Goal: Task Accomplishment & Management: Manage account settings

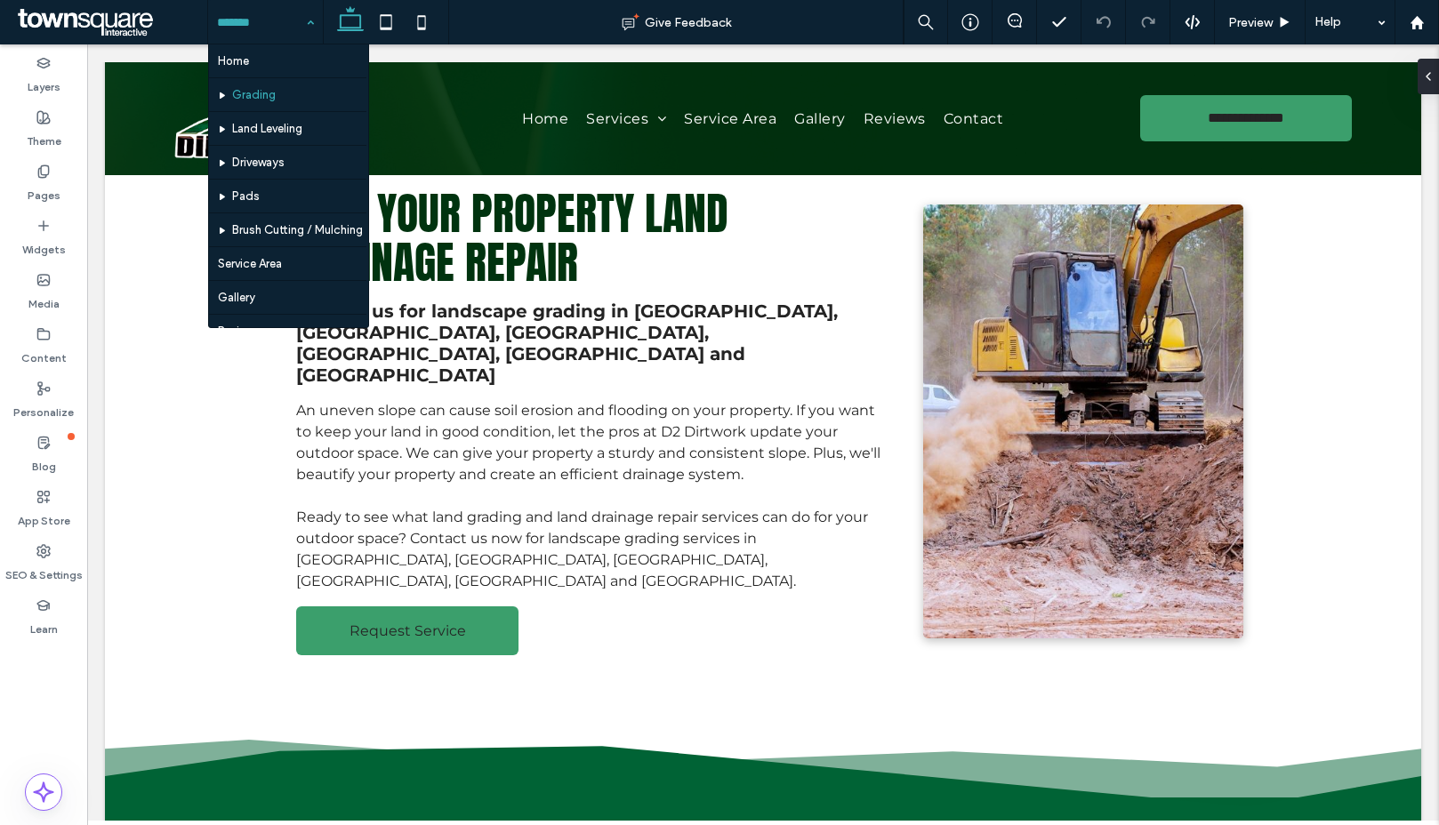
scroll to position [29, 0]
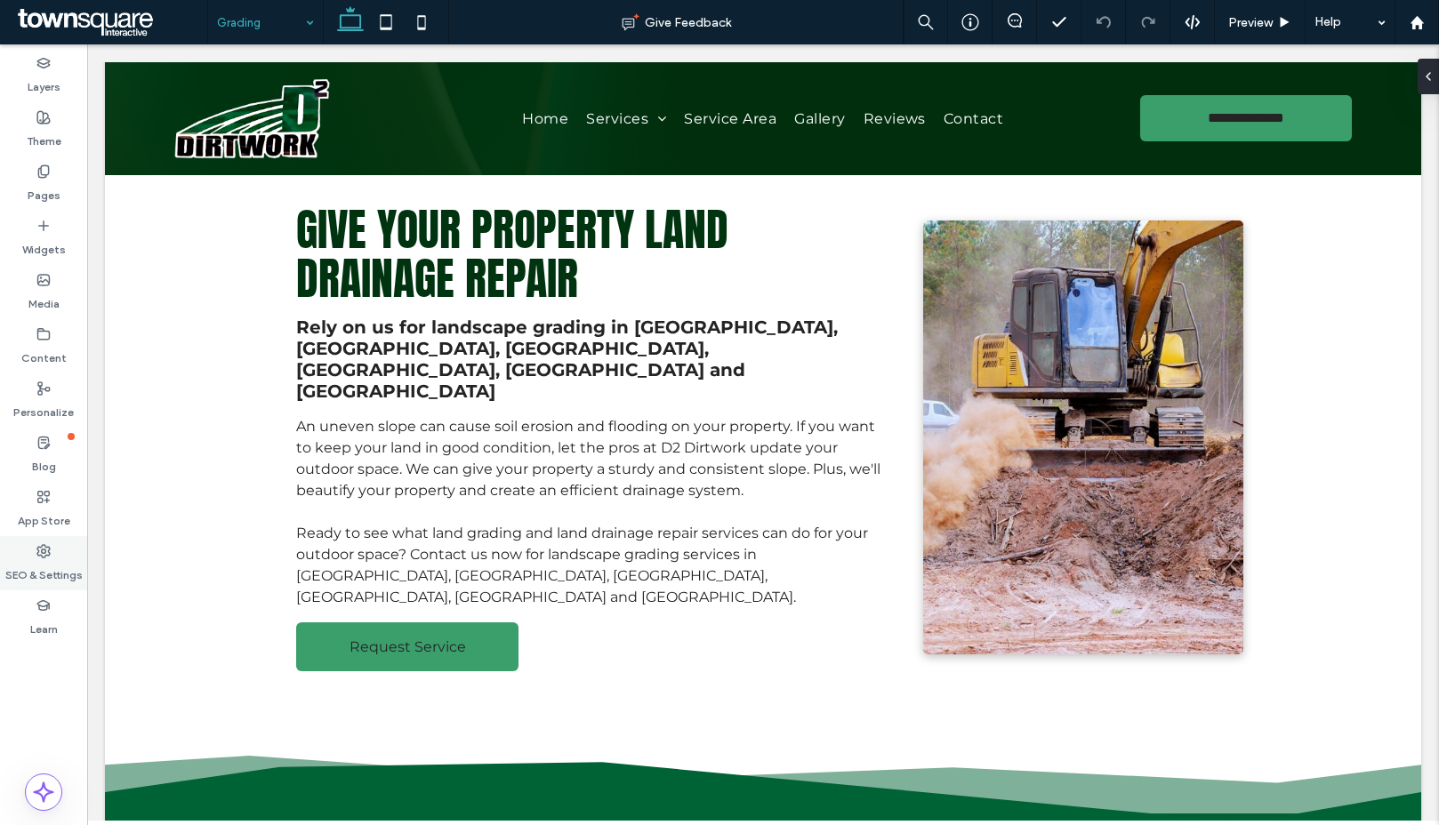
click at [35, 583] on div "SEO & Settings" at bounding box center [43, 563] width 87 height 54
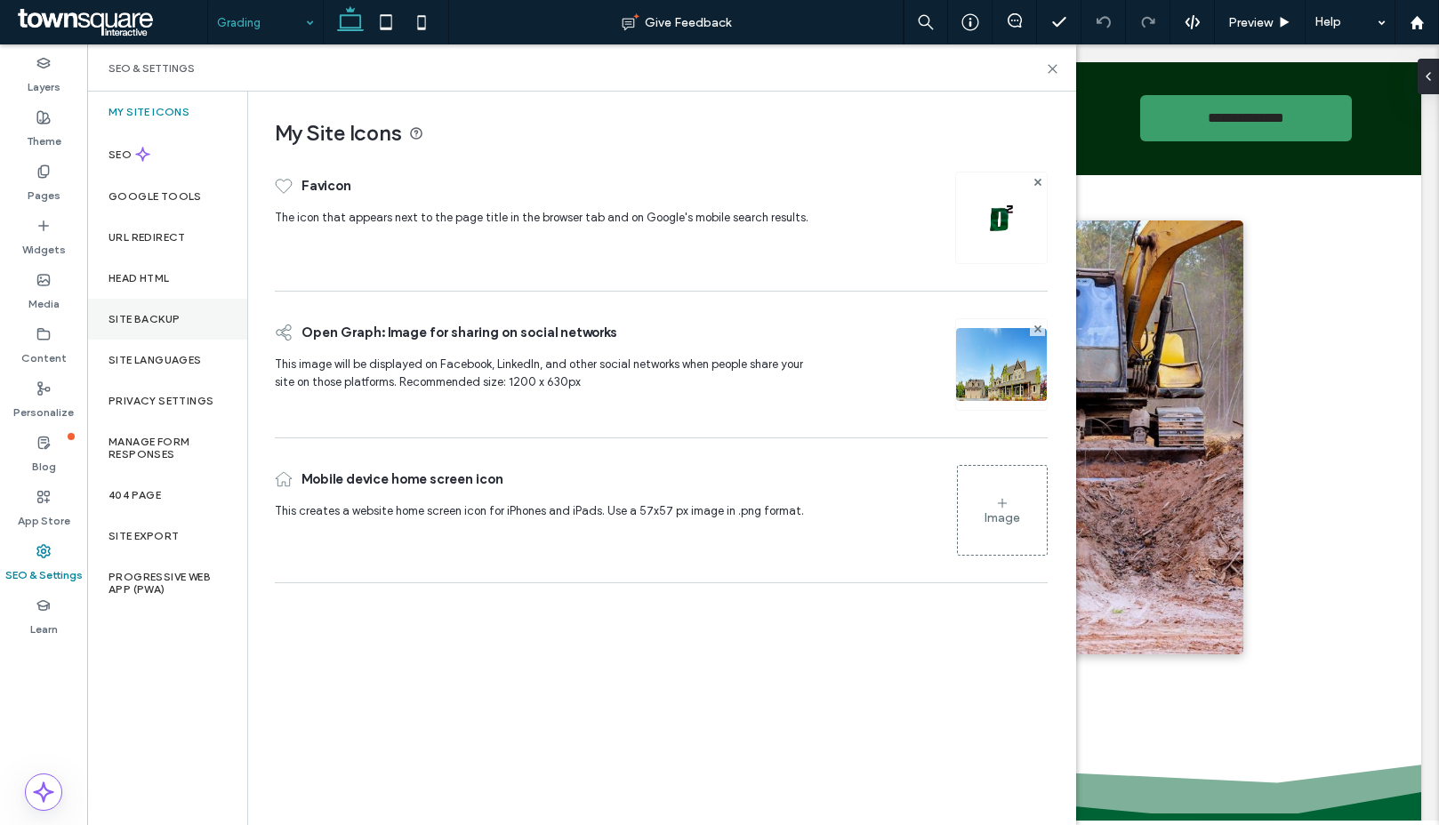
click at [141, 316] on label "Site Backup" at bounding box center [143, 319] width 71 height 12
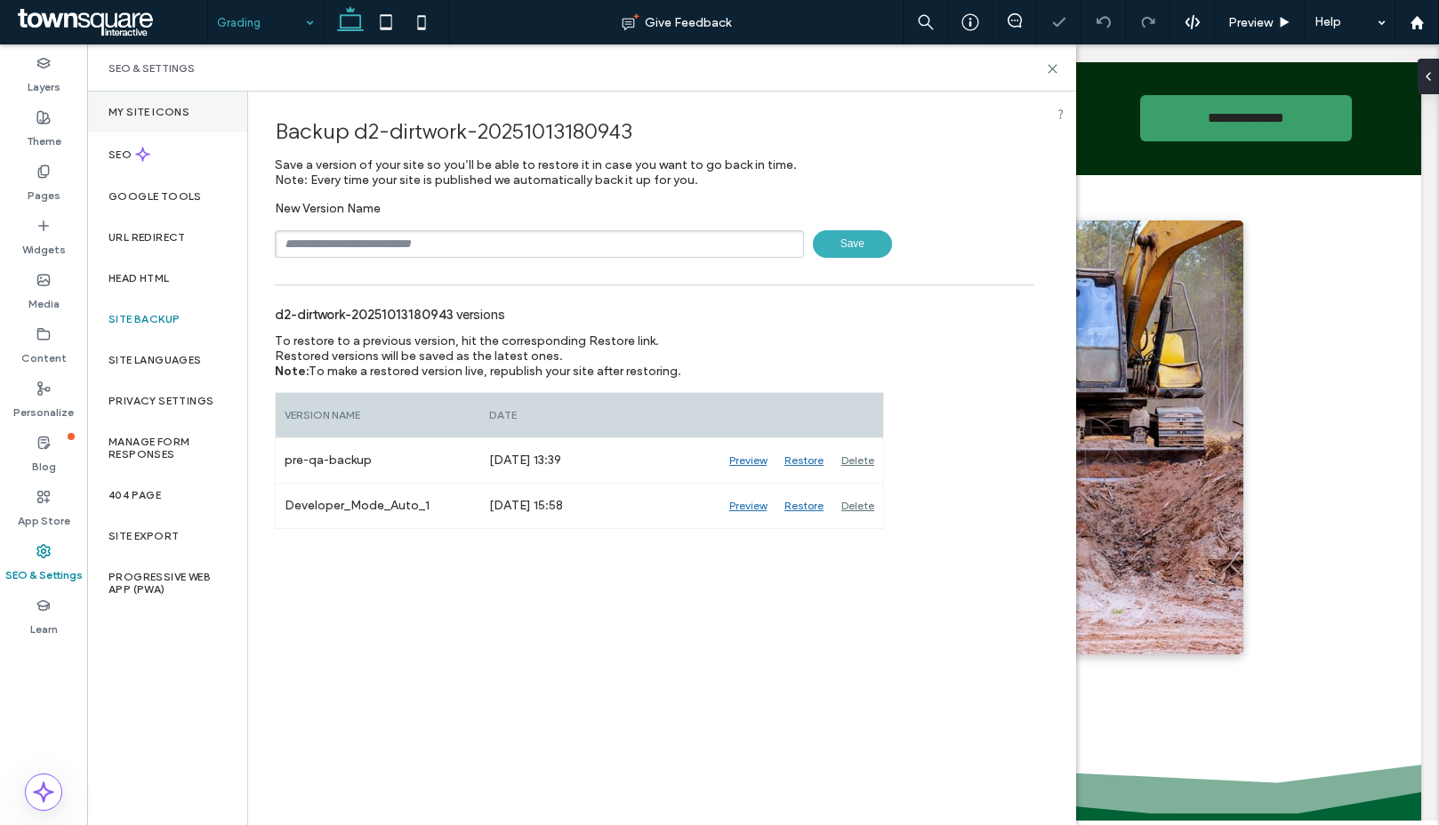
click at [119, 112] on label "My Site Icons" at bounding box center [148, 112] width 81 height 12
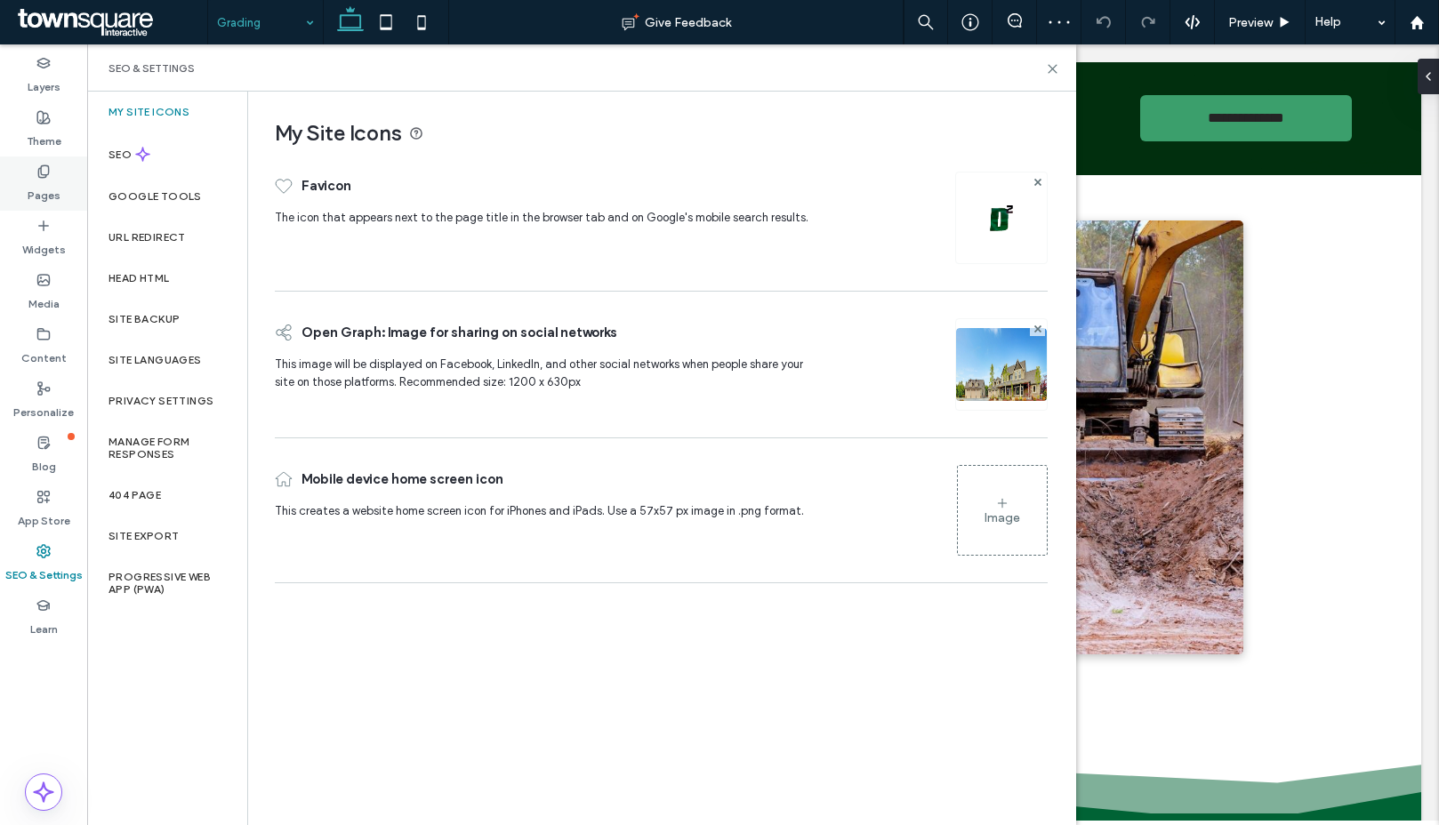
click at [34, 173] on div "Pages" at bounding box center [43, 183] width 87 height 54
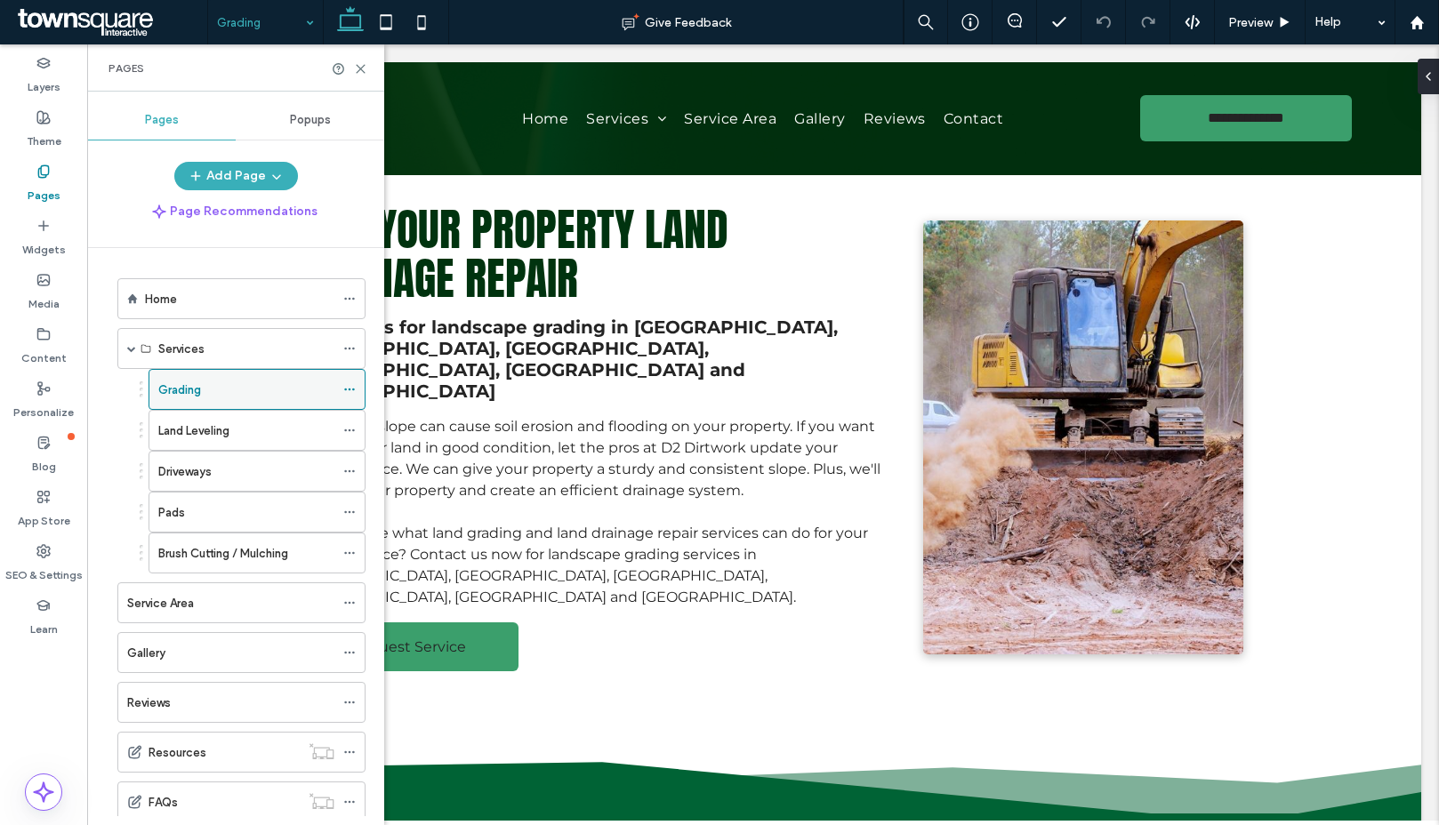
click at [351, 396] on span at bounding box center [349, 389] width 12 height 27
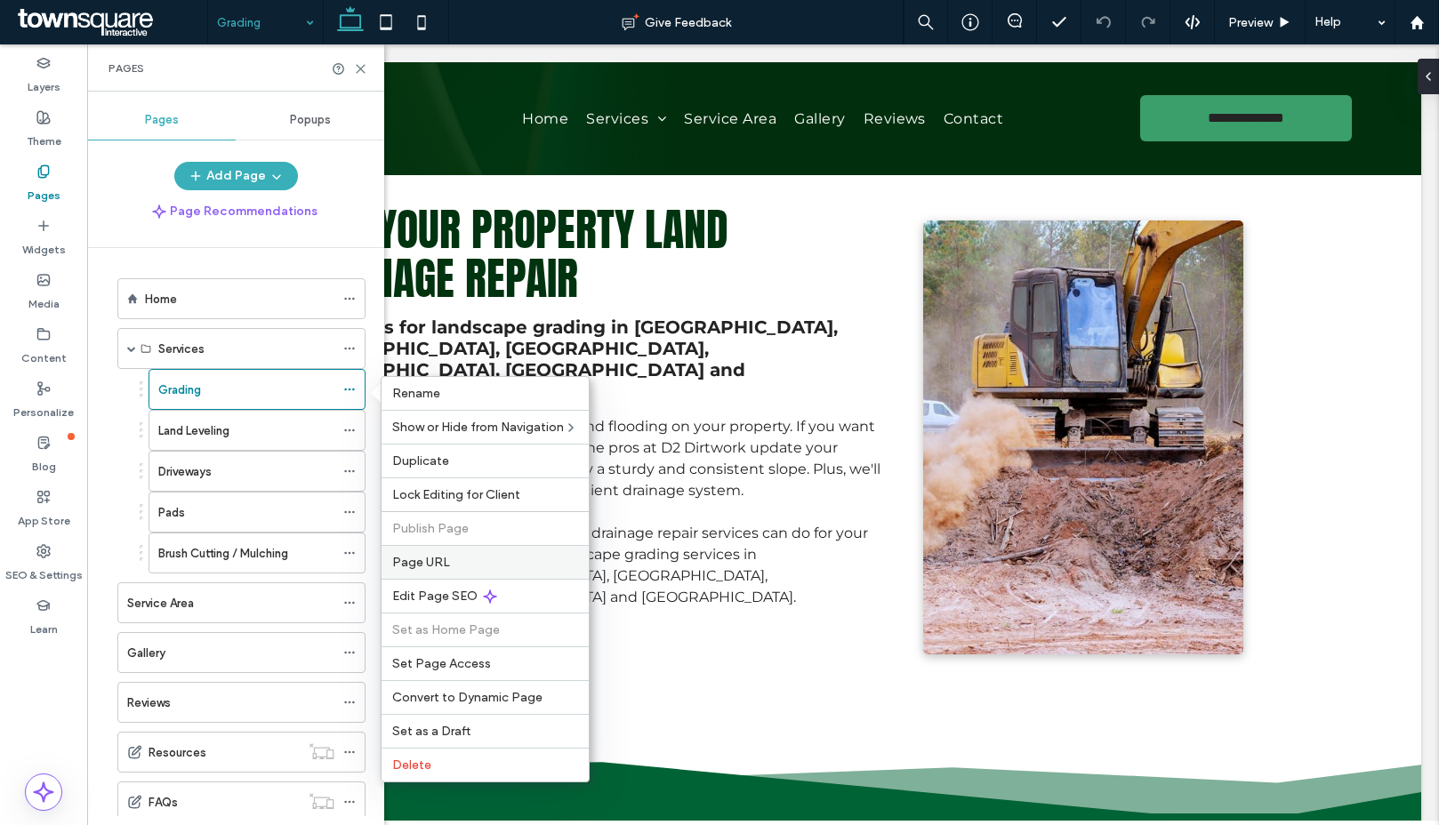
click at [442, 575] on div "Page URL" at bounding box center [484, 562] width 207 height 34
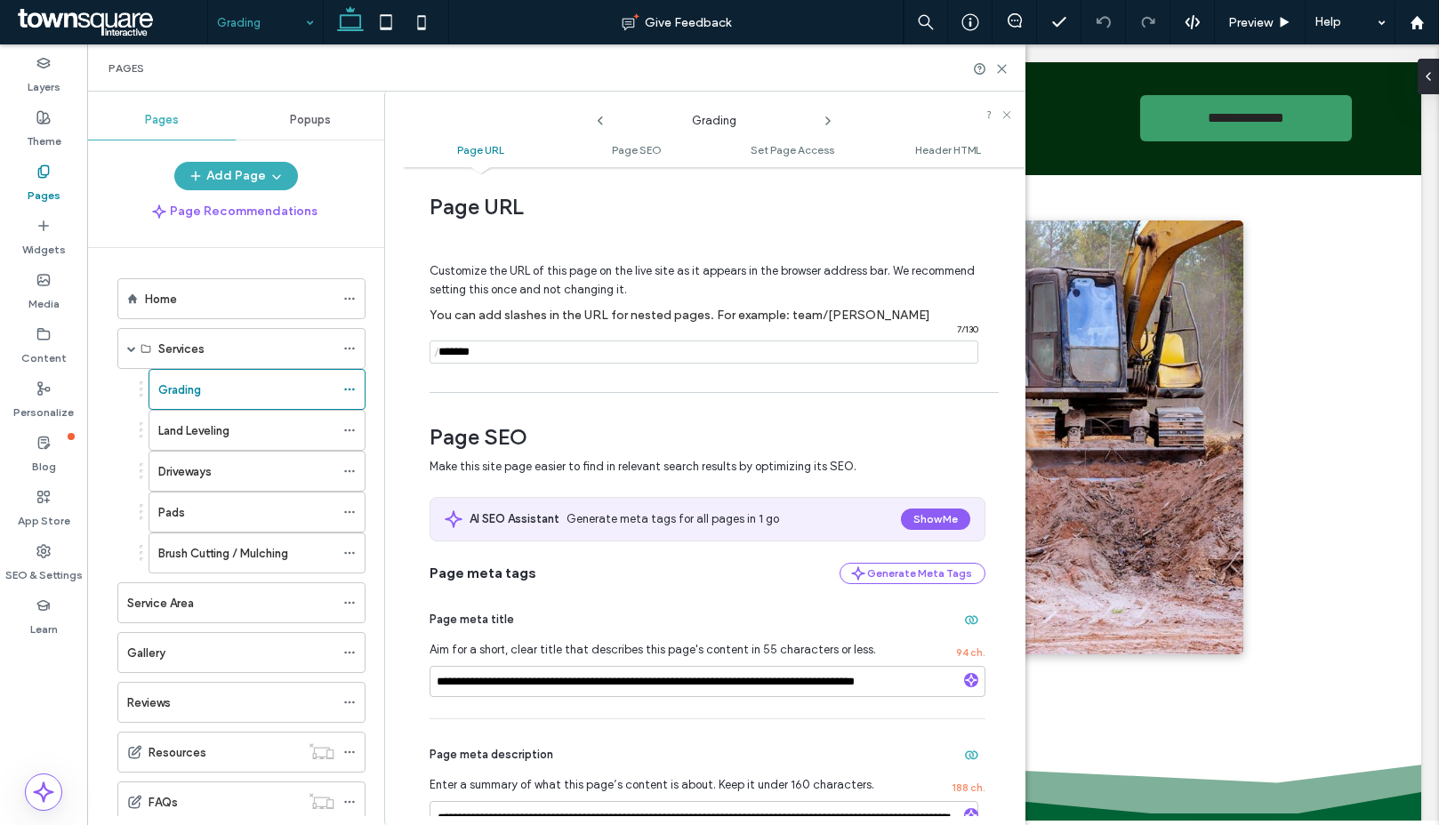
scroll to position [0, 0]
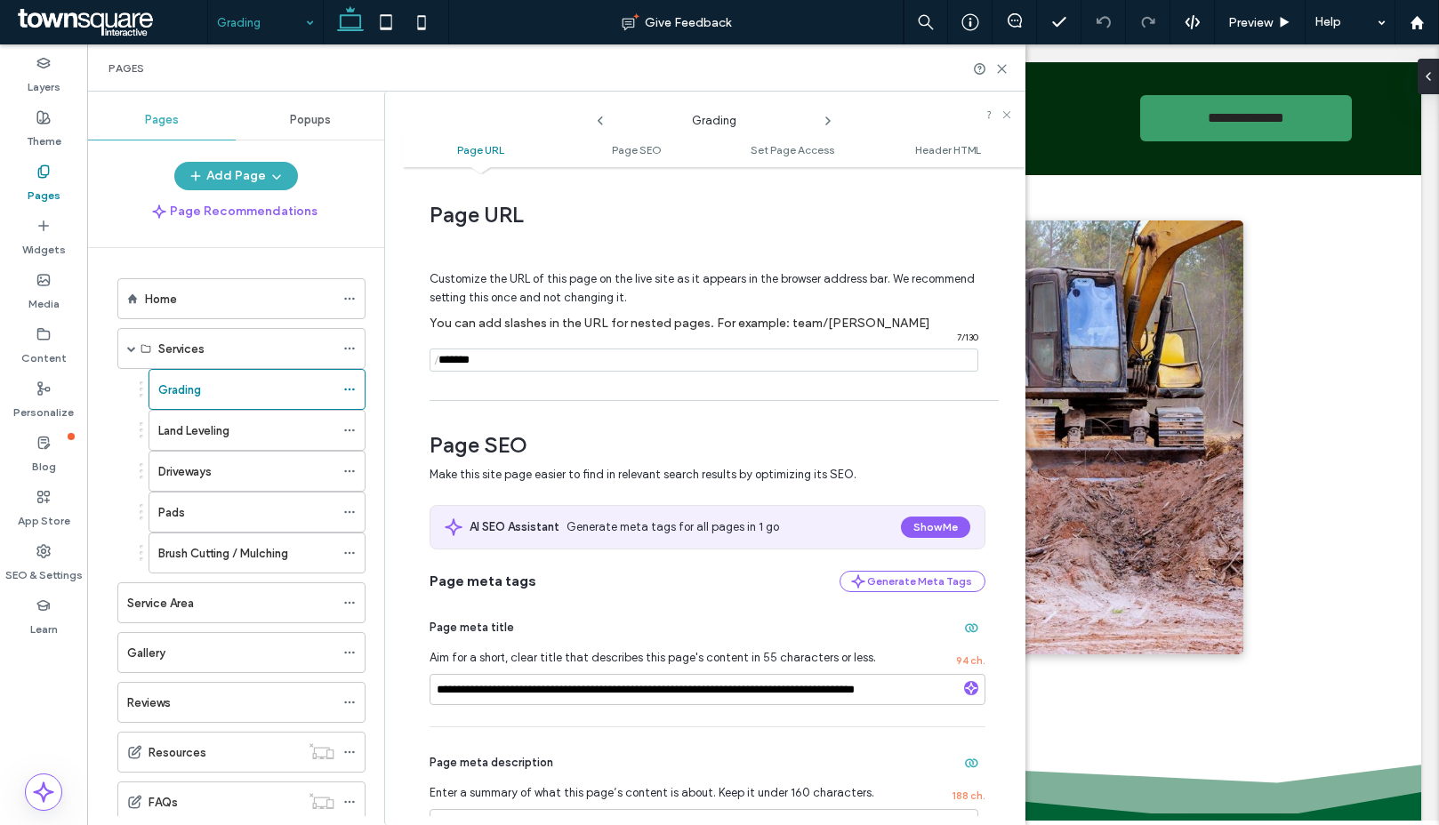
click at [828, 122] on use at bounding box center [828, 120] width 4 height 7
click at [827, 118] on use at bounding box center [828, 120] width 4 height 7
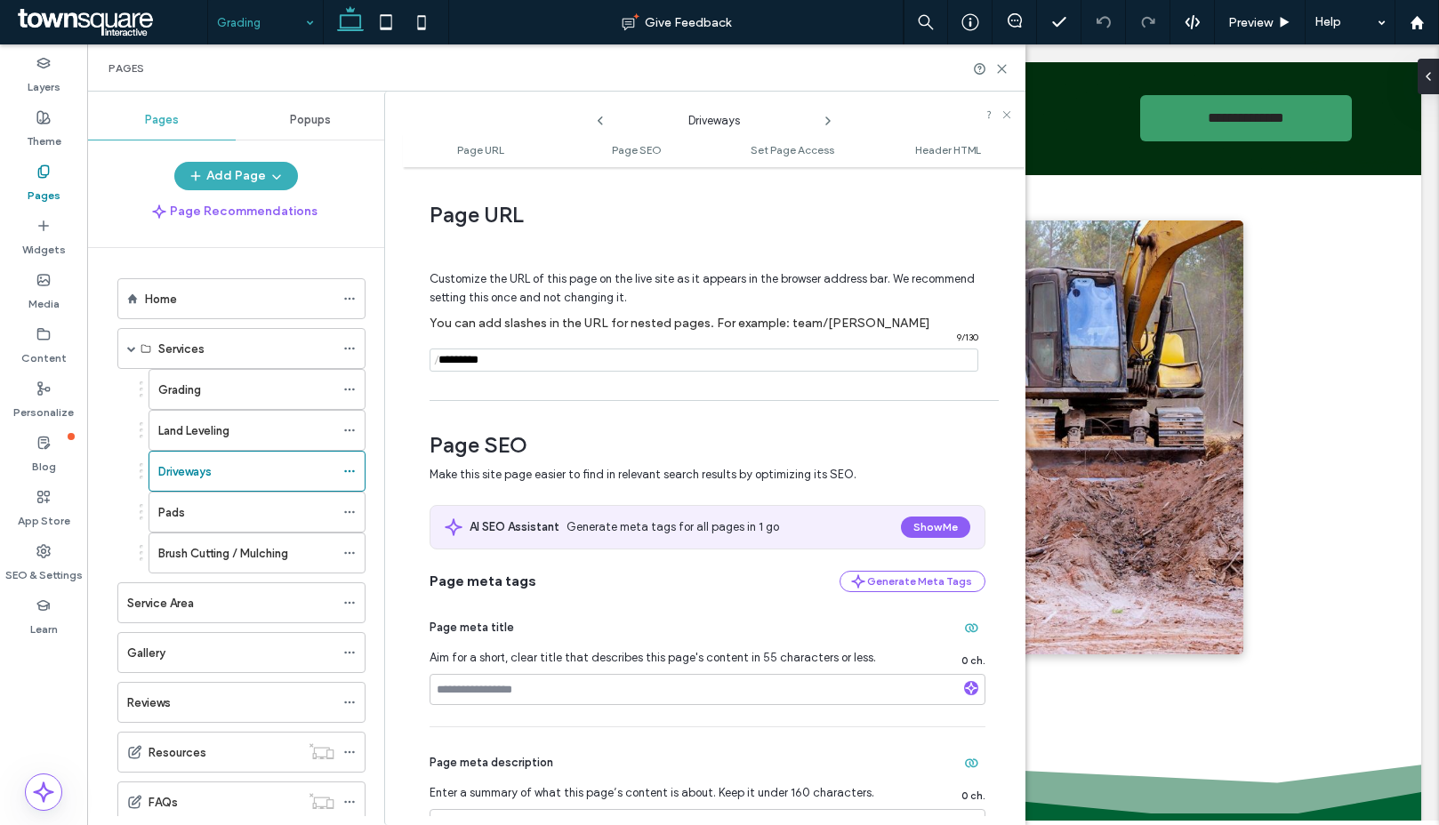
click at [827, 118] on use at bounding box center [828, 120] width 4 height 7
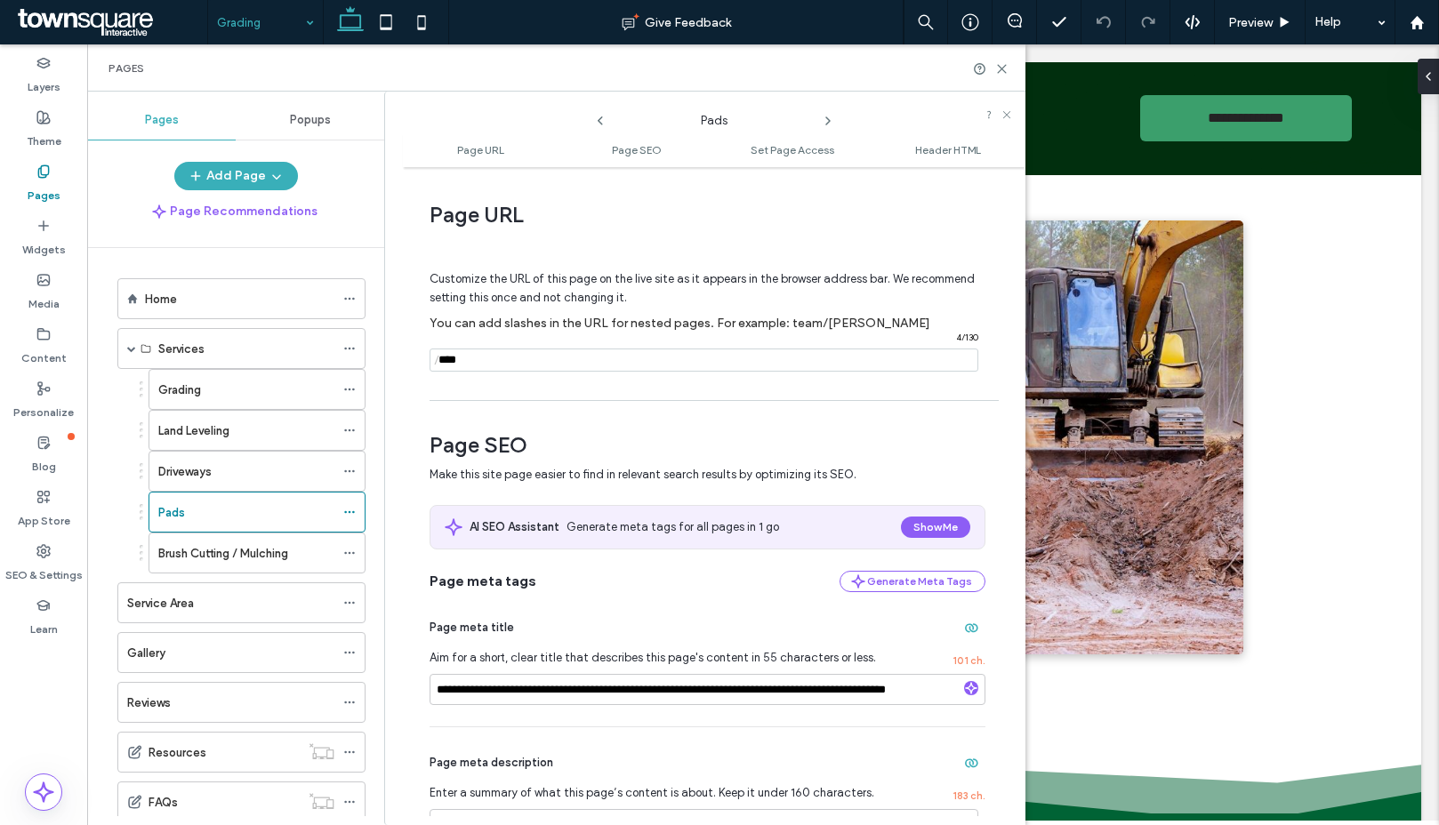
click at [827, 118] on use at bounding box center [828, 120] width 4 height 7
click at [831, 125] on icon at bounding box center [828, 121] width 14 height 14
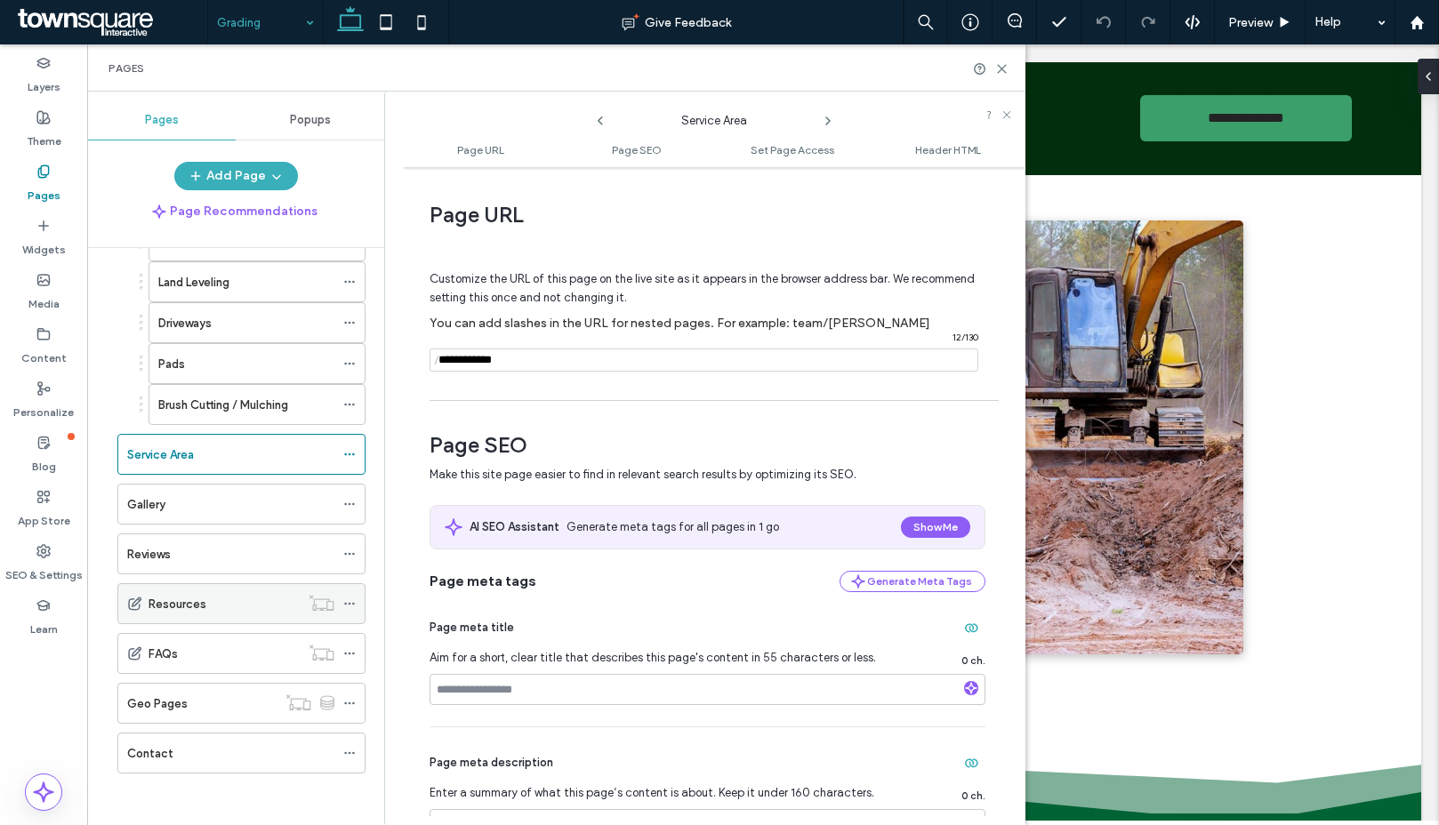
scroll to position [150, 0]
click at [830, 119] on icon at bounding box center [828, 121] width 14 height 14
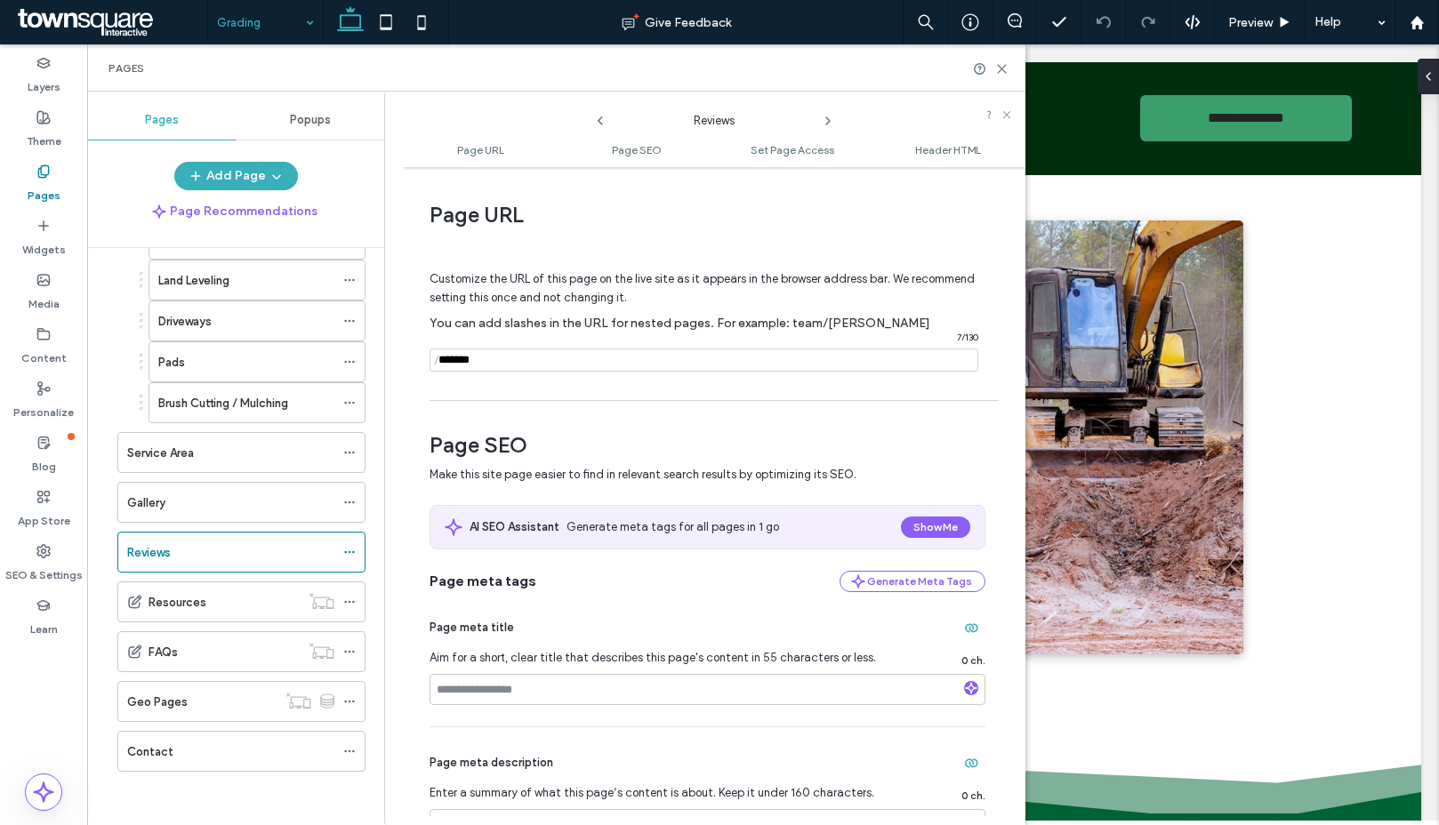
click at [830, 119] on icon at bounding box center [828, 121] width 14 height 14
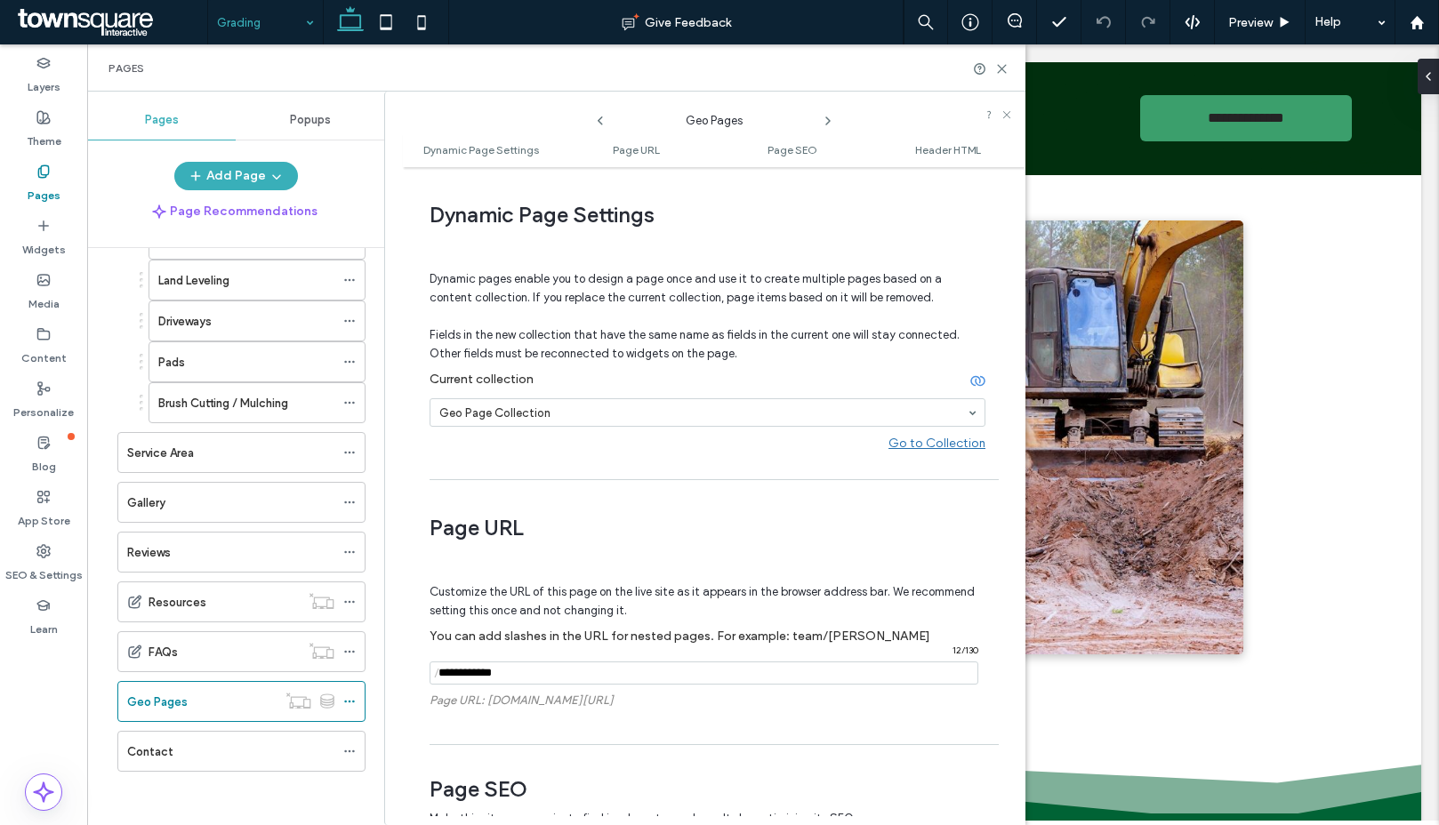
click at [830, 119] on icon at bounding box center [828, 121] width 14 height 14
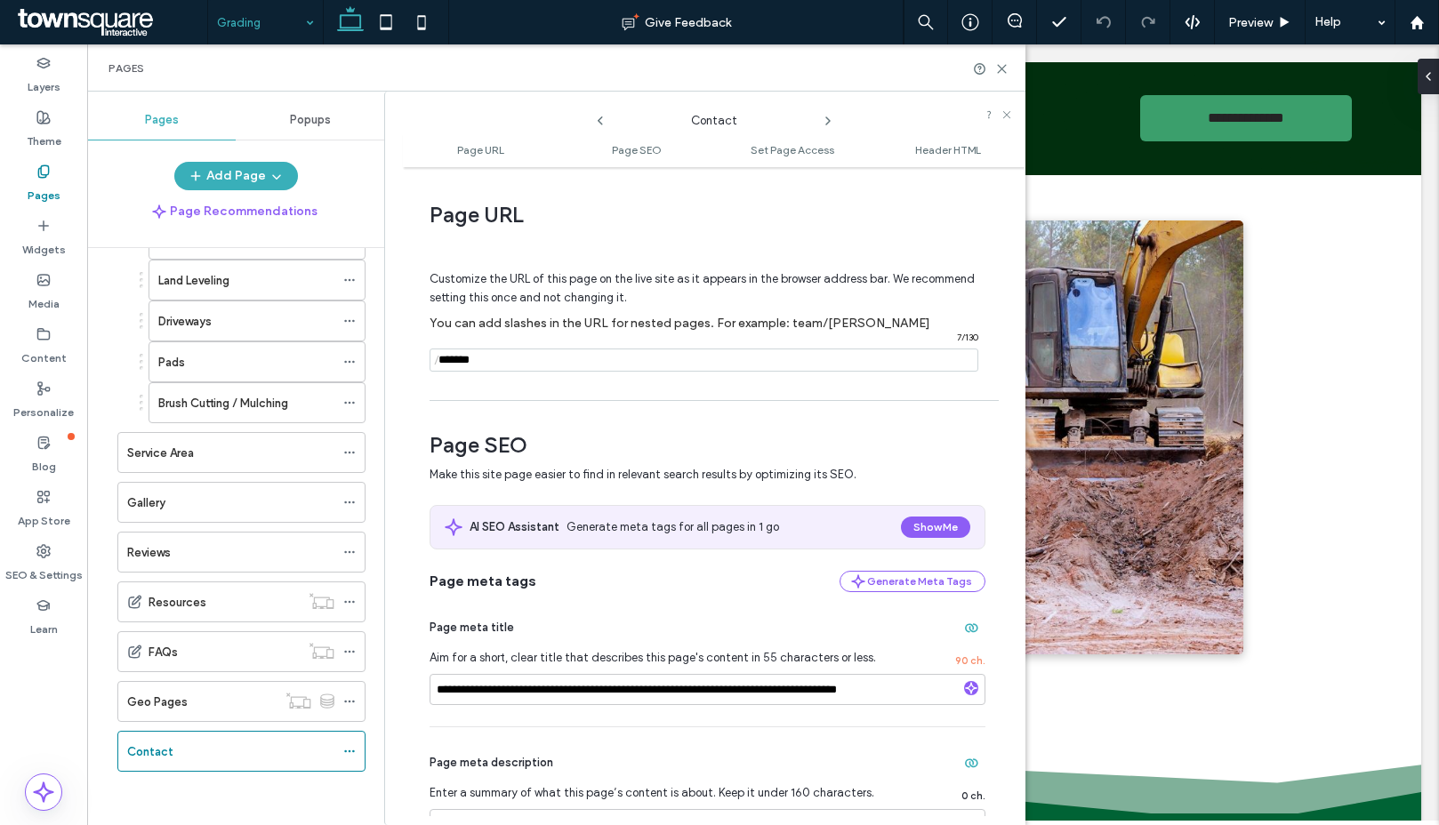
click at [999, 76] on div "Pages" at bounding box center [556, 67] width 938 height 47
click at [993, 68] on div at bounding box center [991, 68] width 36 height 13
click at [1008, 69] on div "Pages" at bounding box center [556, 67] width 938 height 47
drag, startPoint x: 995, startPoint y: 68, endPoint x: 1190, endPoint y: 175, distance: 222.0
click at [995, 68] on icon at bounding box center [1001, 68] width 13 height 13
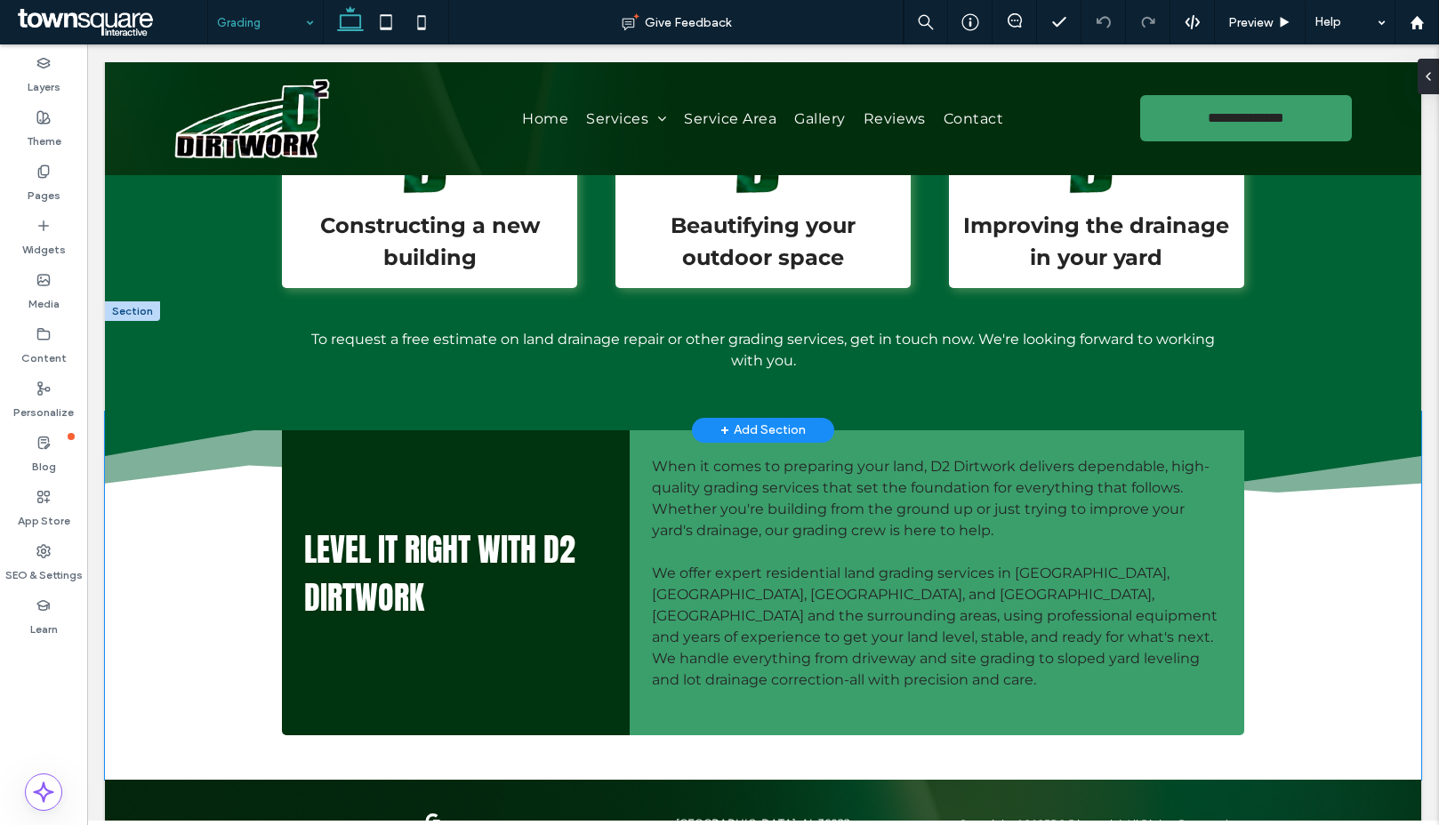
scroll to position [0, 0]
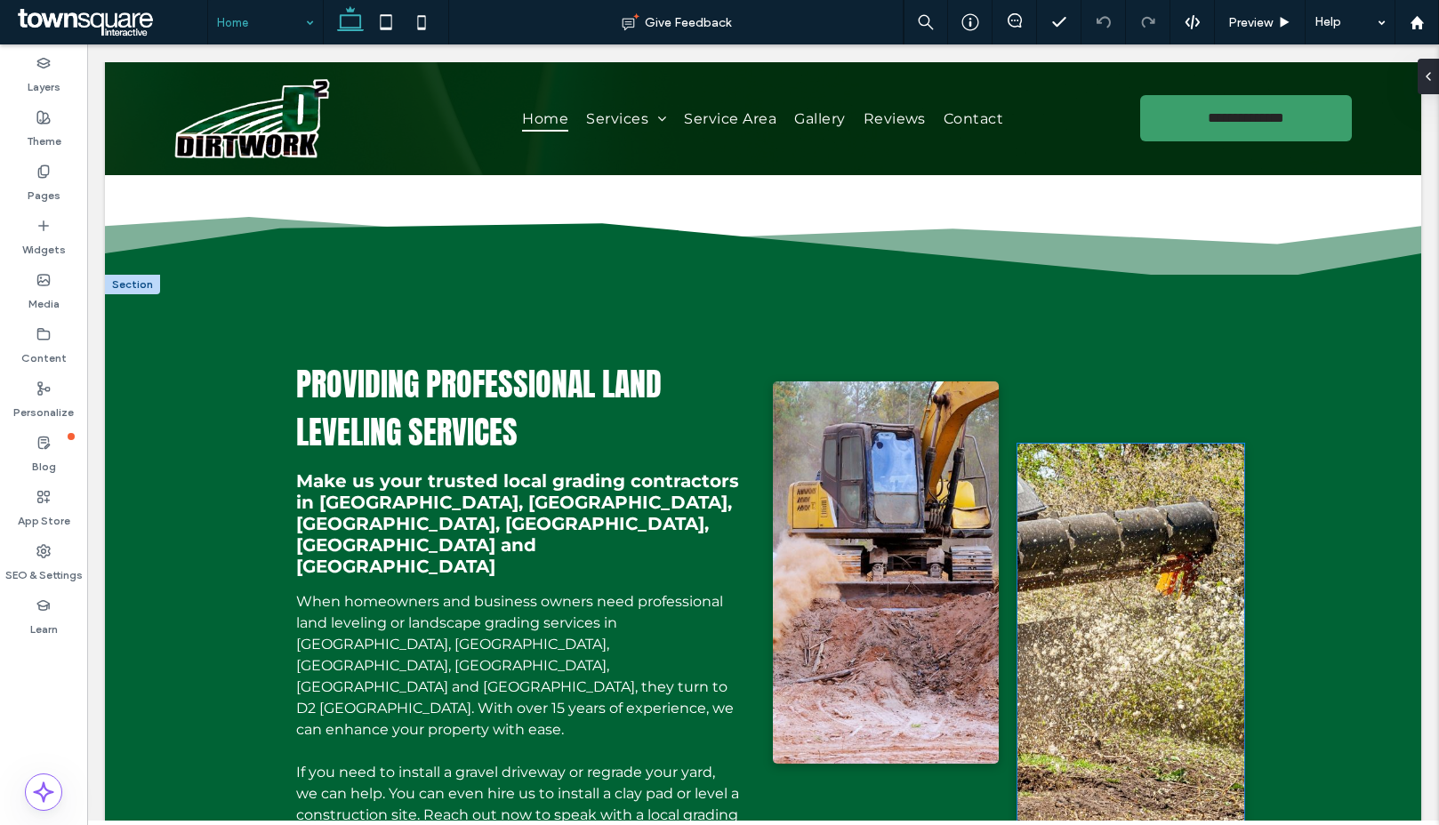
scroll to position [806, 0]
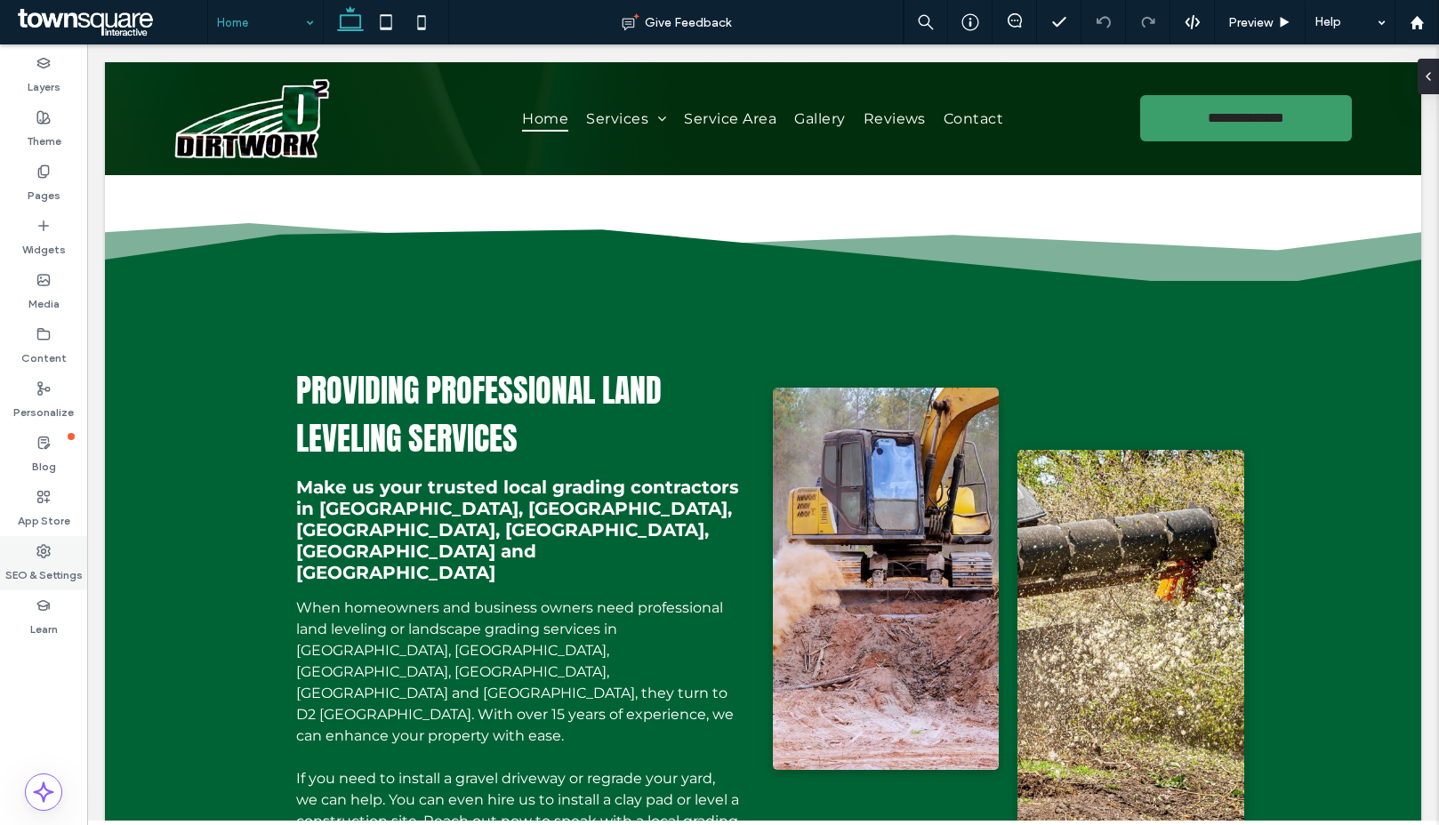
click at [47, 544] on icon at bounding box center [43, 551] width 14 height 14
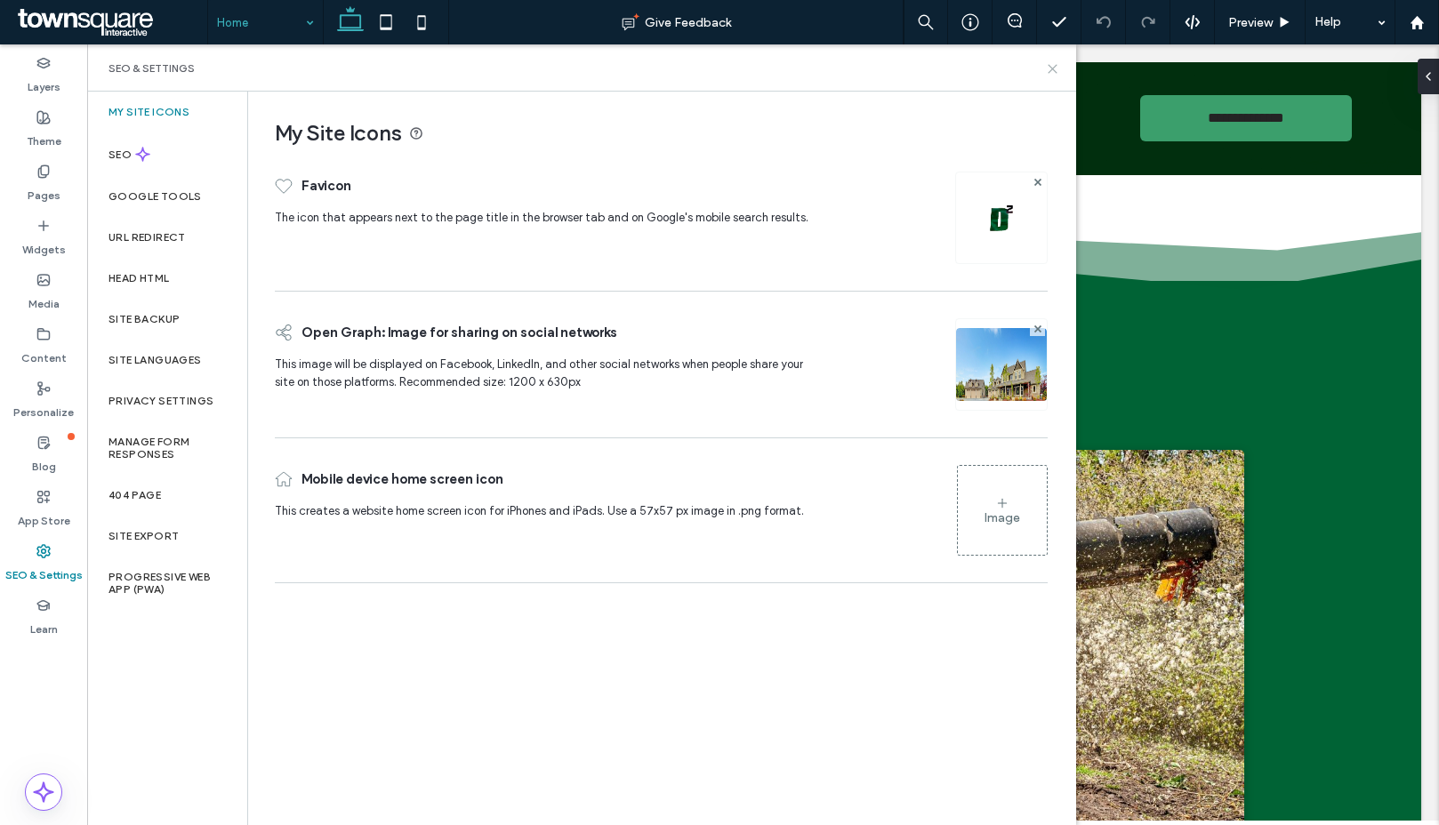
click at [1055, 73] on icon at bounding box center [1052, 68] width 13 height 13
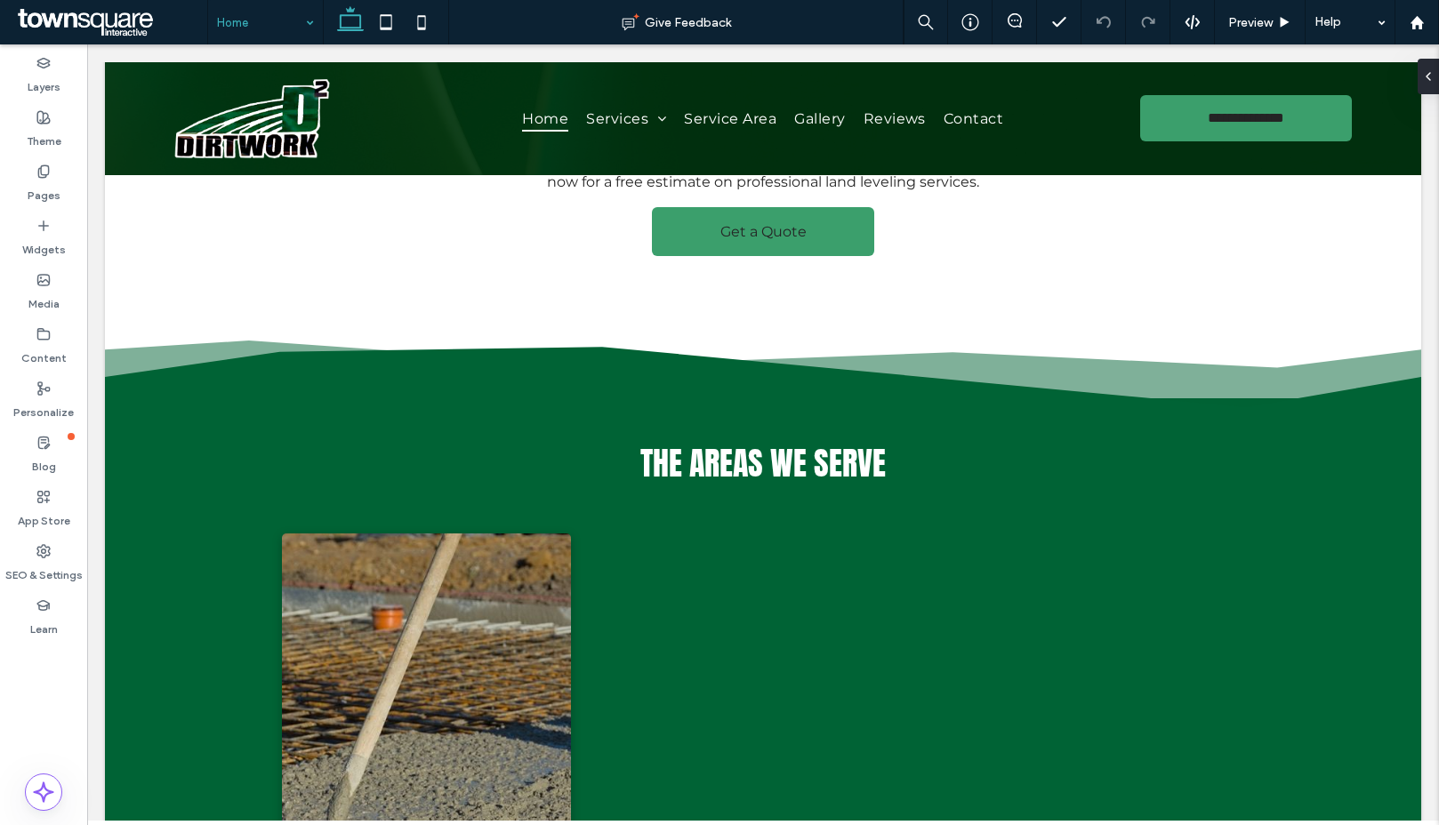
scroll to position [1532, 0]
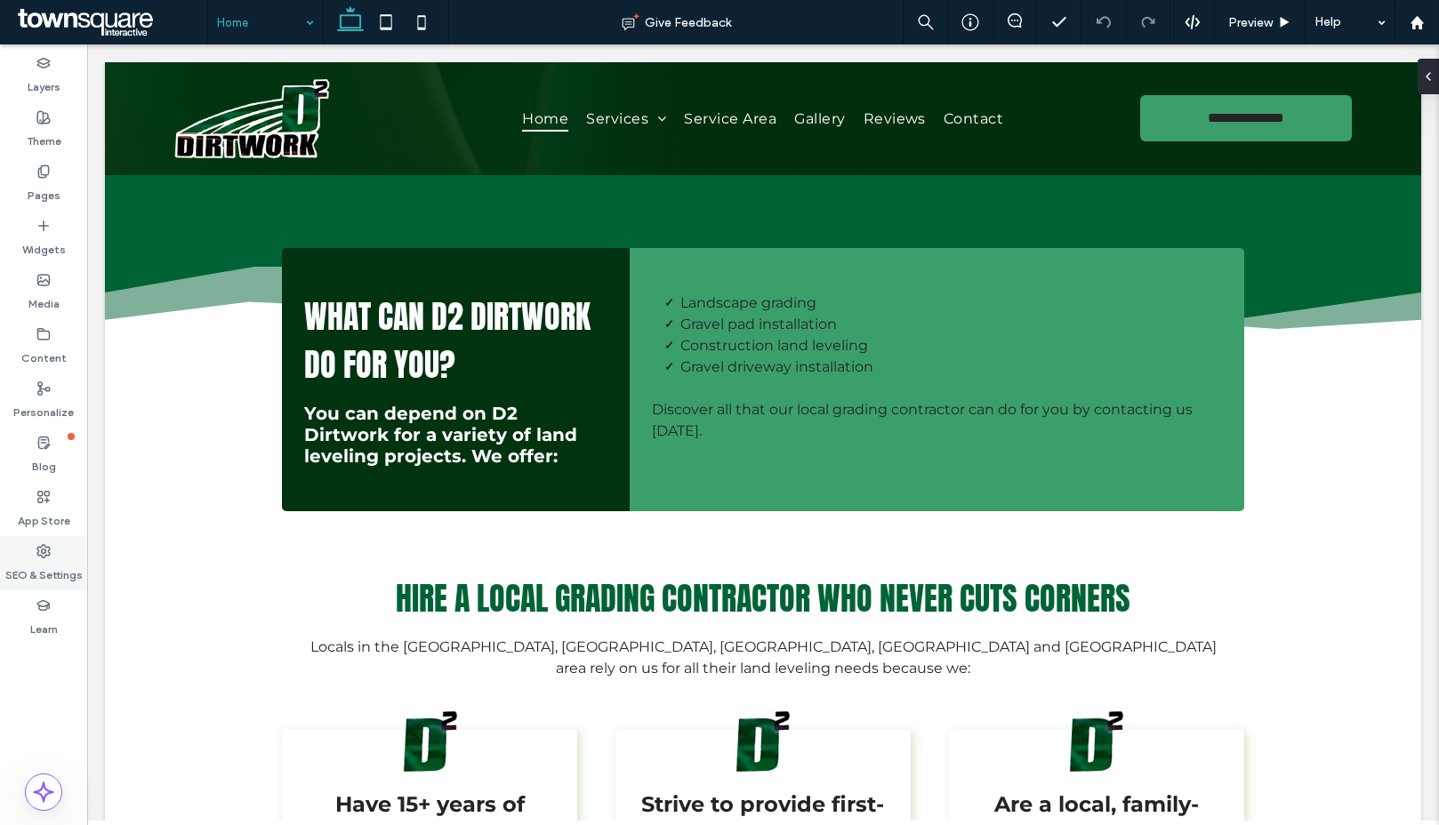
click at [29, 552] on div "SEO & Settings" at bounding box center [43, 563] width 87 height 54
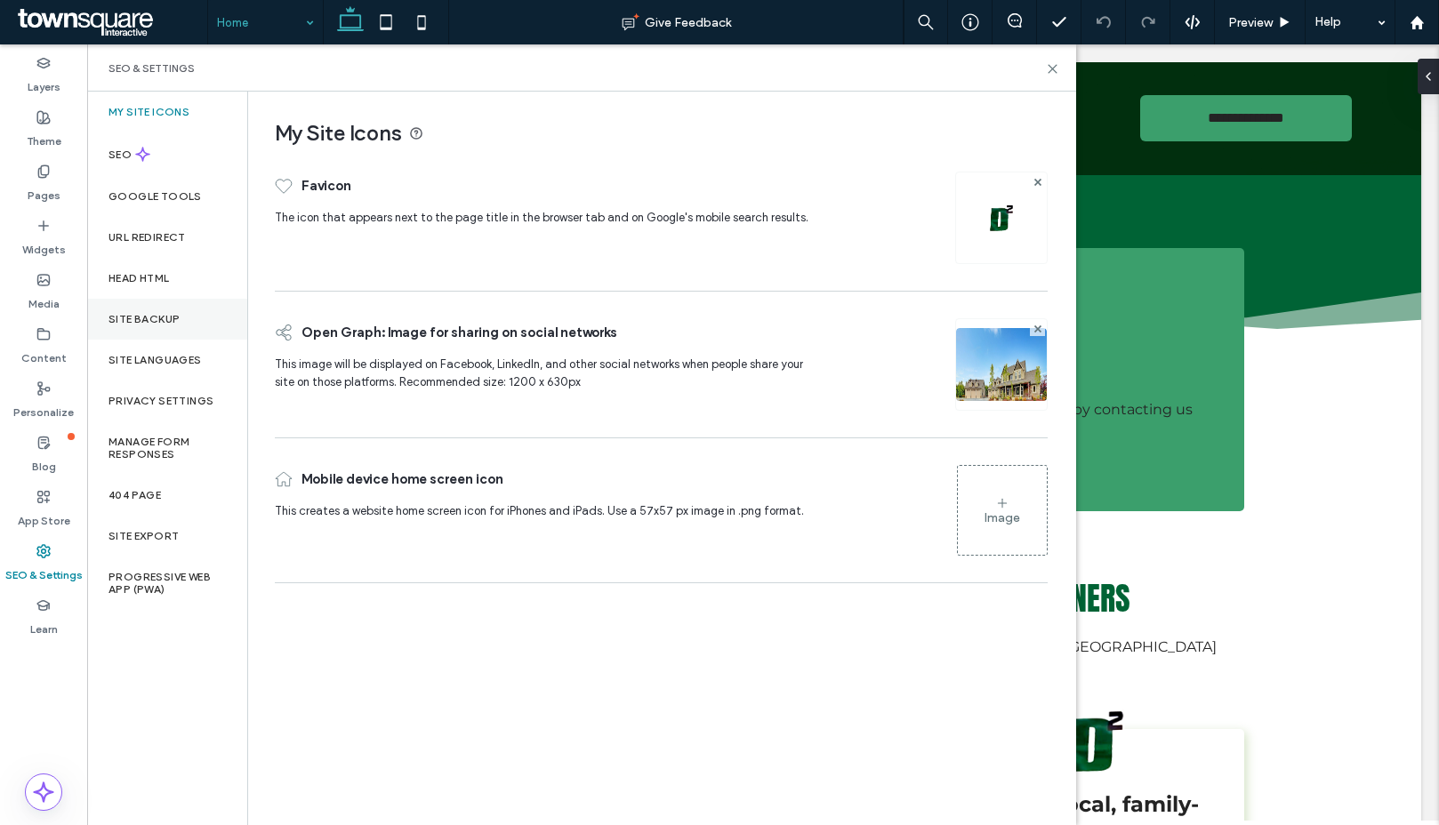
click at [149, 313] on label "Site Backup" at bounding box center [143, 319] width 71 height 12
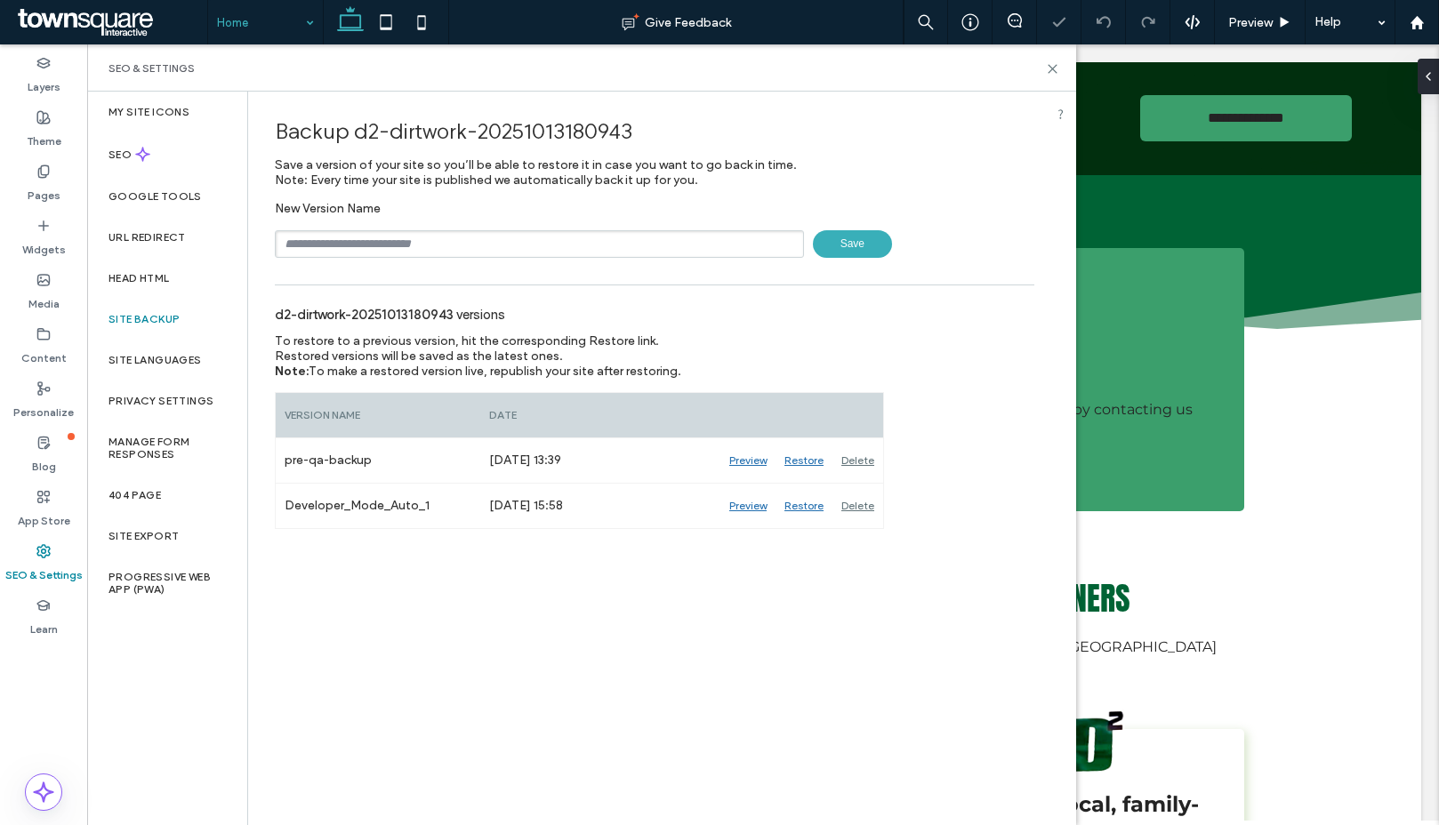
click at [308, 244] on input "text" at bounding box center [539, 244] width 529 height 28
type input "****"
click at [836, 230] on span "Save" at bounding box center [852, 244] width 79 height 28
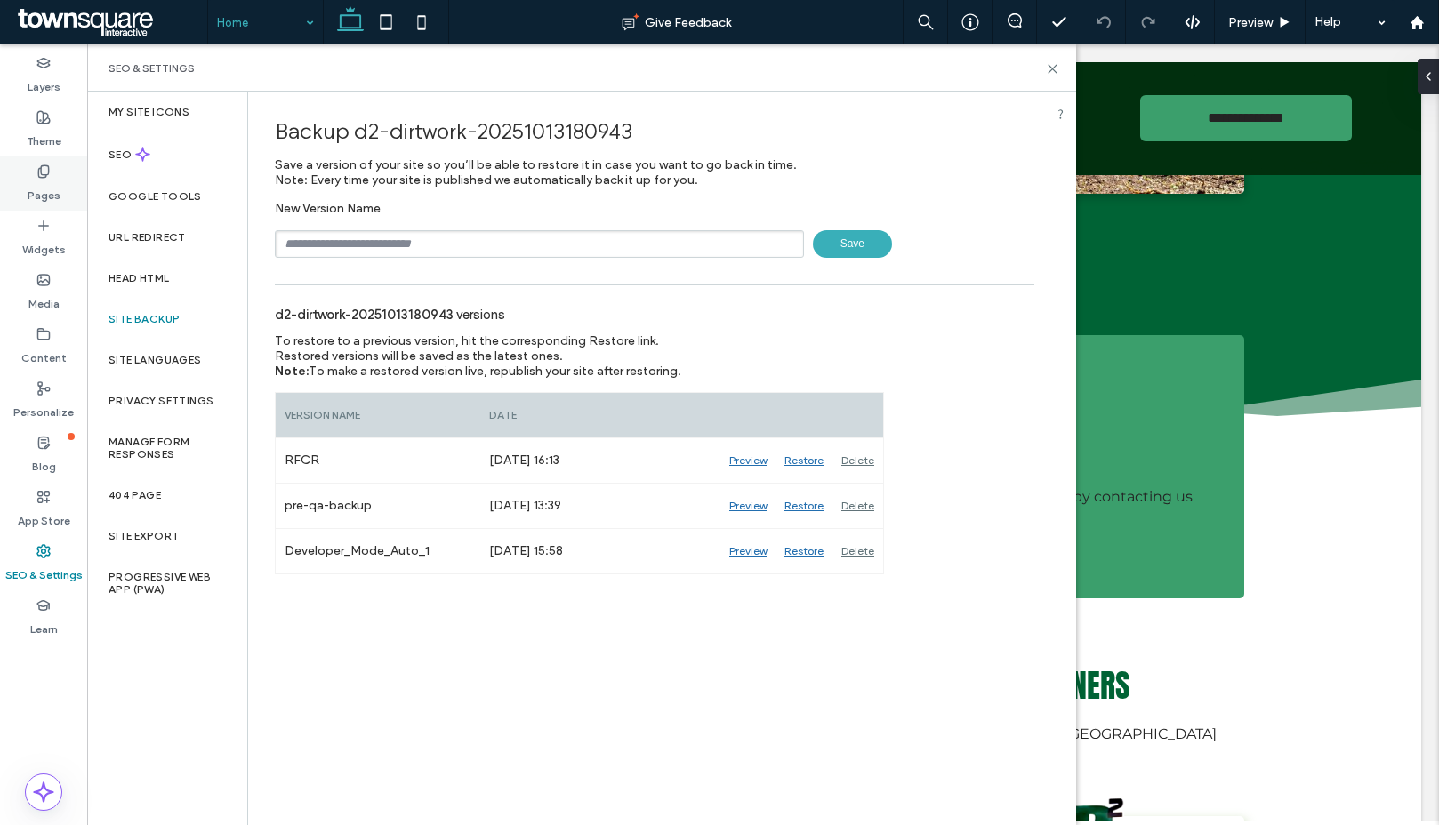
click at [31, 189] on label "Pages" at bounding box center [44, 191] width 33 height 25
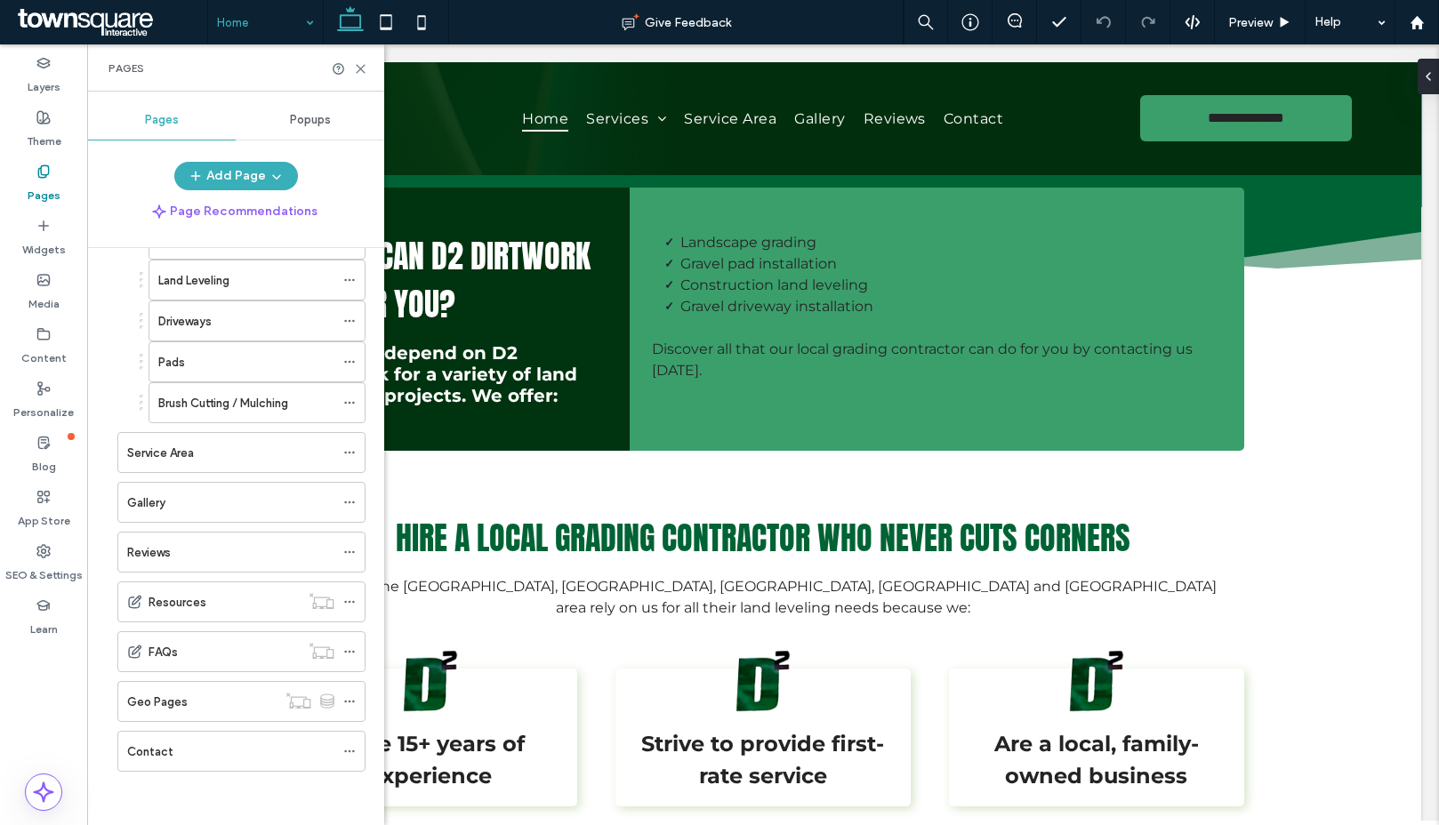
scroll to position [733, 0]
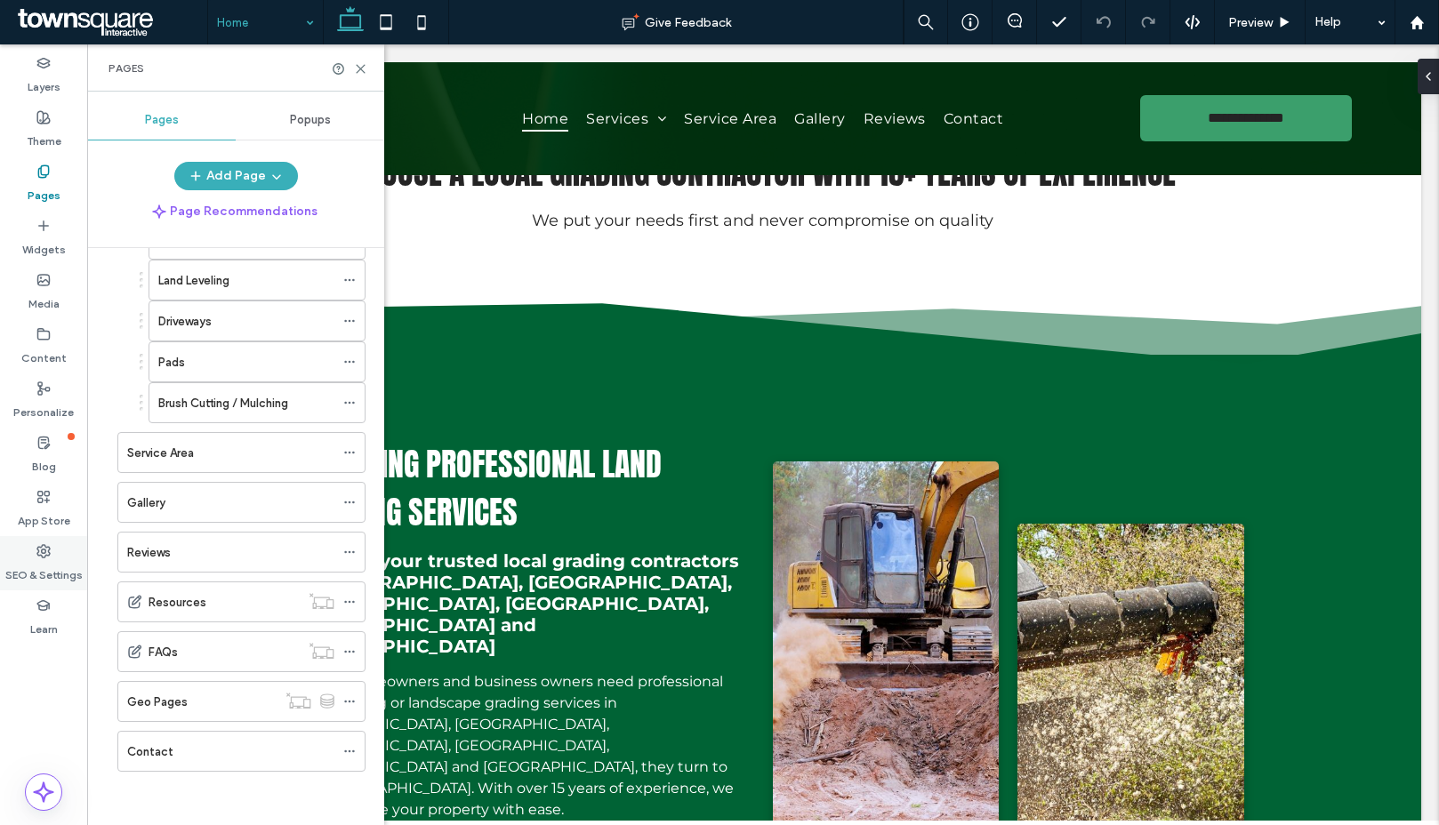
click at [67, 569] on label "SEO & Settings" at bounding box center [43, 570] width 77 height 25
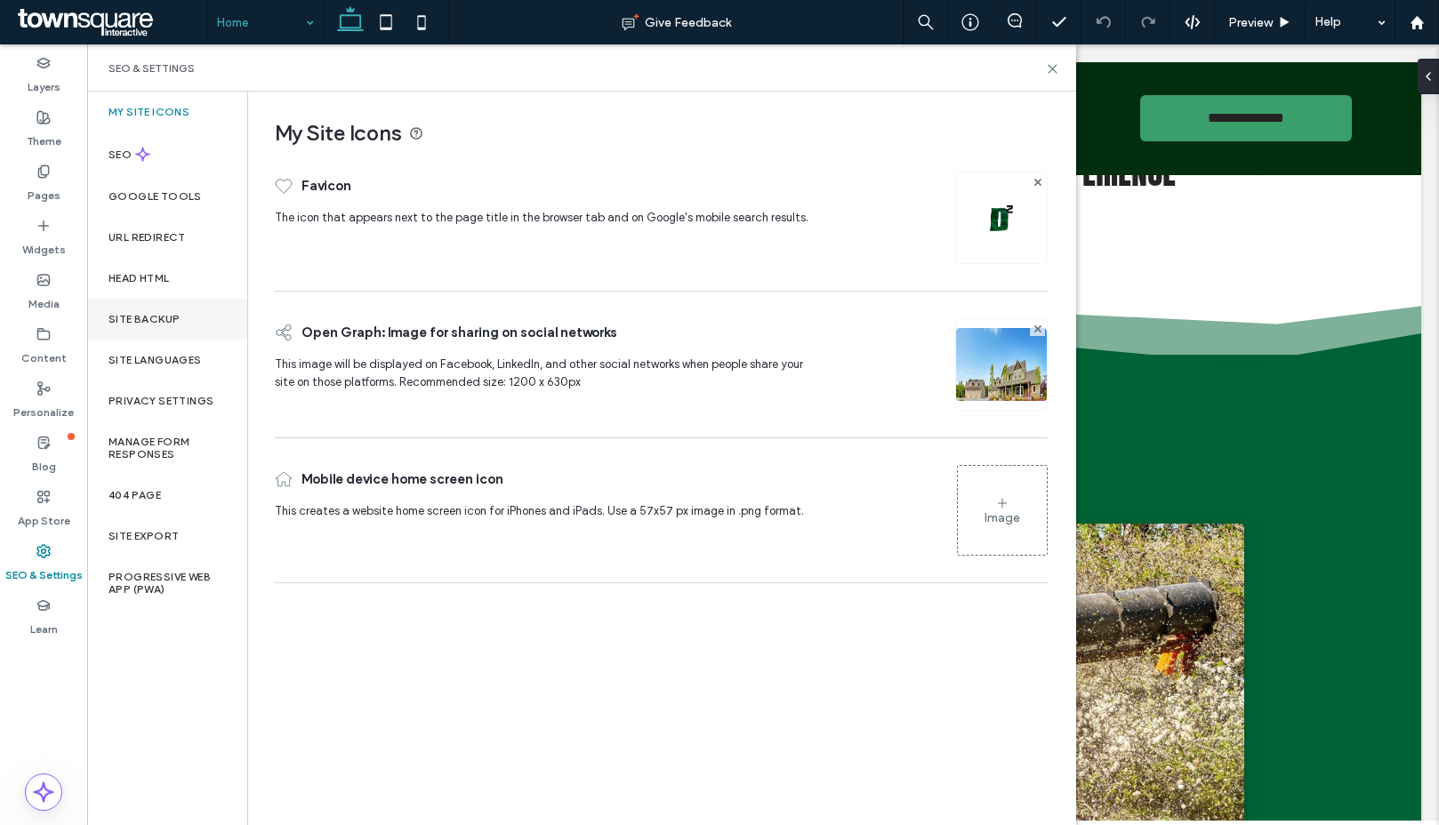
click at [152, 319] on label "Site Backup" at bounding box center [143, 319] width 71 height 12
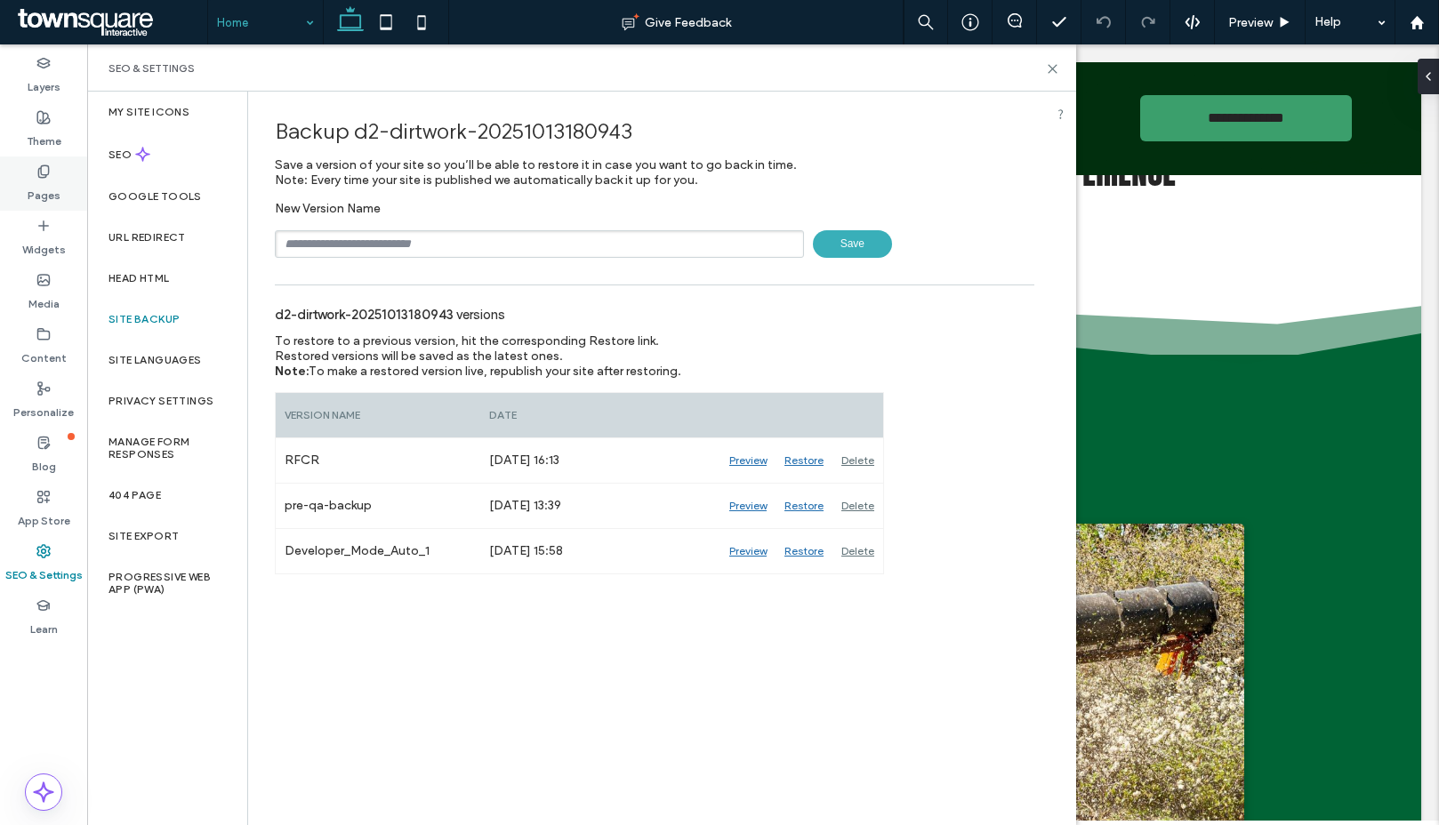
click at [46, 171] on icon at bounding box center [43, 171] width 14 height 14
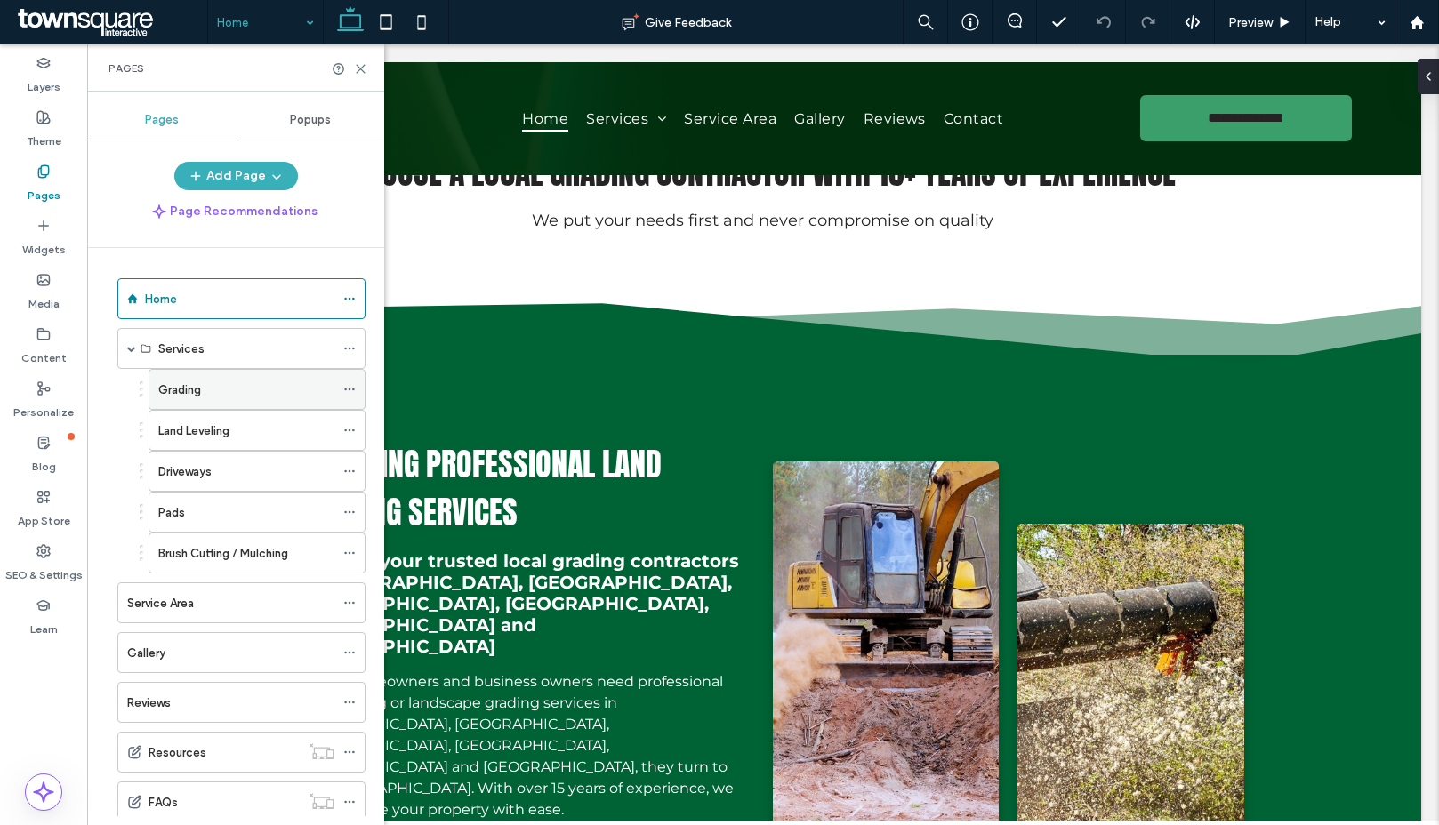
click at [348, 389] on icon at bounding box center [349, 389] width 12 height 12
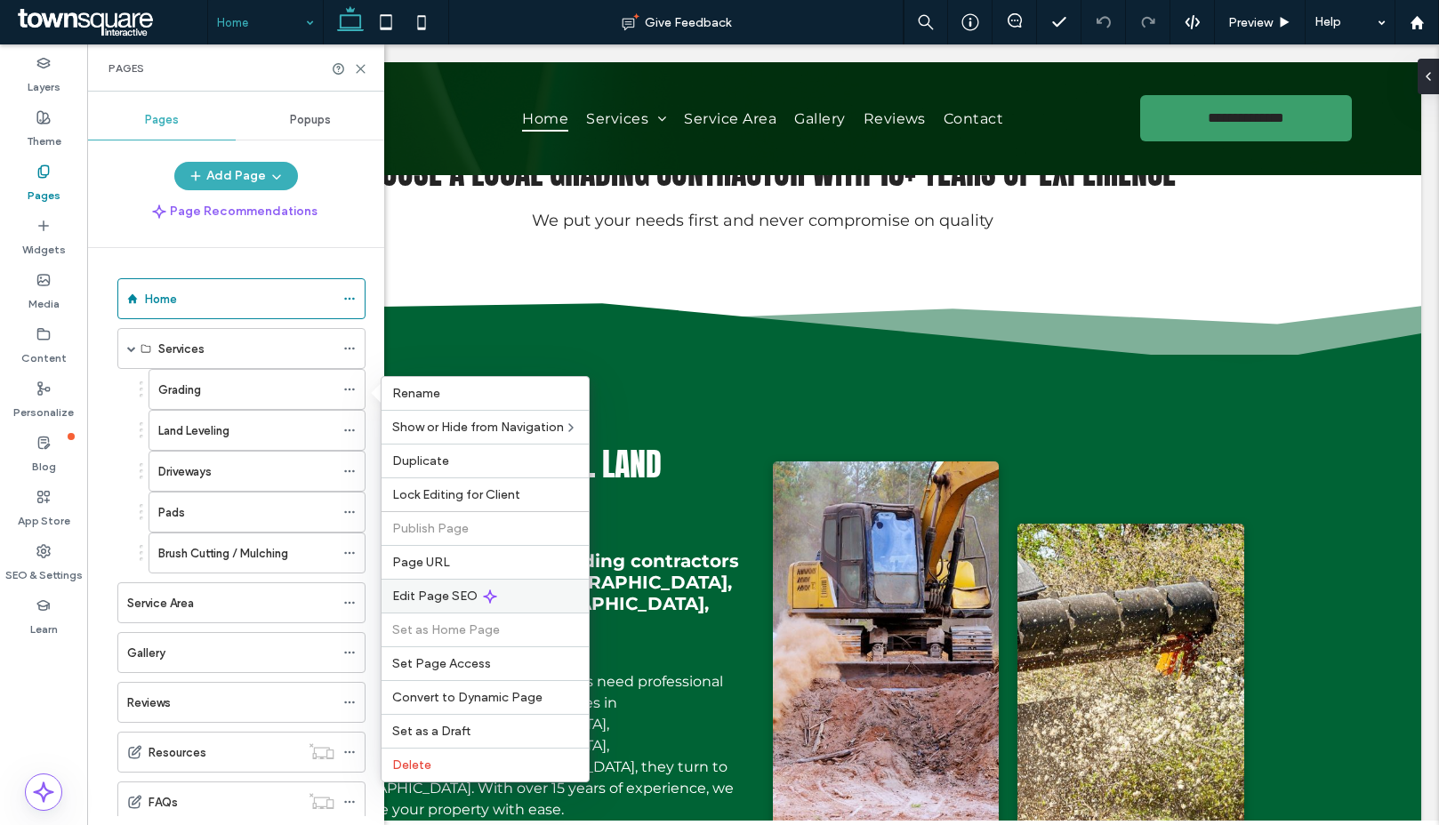
click at [466, 594] on span "Edit Page SEO" at bounding box center [434, 596] width 85 height 15
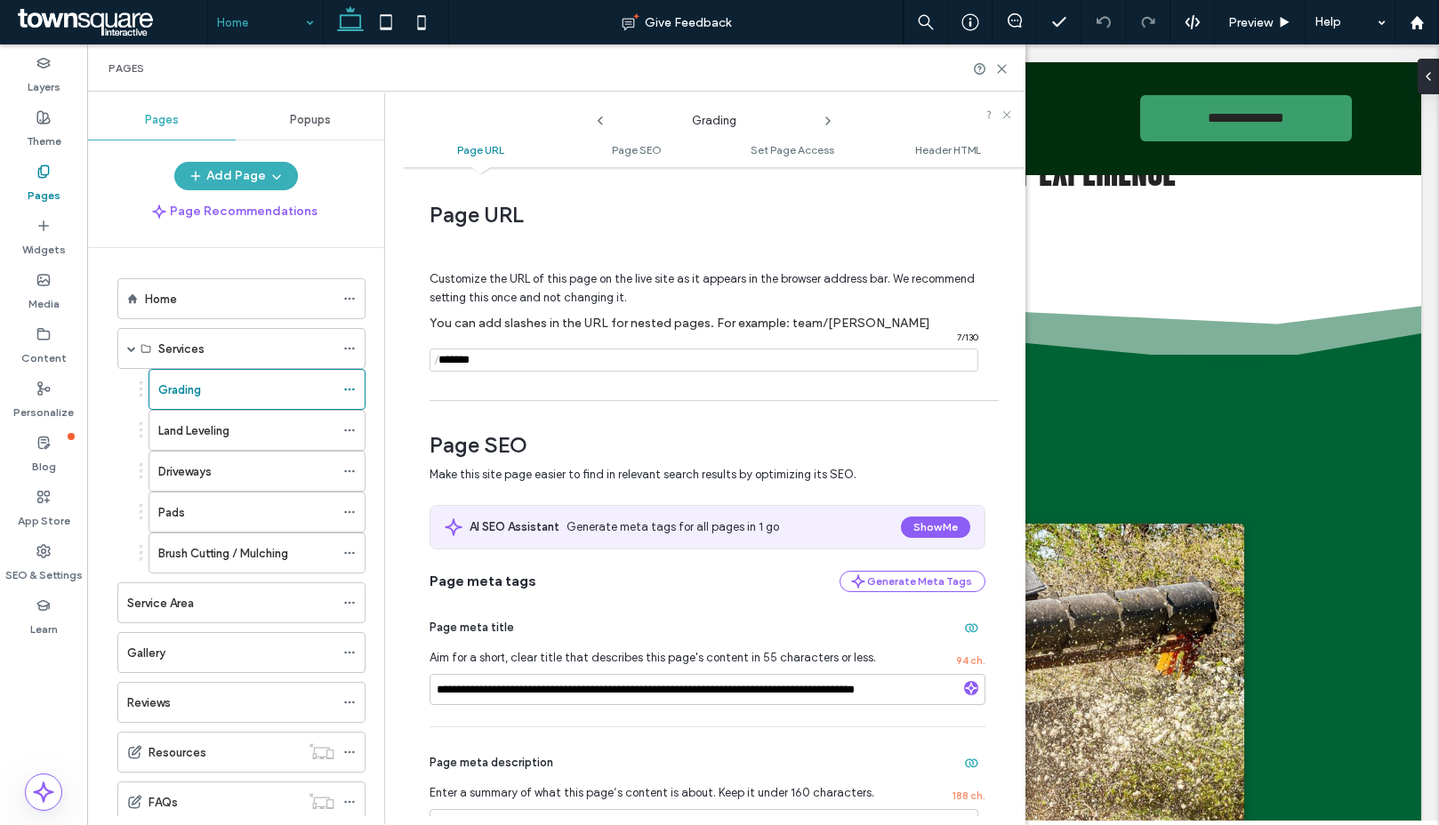
scroll to position [375, 0]
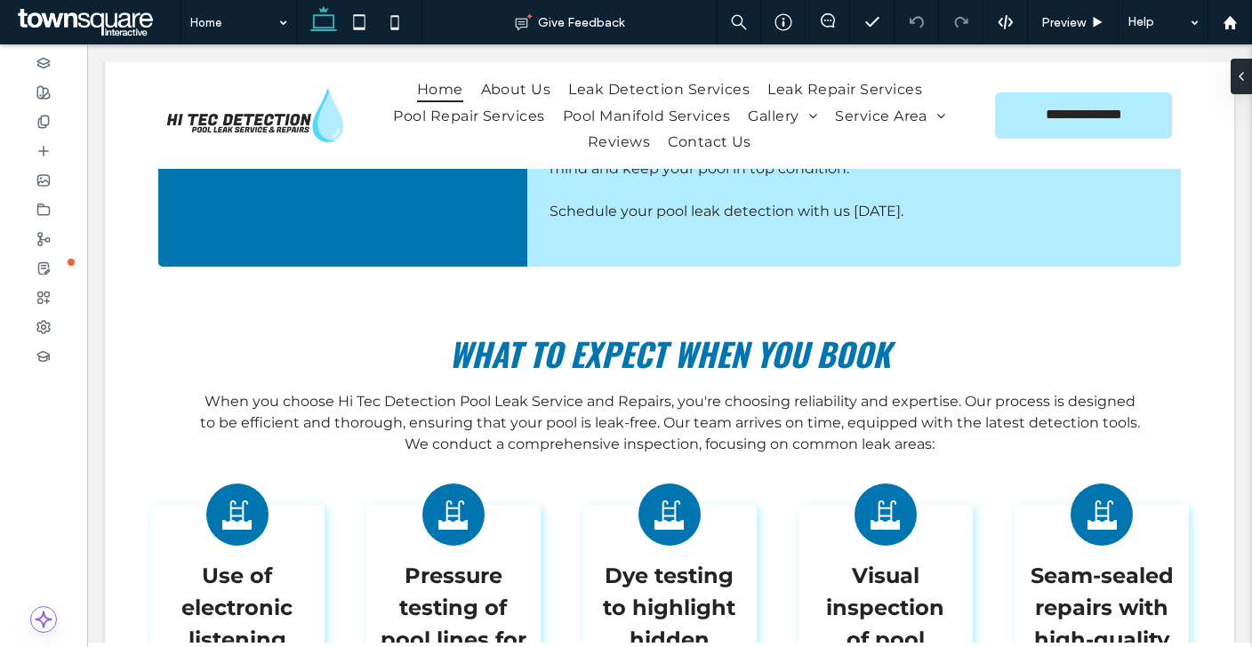
scroll to position [3186, 0]
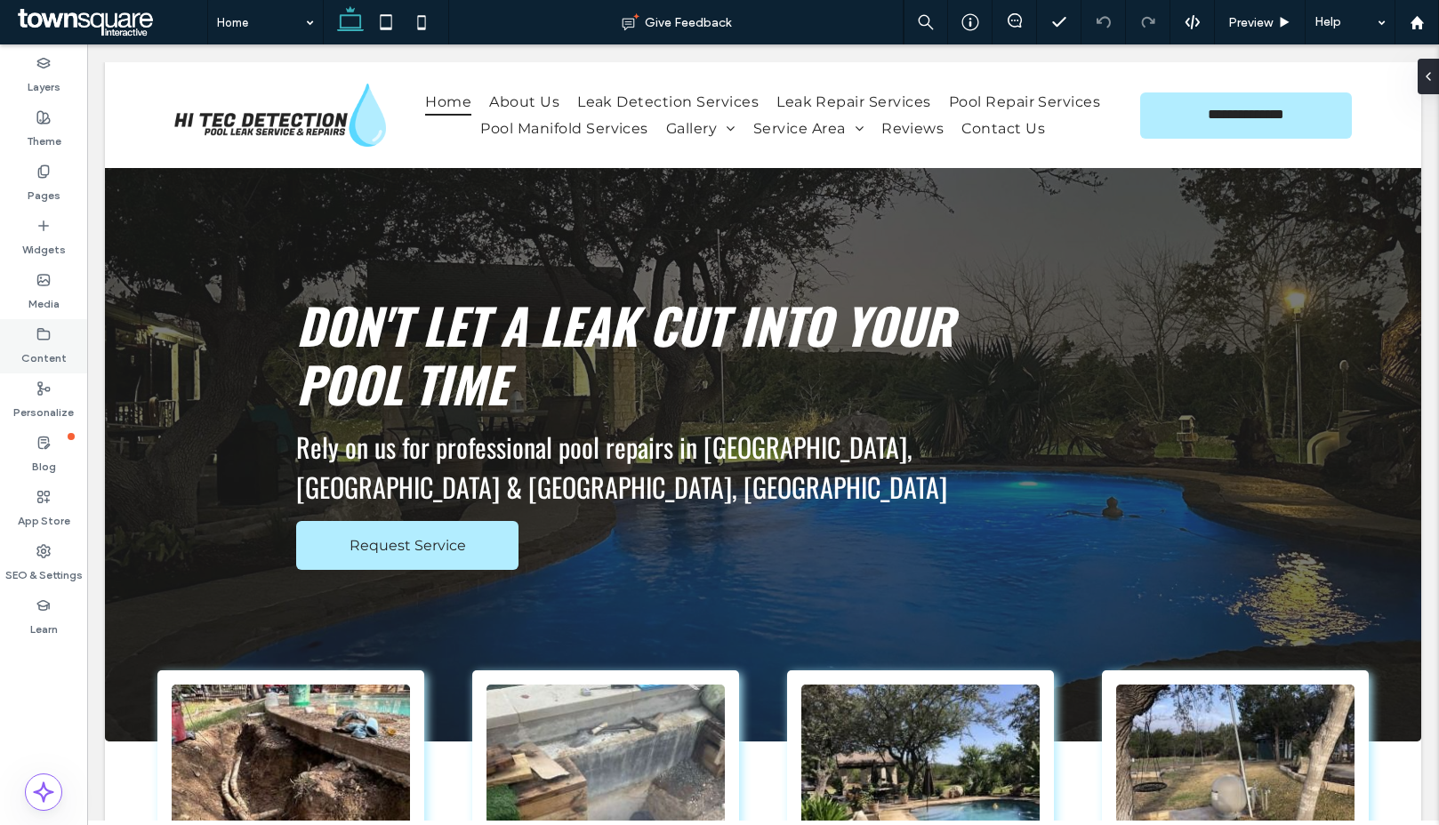
click at [50, 348] on label "Content" at bounding box center [43, 353] width 45 height 25
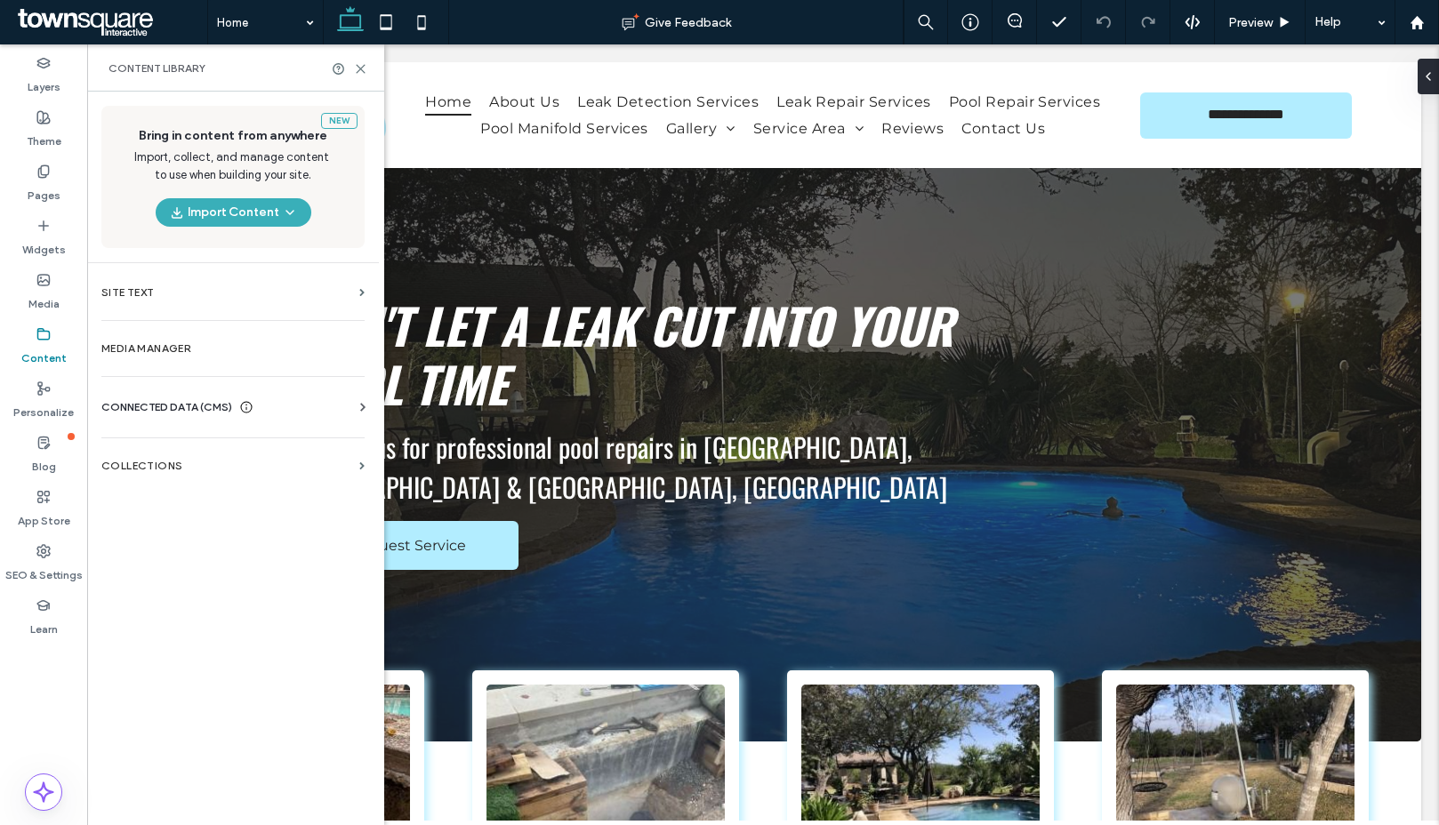
click at [161, 391] on div "CONNECTED DATA (CMS) Business Info Business Text Business Images Find and Repla…" at bounding box center [233, 407] width 292 height 46
click at [162, 404] on span "CONNECTED DATA (CMS)" at bounding box center [166, 407] width 131 height 18
click at [175, 459] on section "Business Info" at bounding box center [236, 450] width 270 height 41
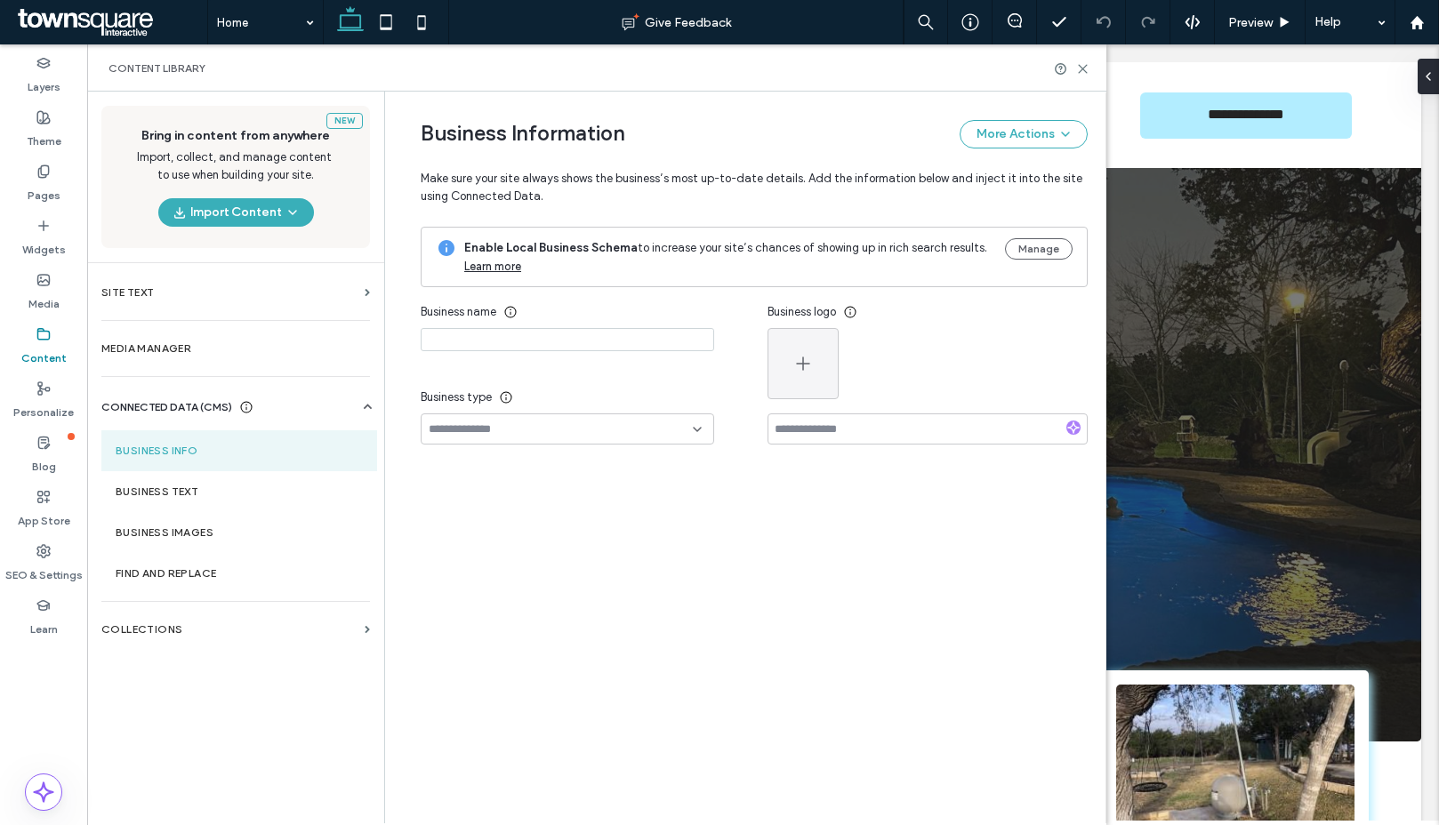
type input "**********"
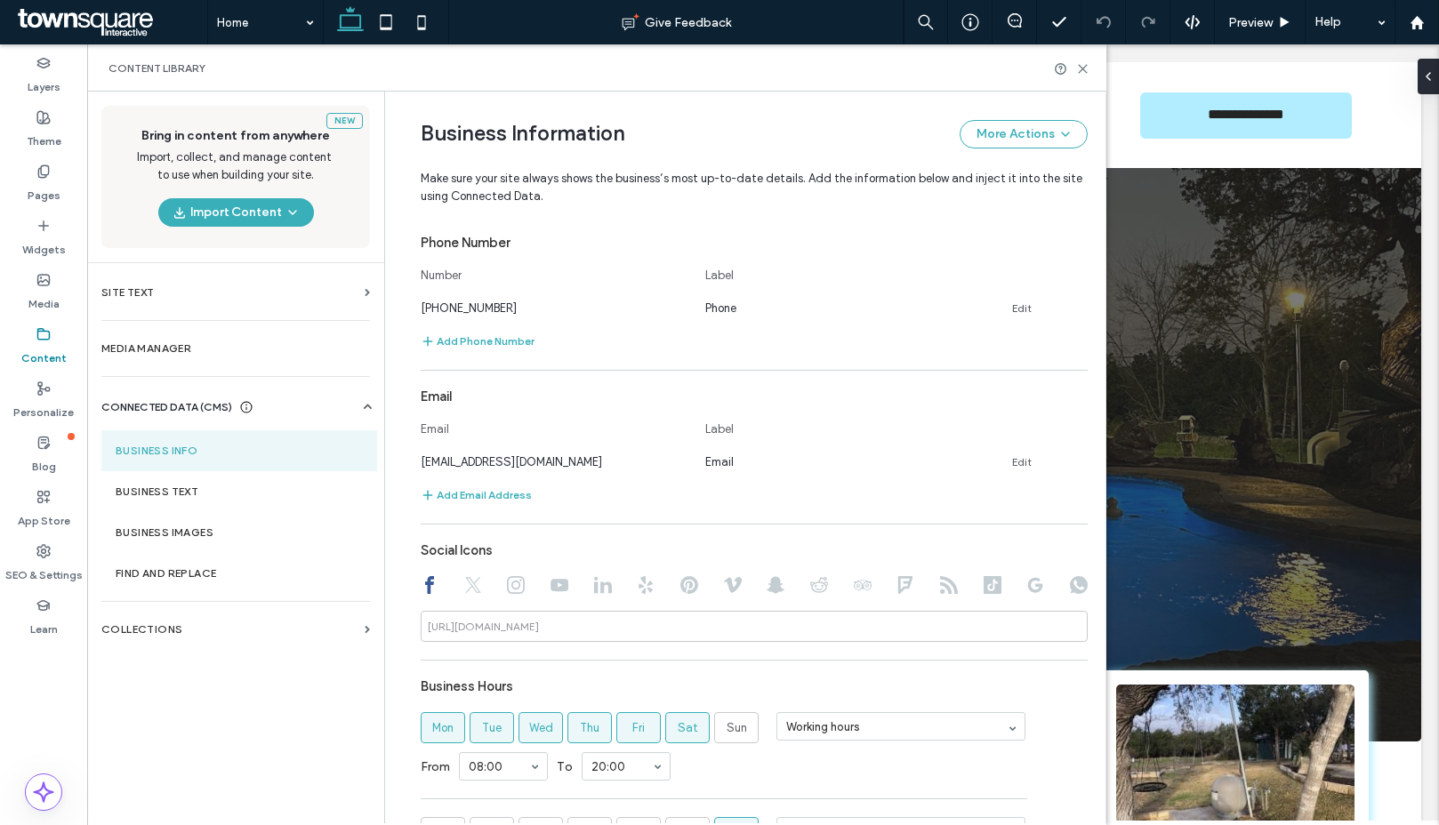
scroll to position [786, 0]
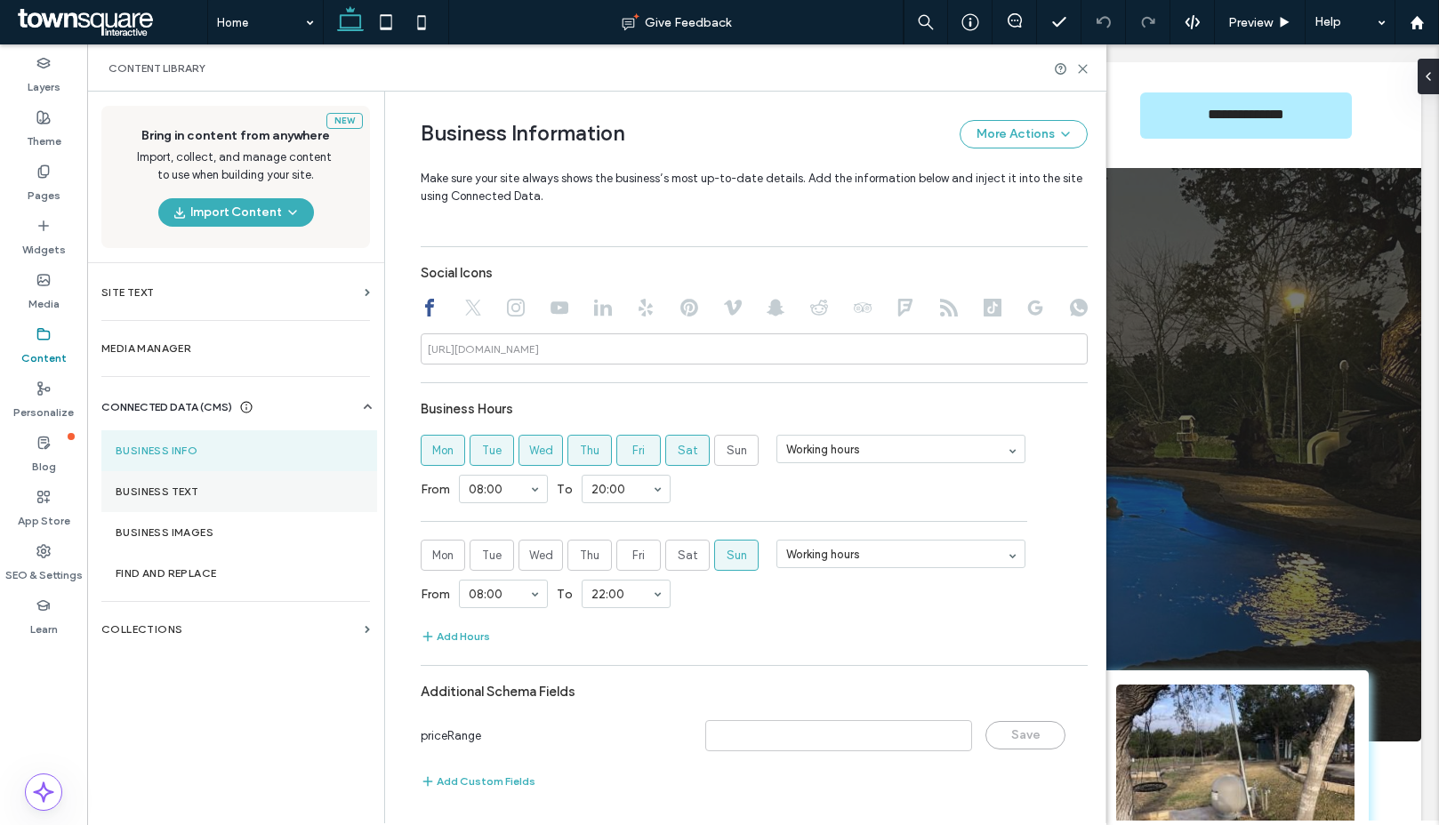
click at [163, 496] on label "Business Text" at bounding box center [239, 491] width 247 height 12
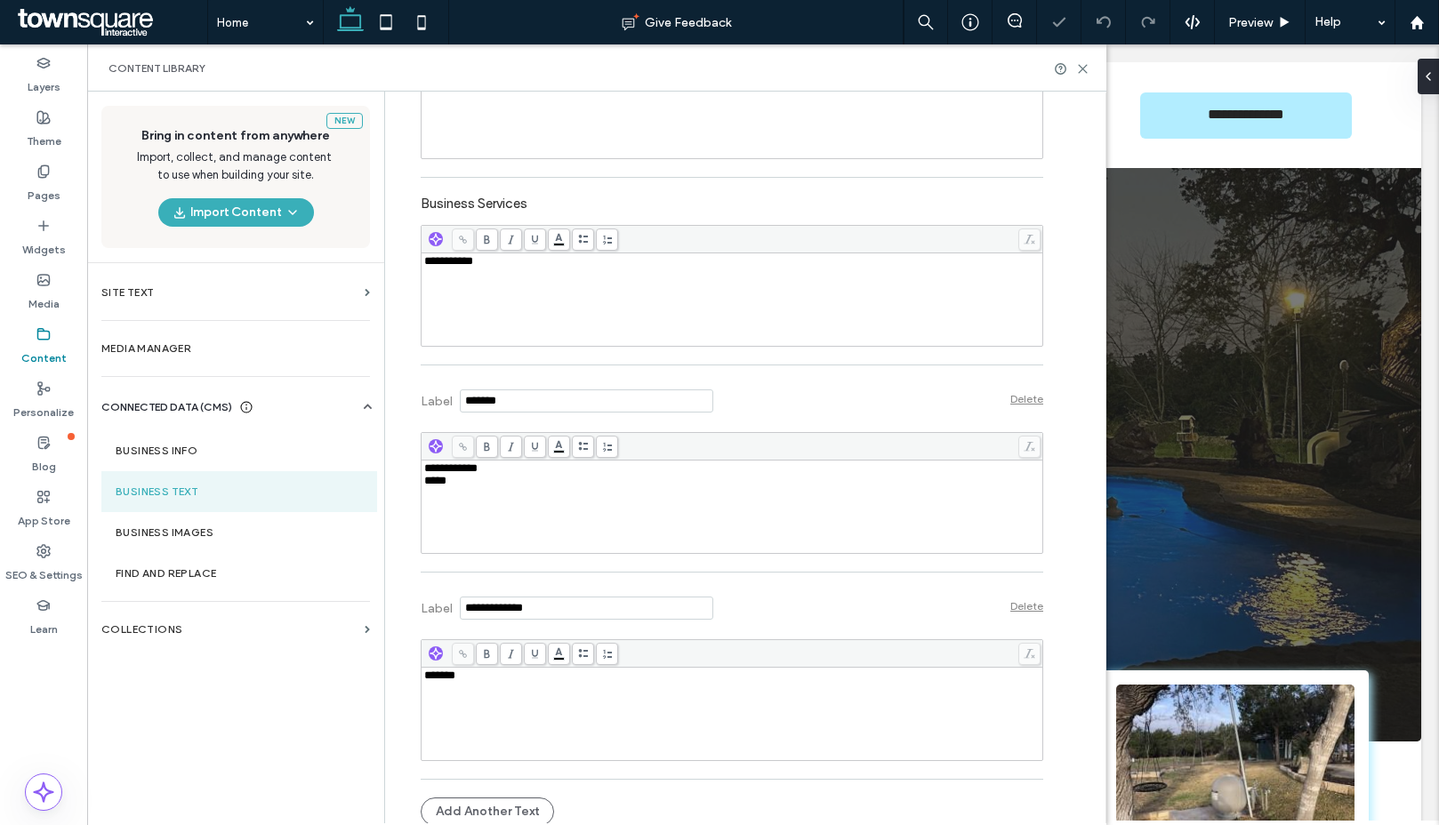
scroll to position [515, 0]
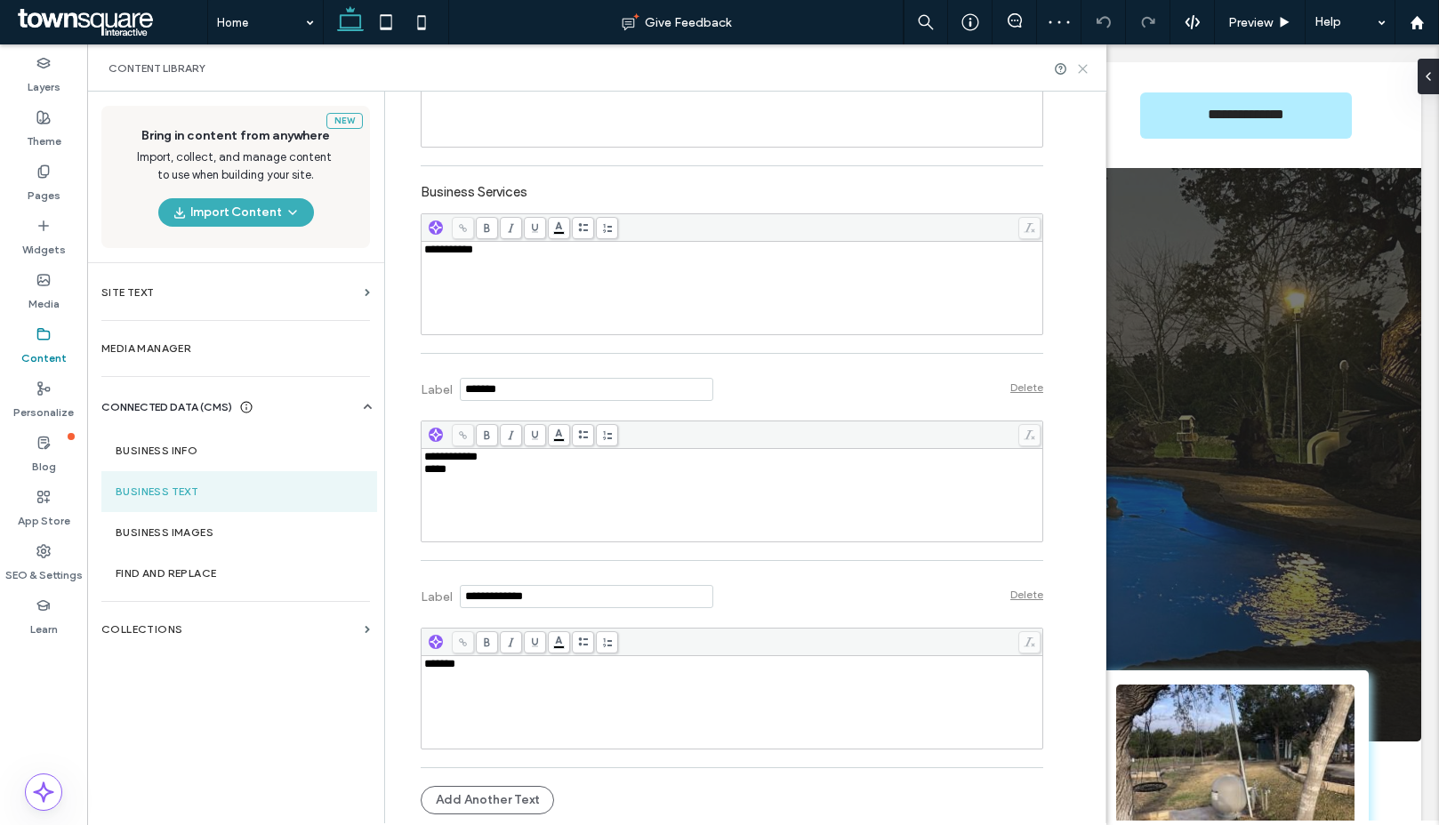
click at [1079, 73] on icon at bounding box center [1082, 68] width 13 height 13
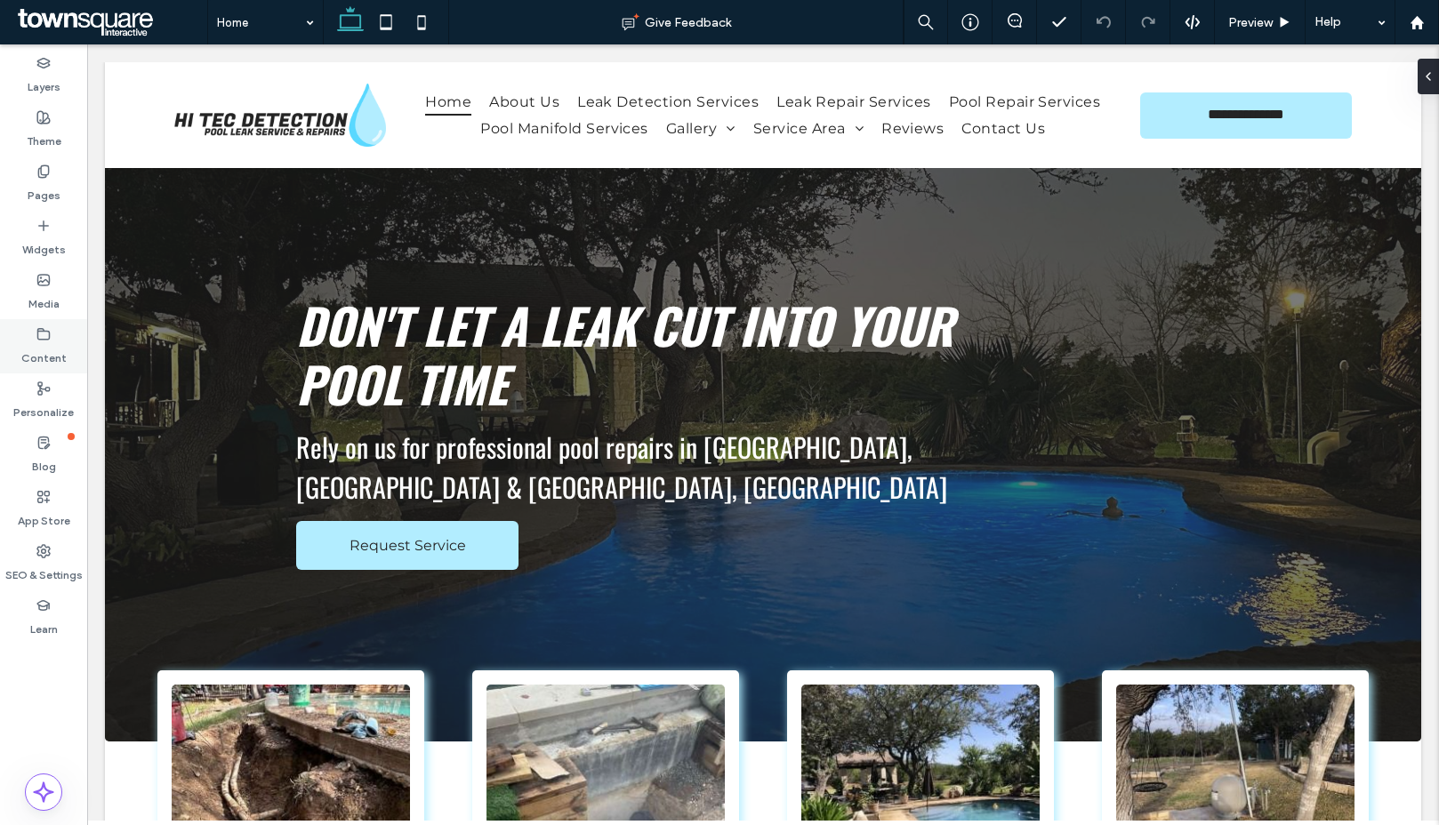
click at [32, 346] on label "Content" at bounding box center [43, 353] width 45 height 25
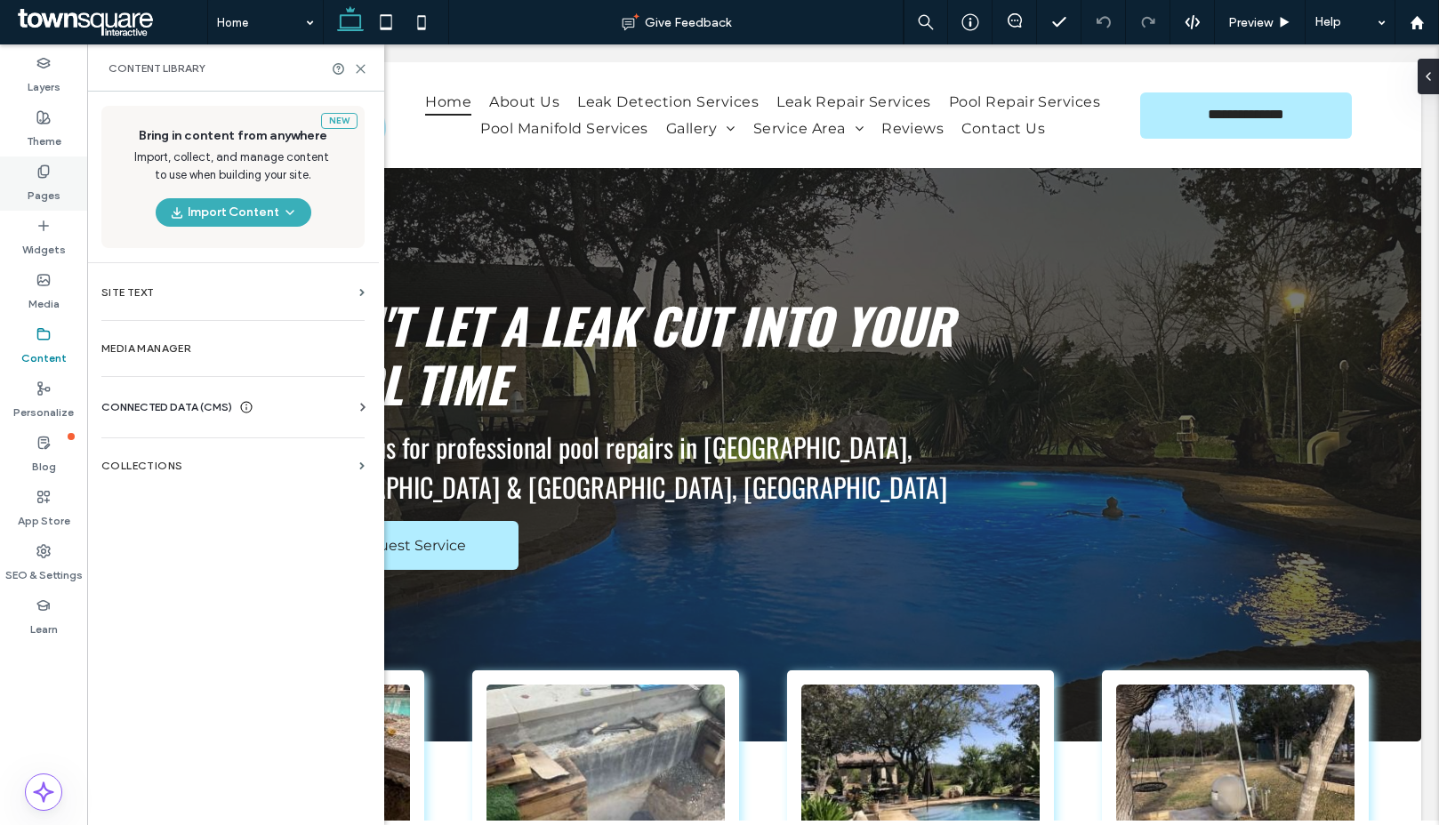
click at [33, 172] on div "Pages" at bounding box center [43, 183] width 87 height 54
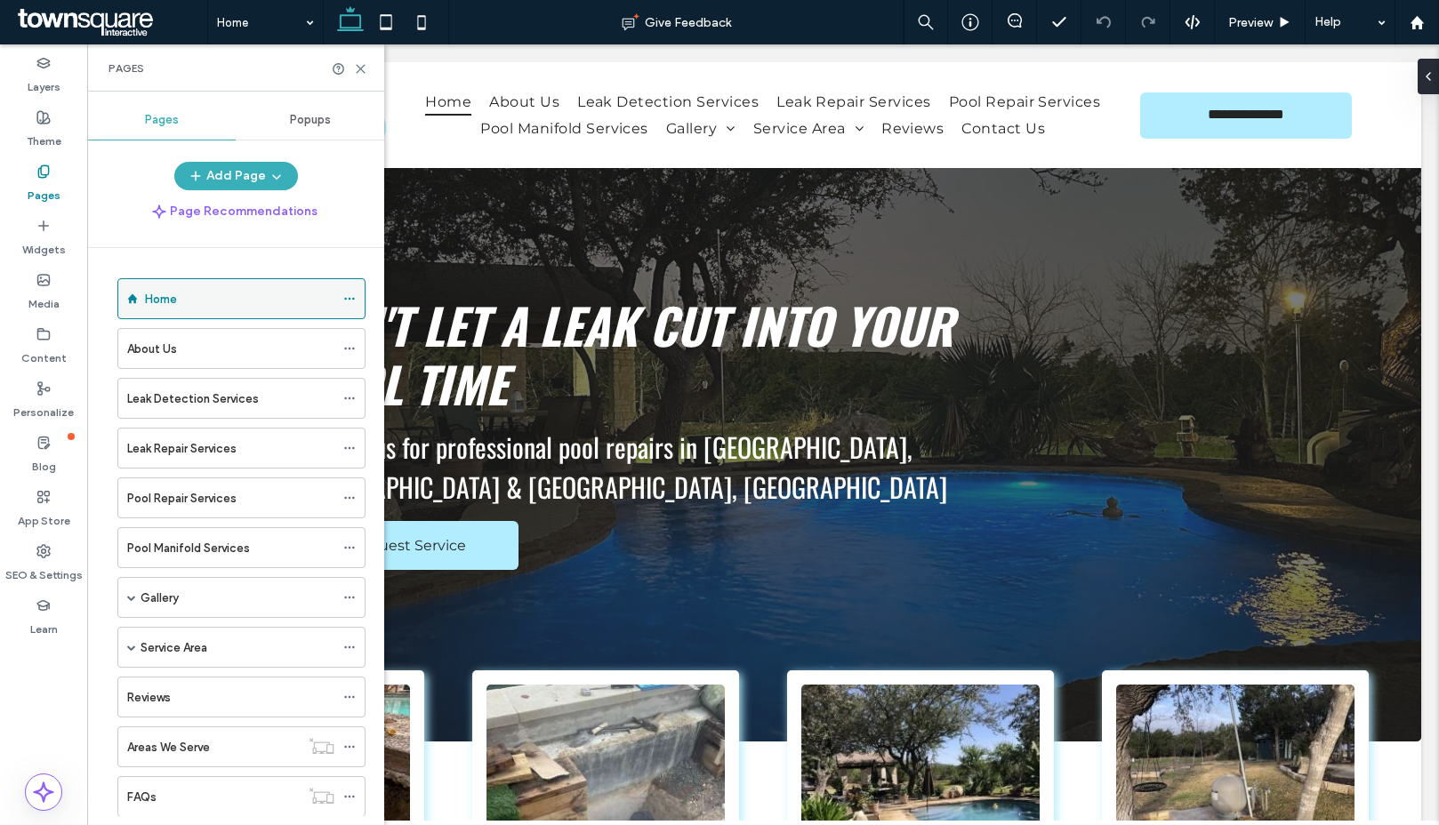
click at [345, 296] on icon at bounding box center [349, 299] width 12 height 12
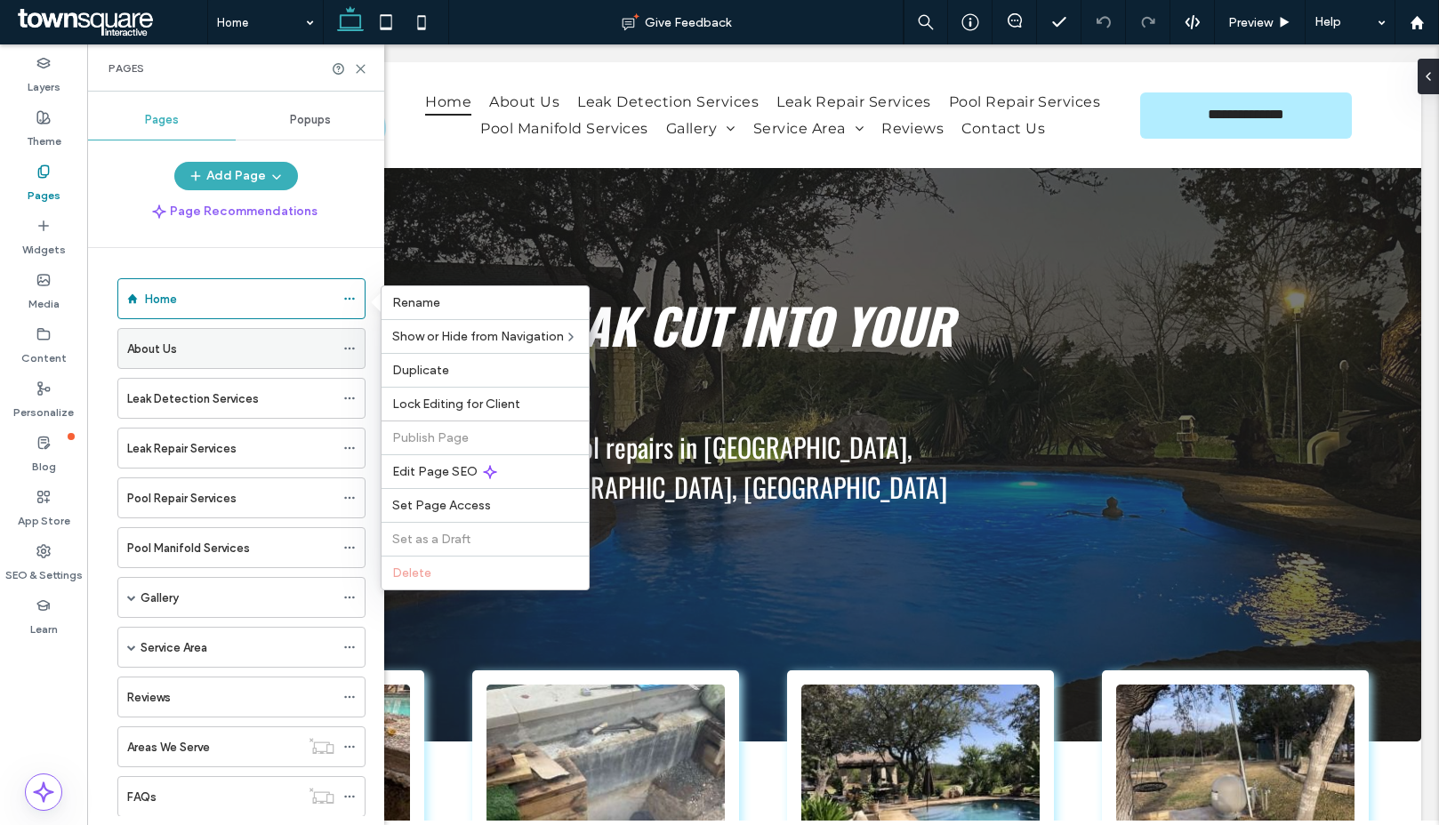
click at [352, 336] on span at bounding box center [349, 348] width 12 height 27
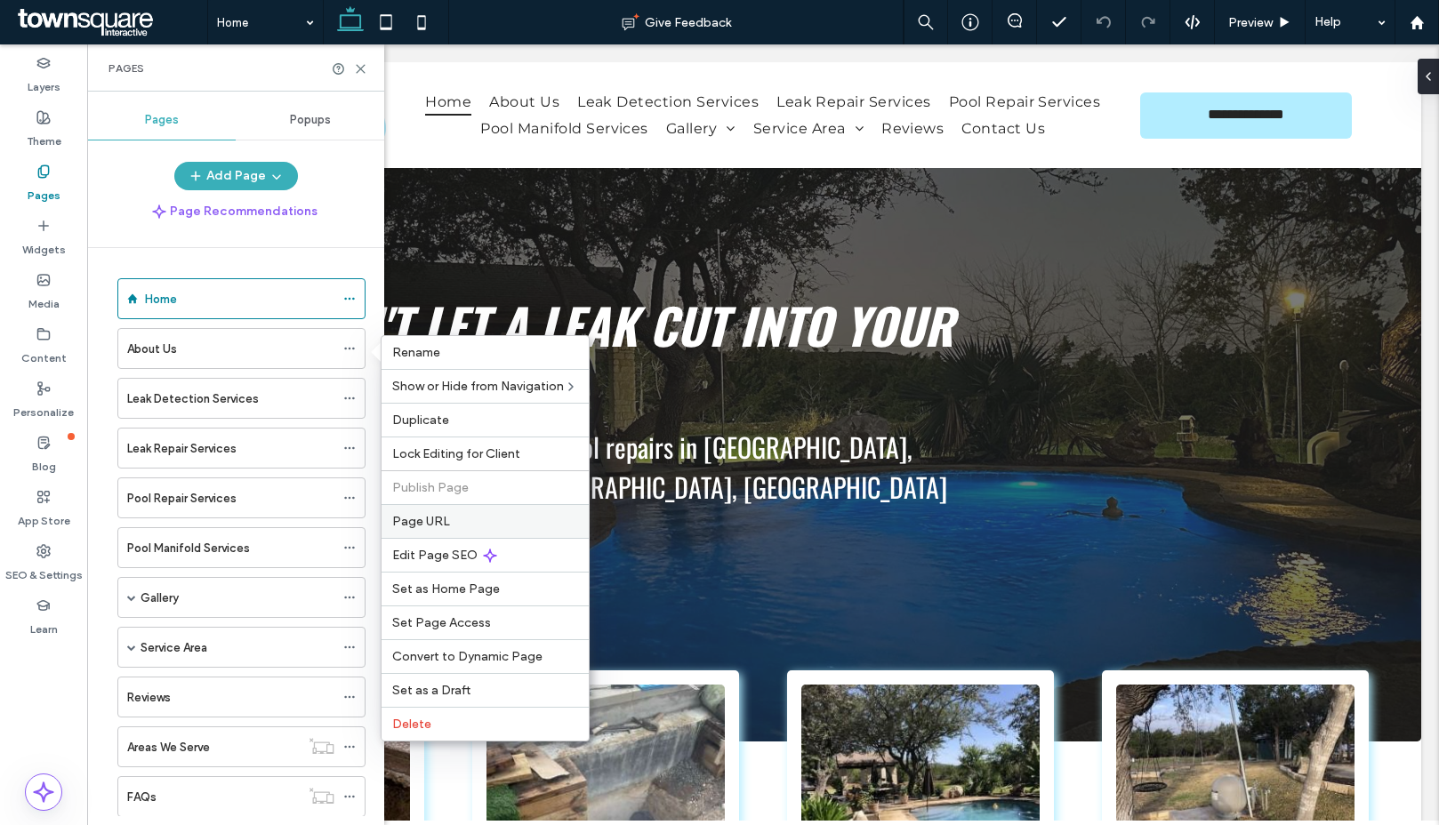
click at [434, 520] on span "Page URL" at bounding box center [421, 521] width 58 height 15
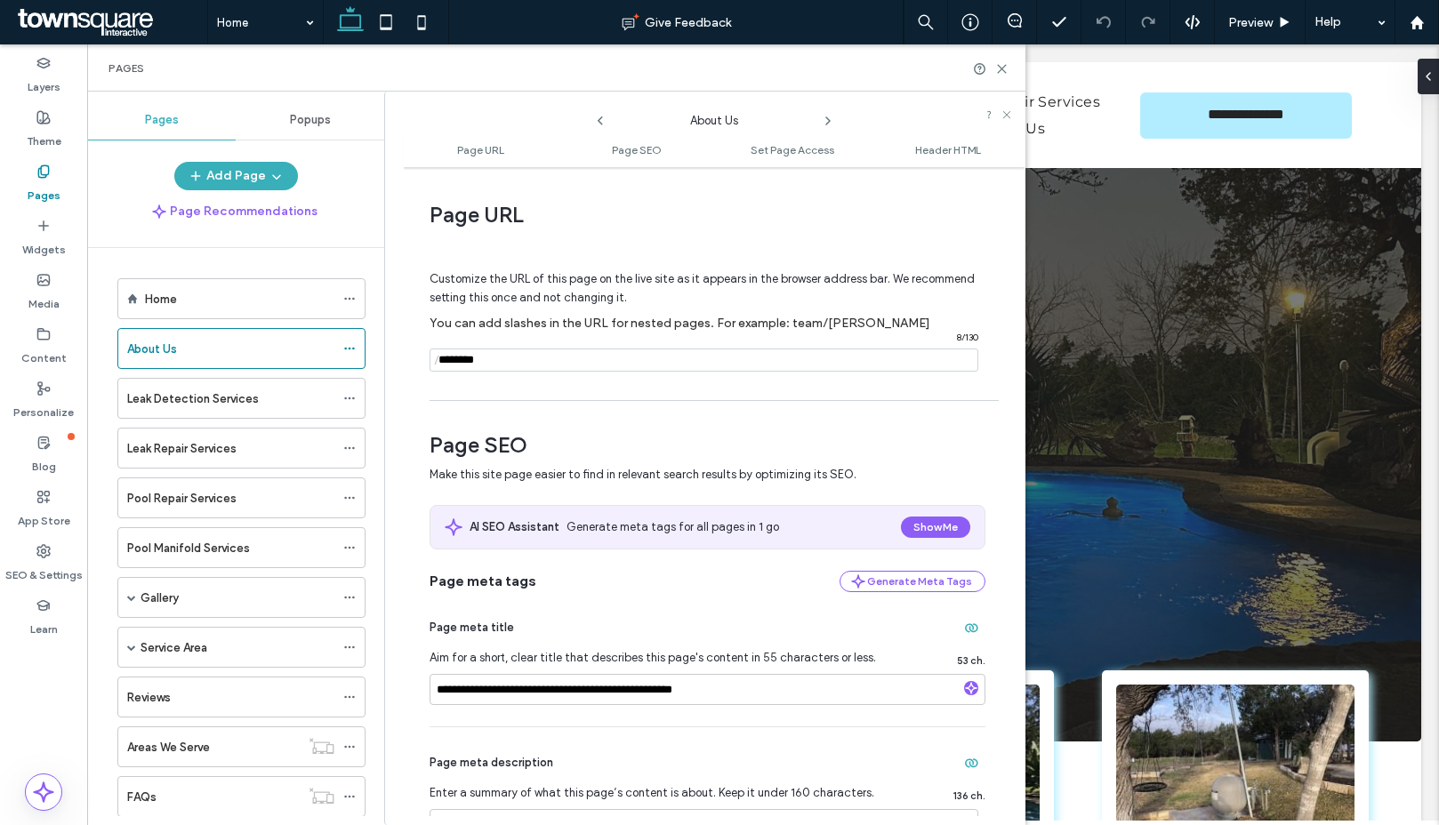
click at [829, 119] on icon at bounding box center [828, 121] width 14 height 14
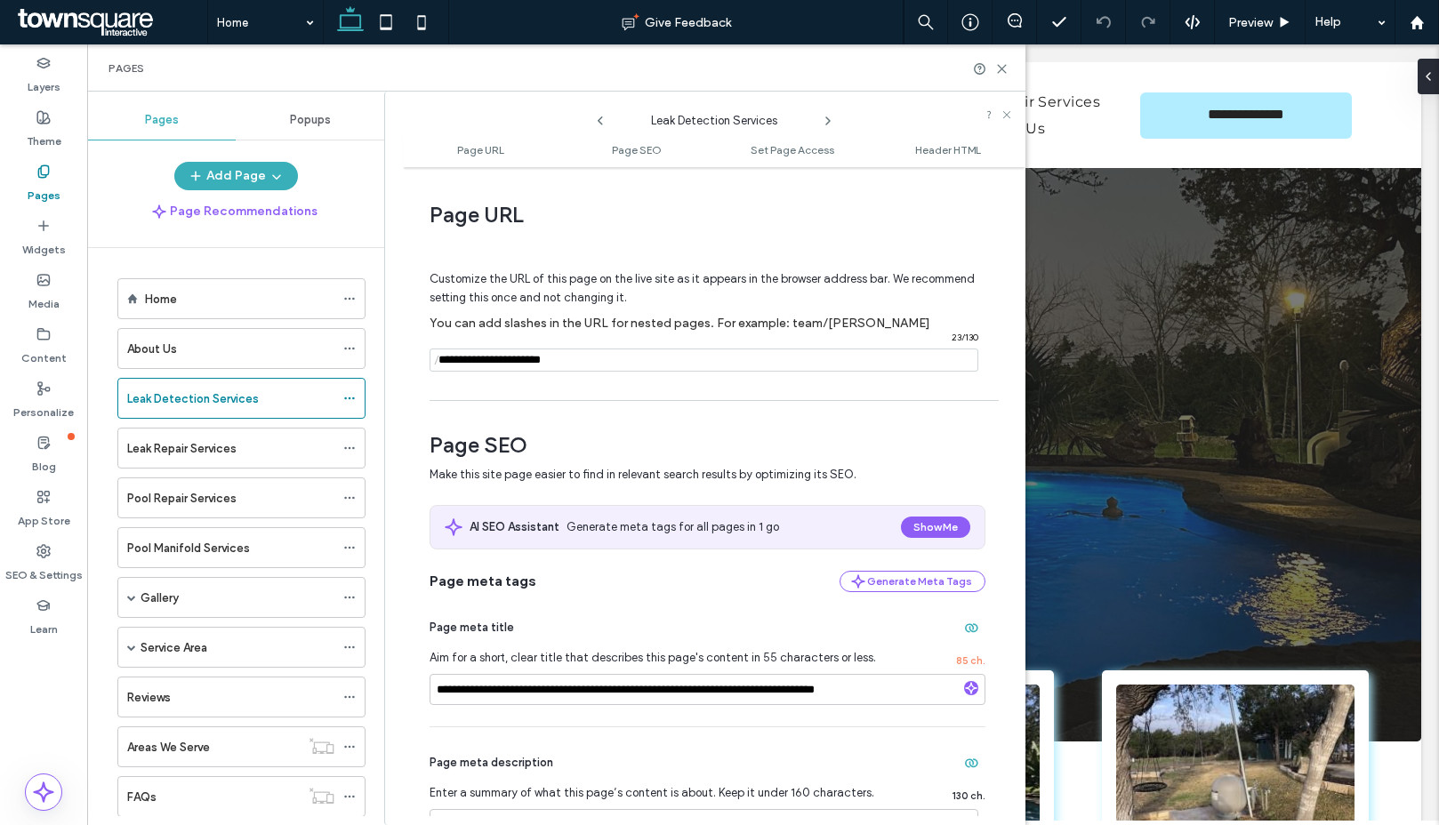
click at [832, 115] on icon at bounding box center [828, 121] width 14 height 14
click at [828, 120] on icon at bounding box center [828, 121] width 14 height 14
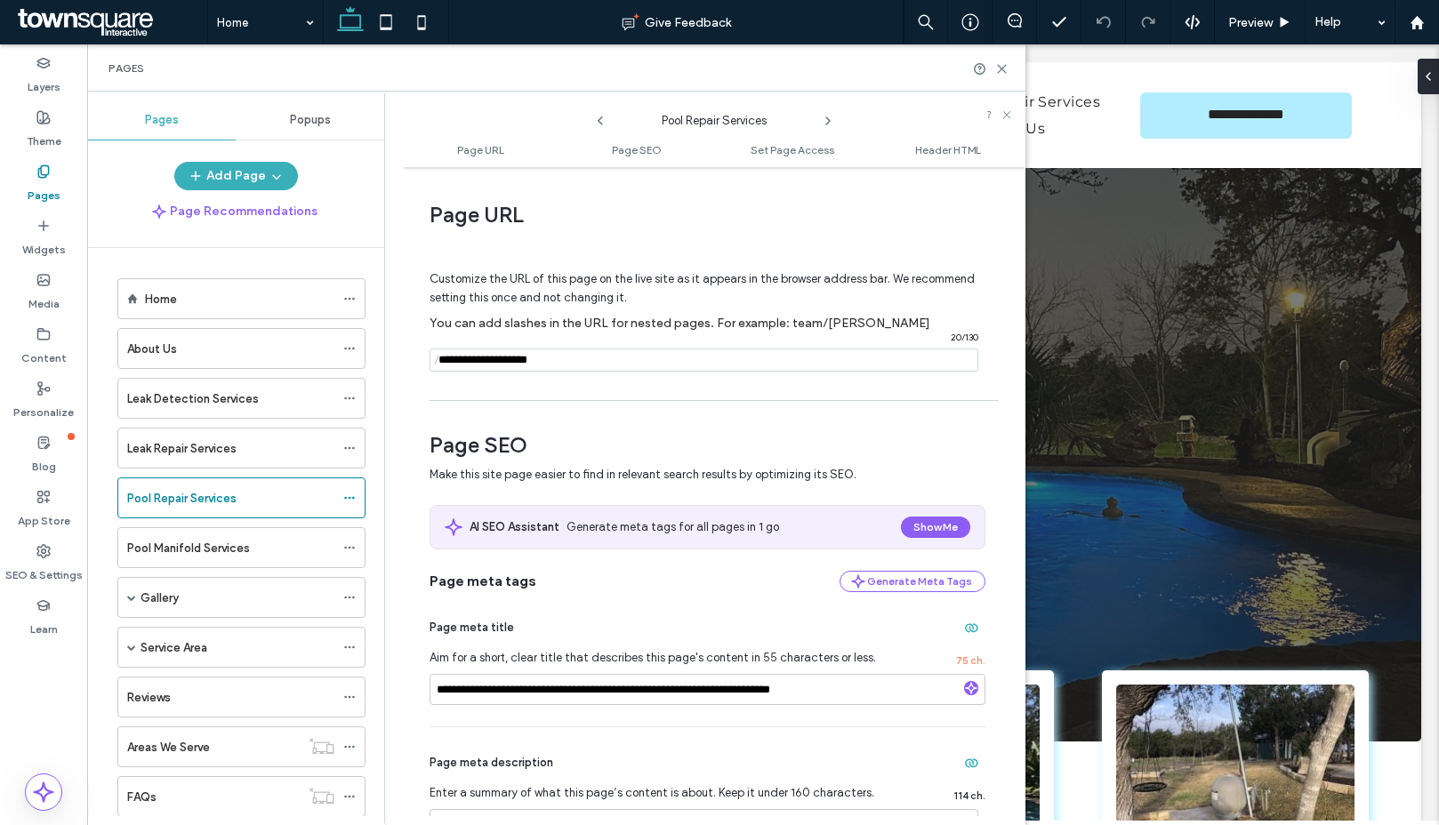
click at [827, 120] on icon at bounding box center [828, 121] width 14 height 14
click at [829, 118] on icon at bounding box center [828, 121] width 14 height 14
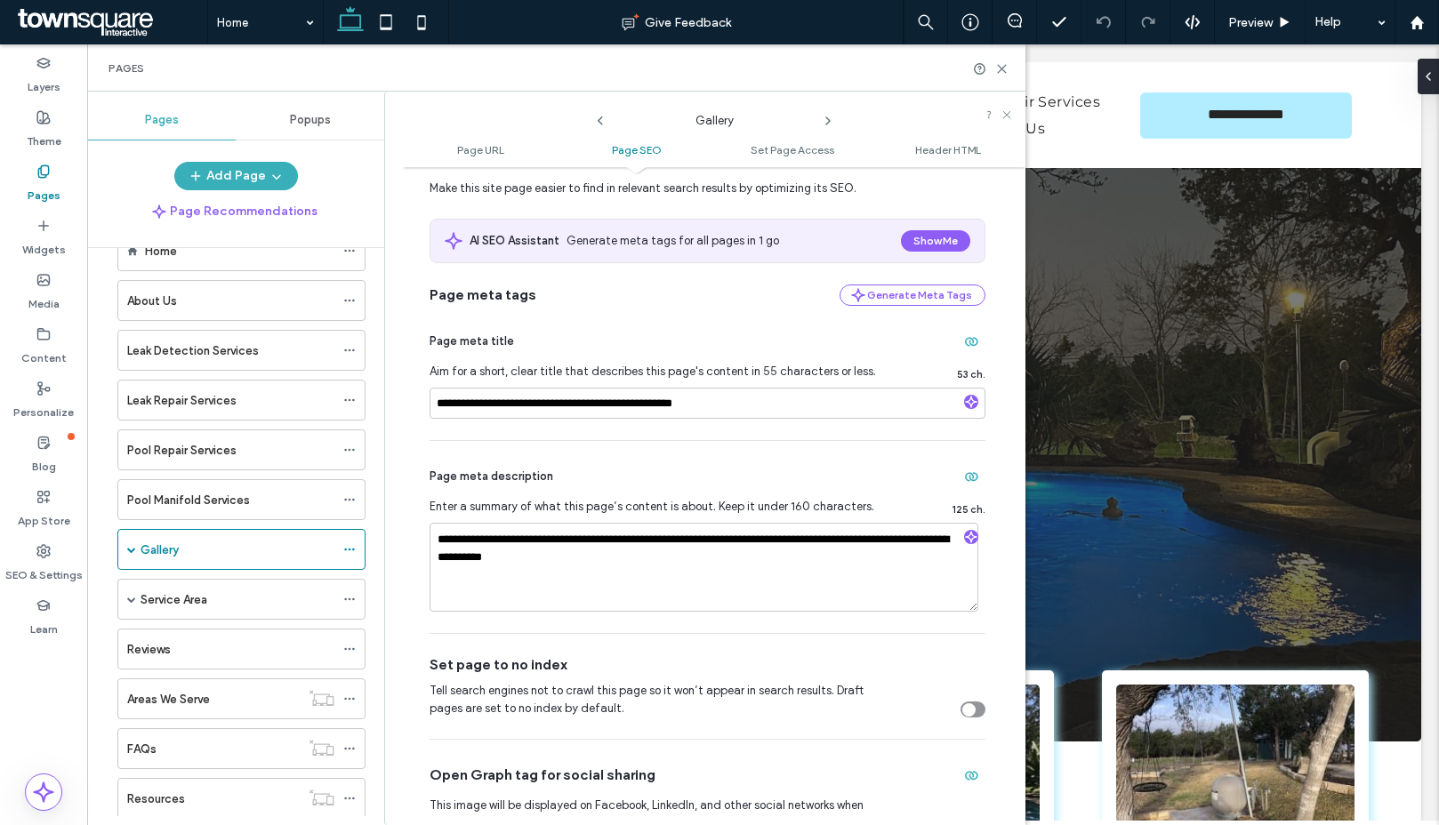
scroll to position [0, 0]
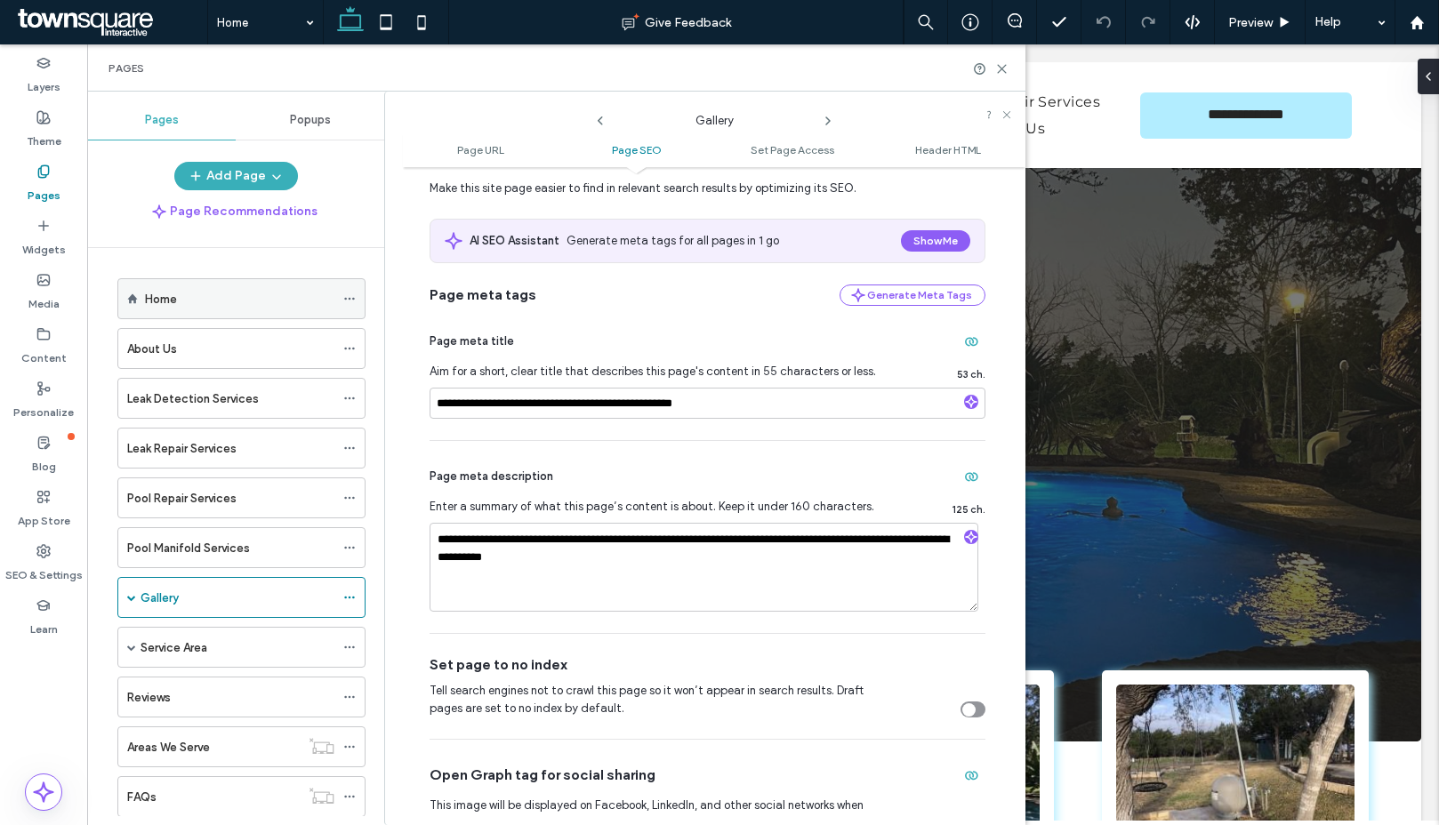
click at [184, 304] on div "Home" at bounding box center [239, 299] width 189 height 19
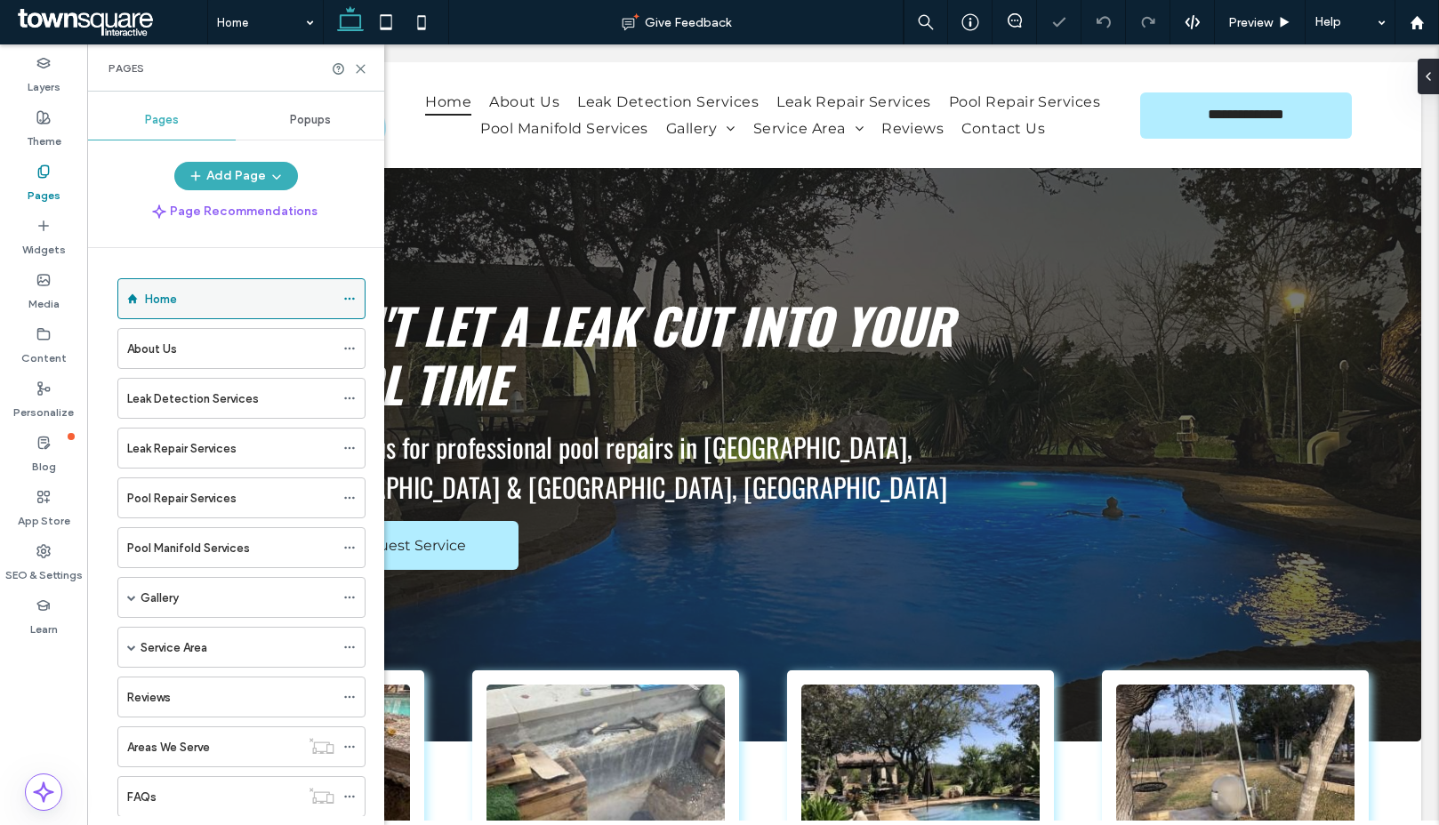
click at [354, 296] on icon at bounding box center [349, 299] width 12 height 12
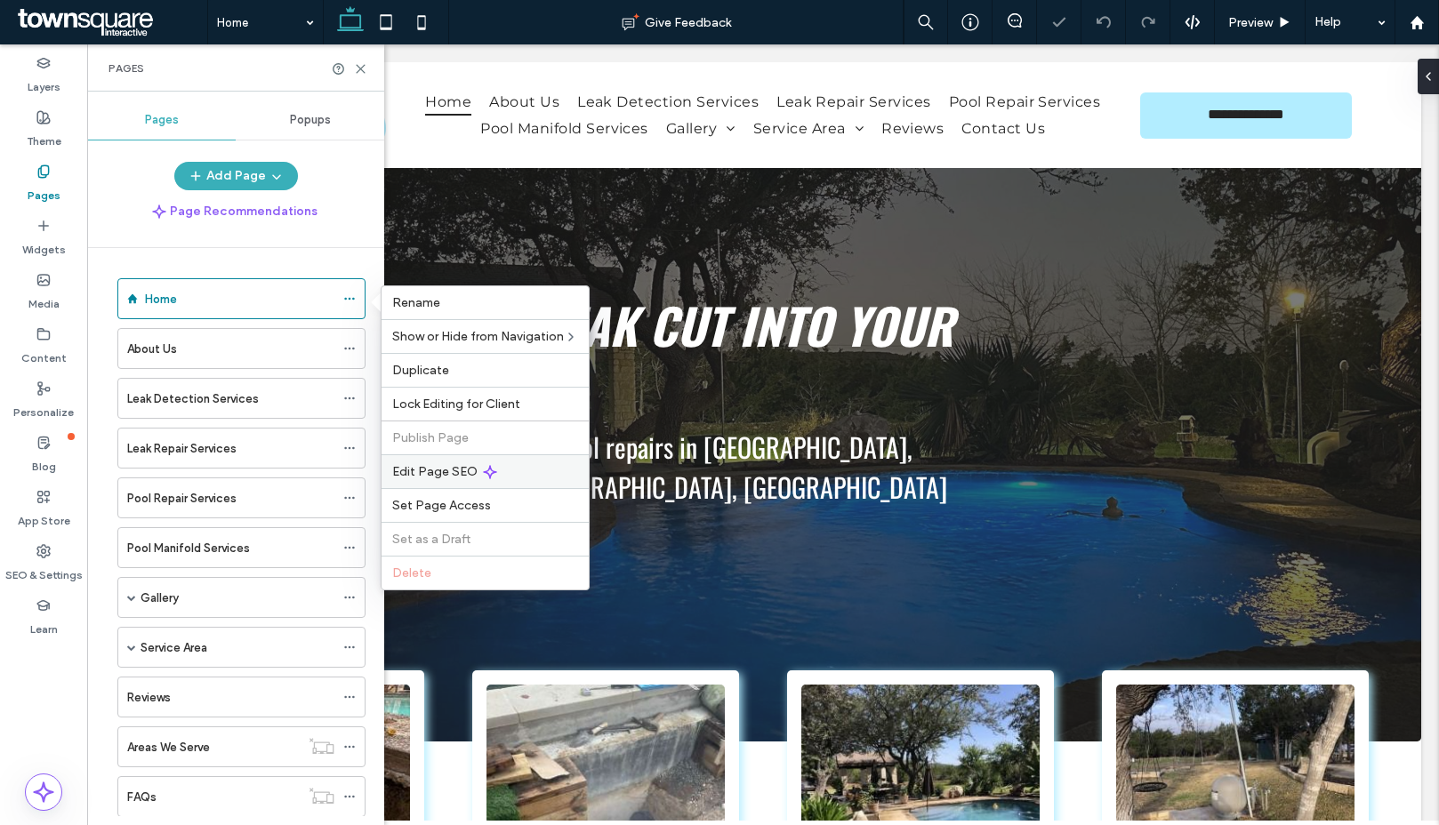
click at [462, 466] on span "Edit Page SEO" at bounding box center [434, 471] width 85 height 15
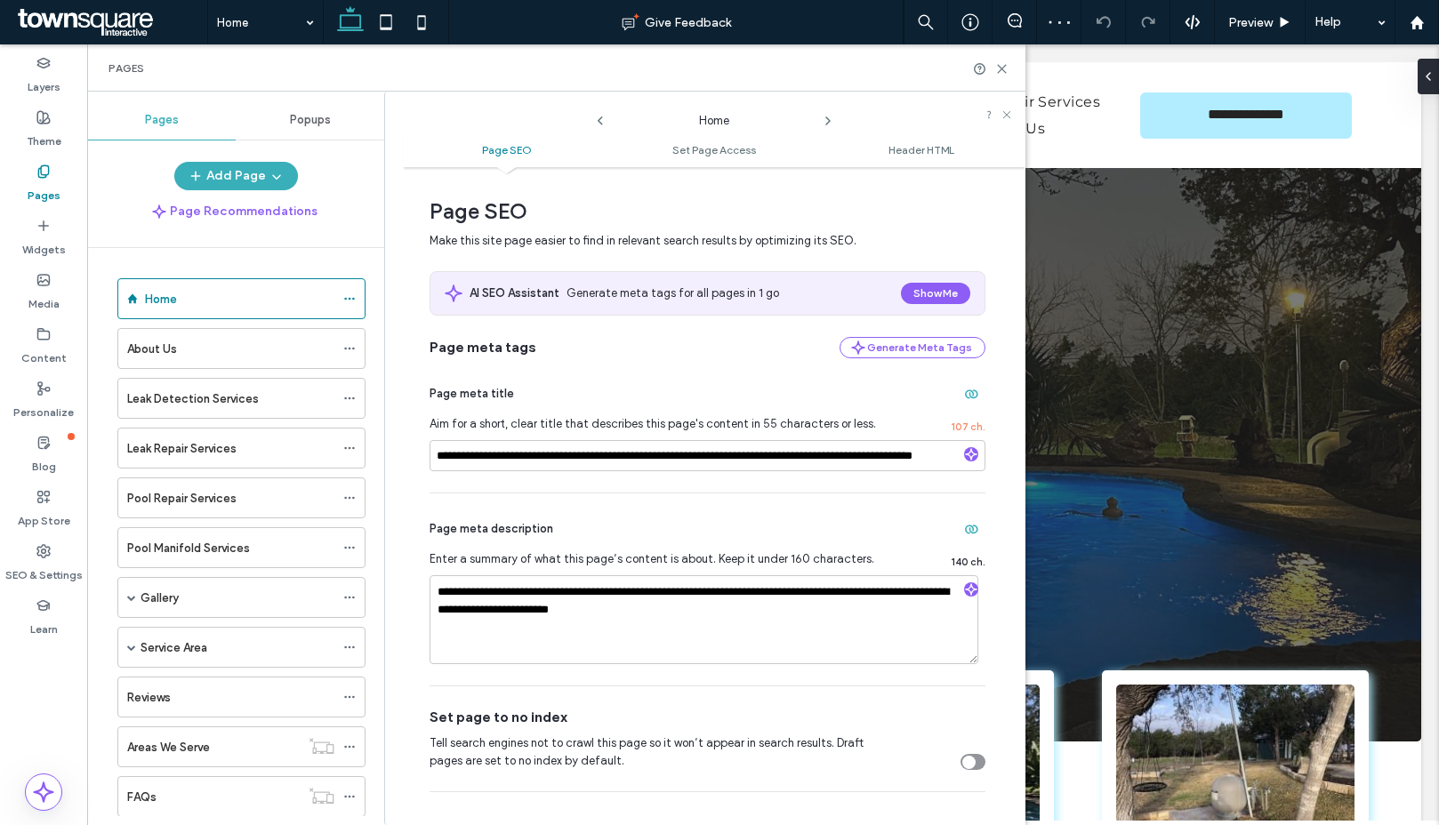
scroll to position [34, 0]
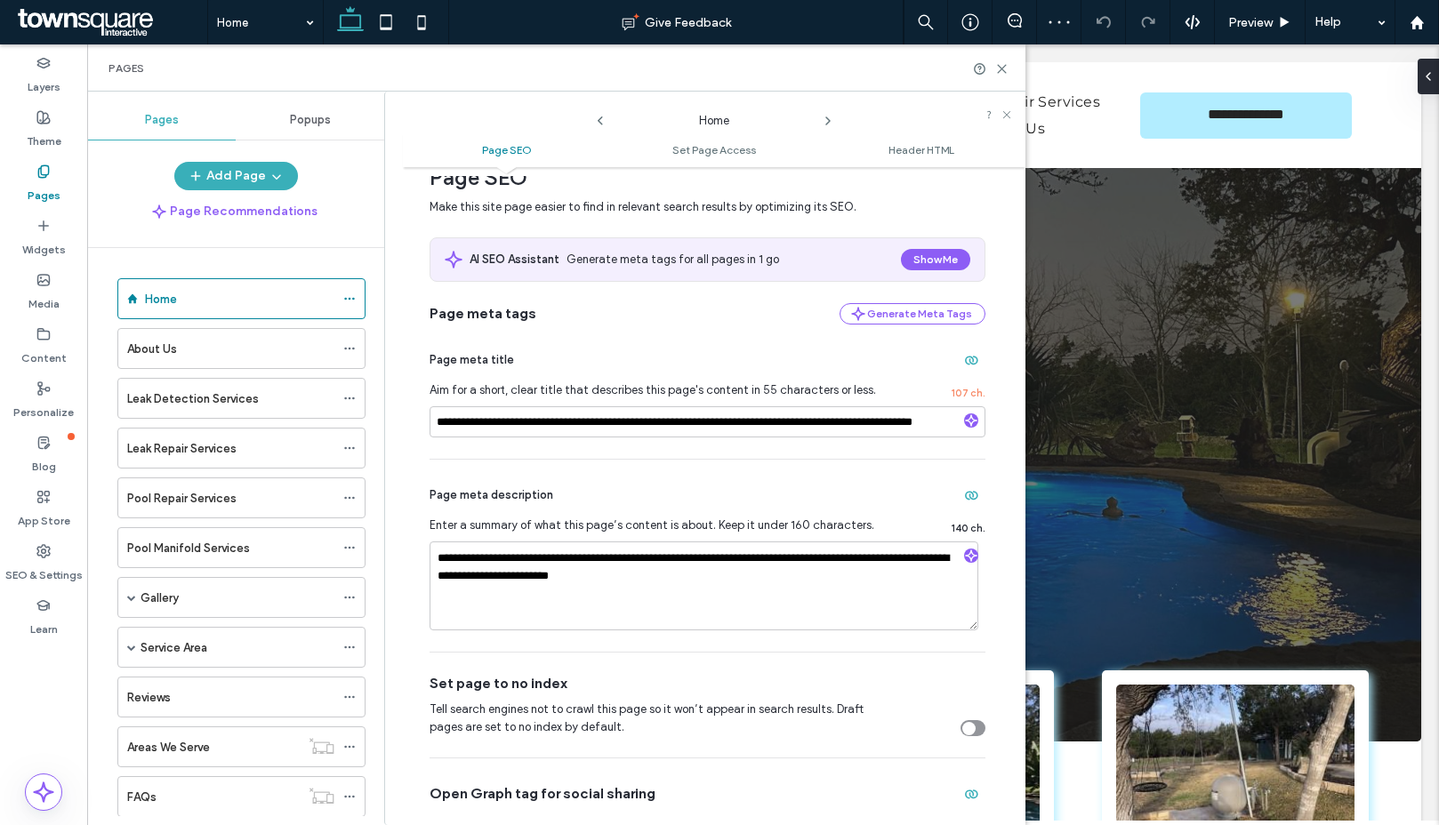
click at [828, 116] on icon at bounding box center [828, 121] width 14 height 14
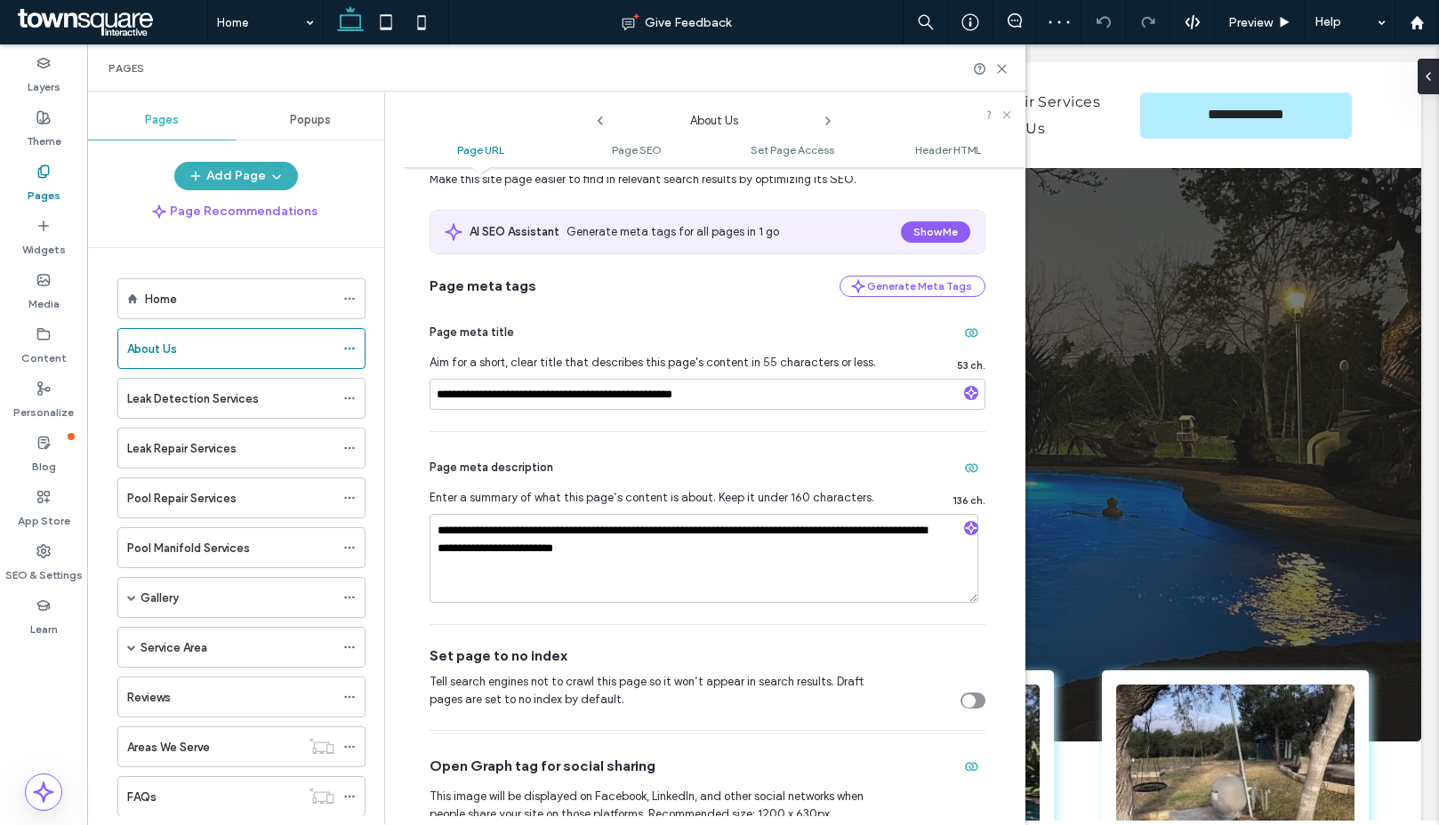
scroll to position [340, 0]
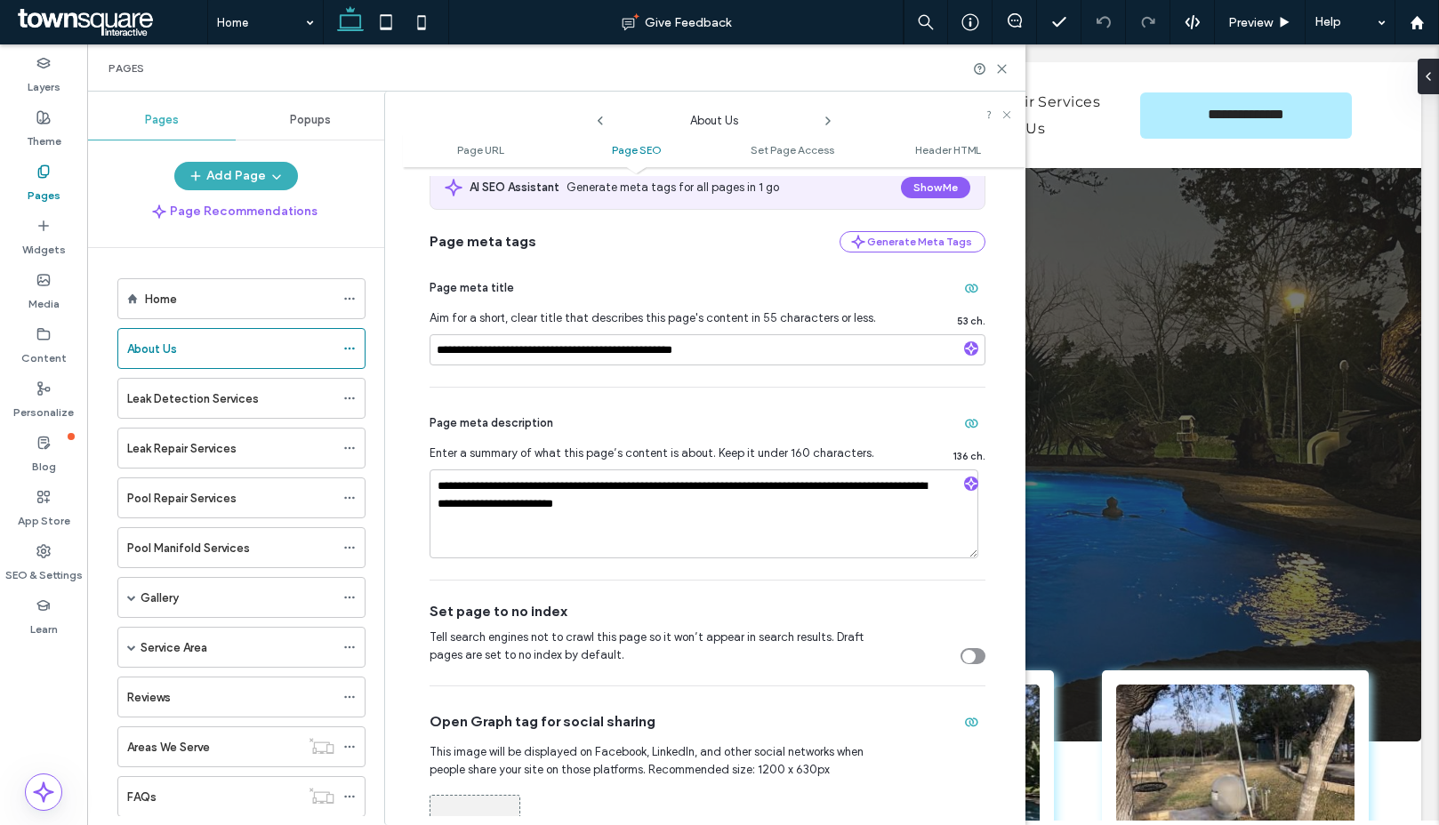
click at [828, 116] on icon at bounding box center [828, 121] width 14 height 14
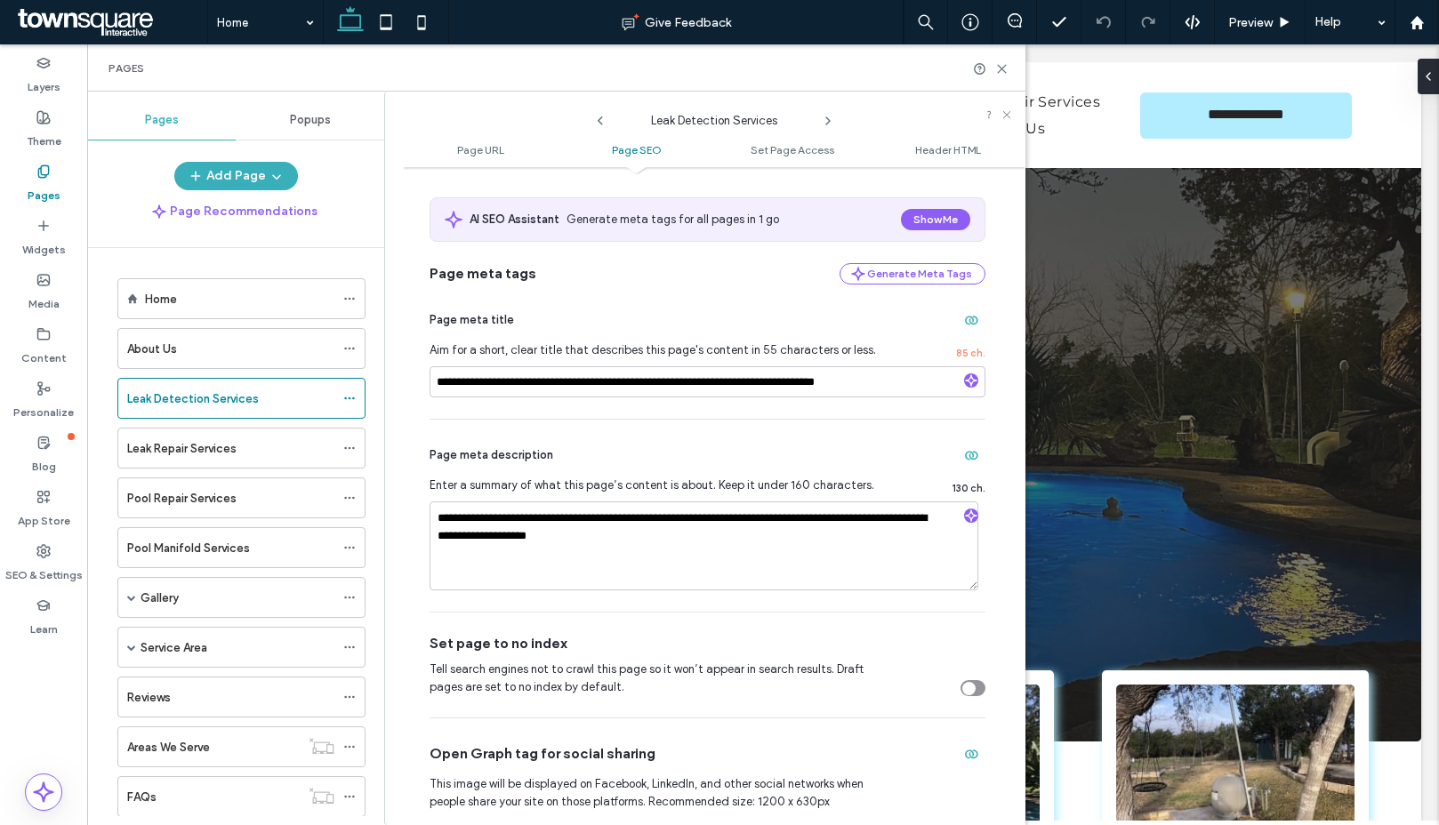
scroll to position [315, 0]
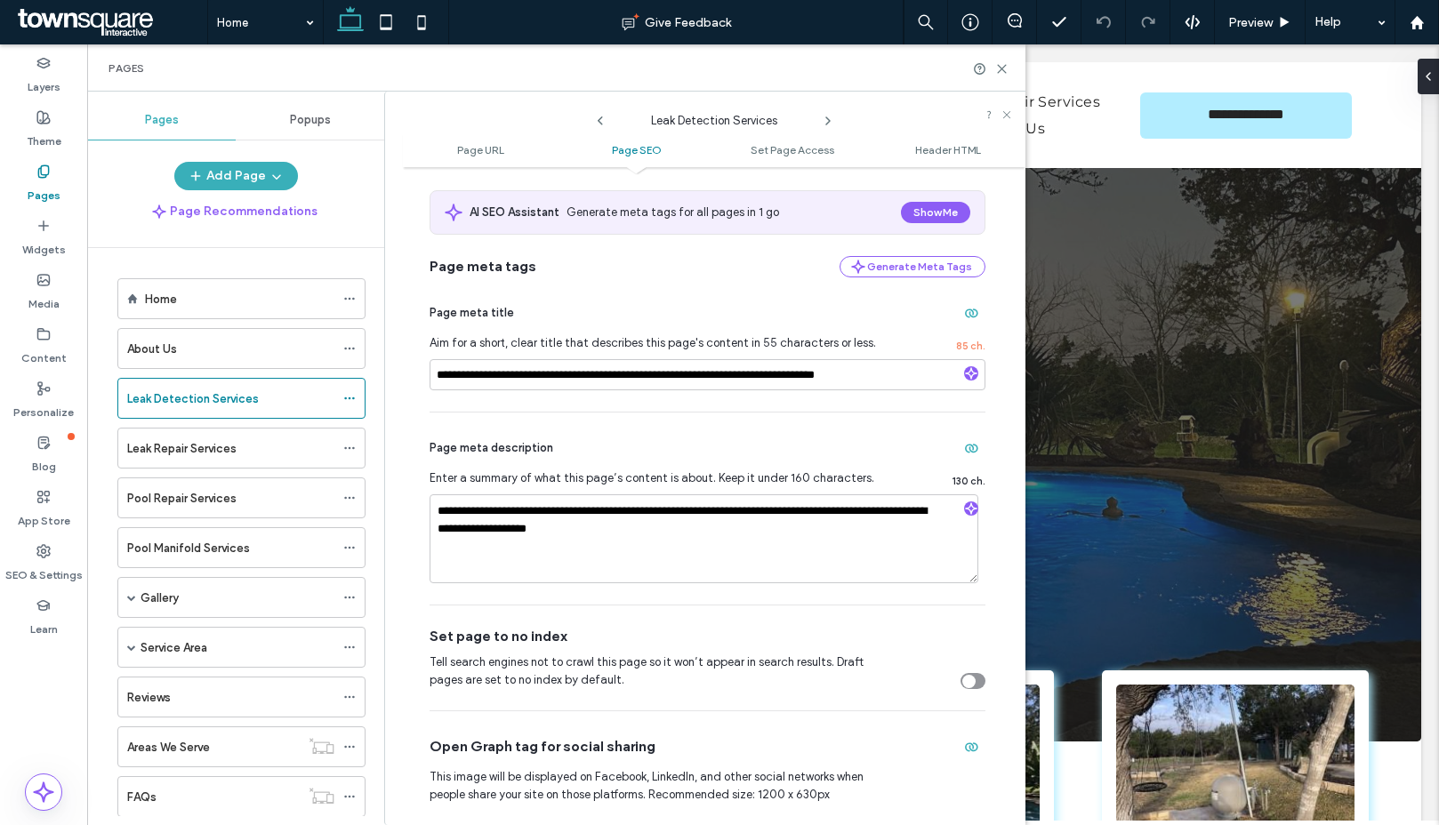
click at [827, 123] on use at bounding box center [828, 120] width 4 height 7
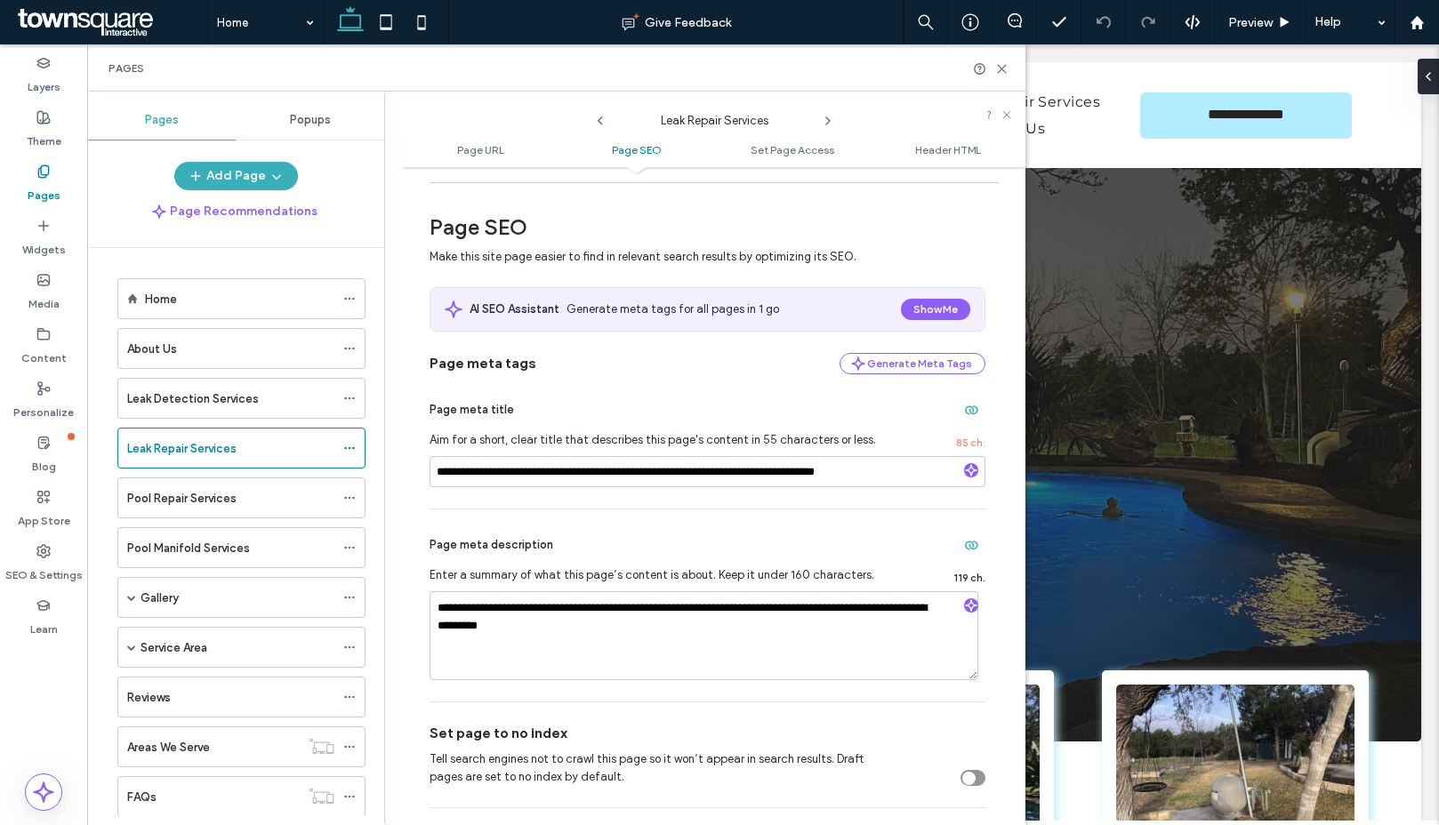
scroll to position [289, 0]
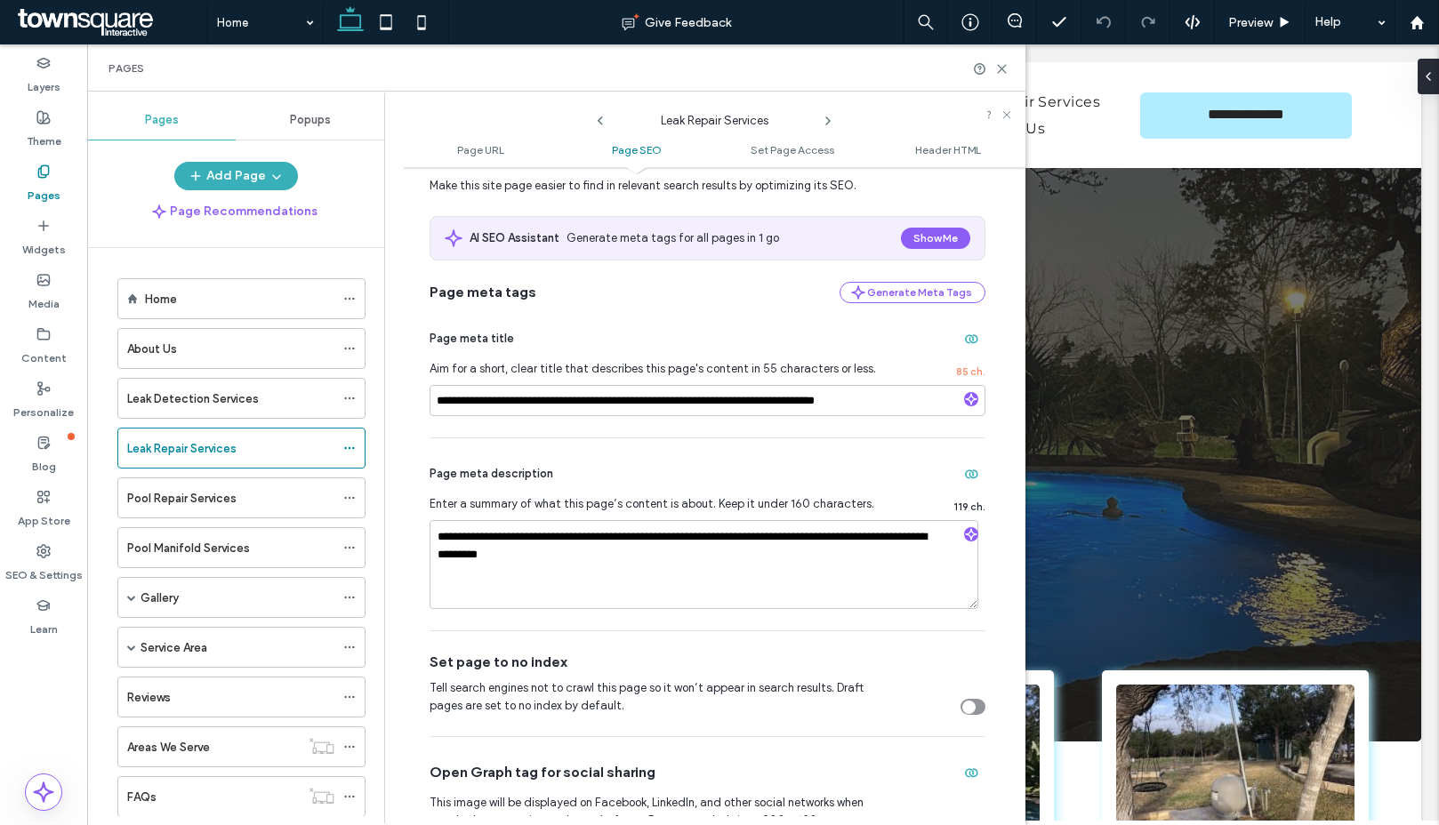
click at [829, 116] on icon at bounding box center [828, 121] width 14 height 14
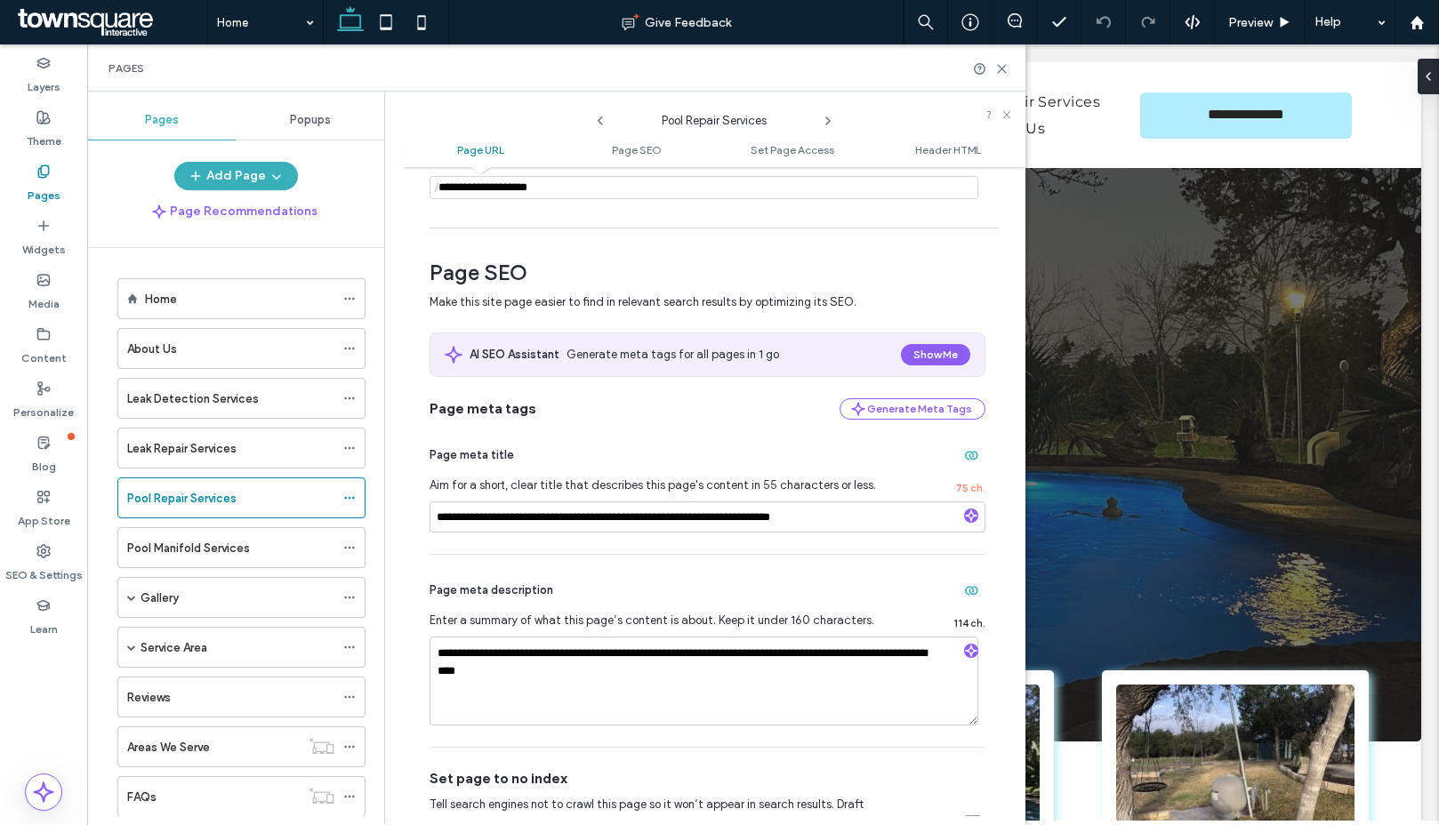
scroll to position [180, 0]
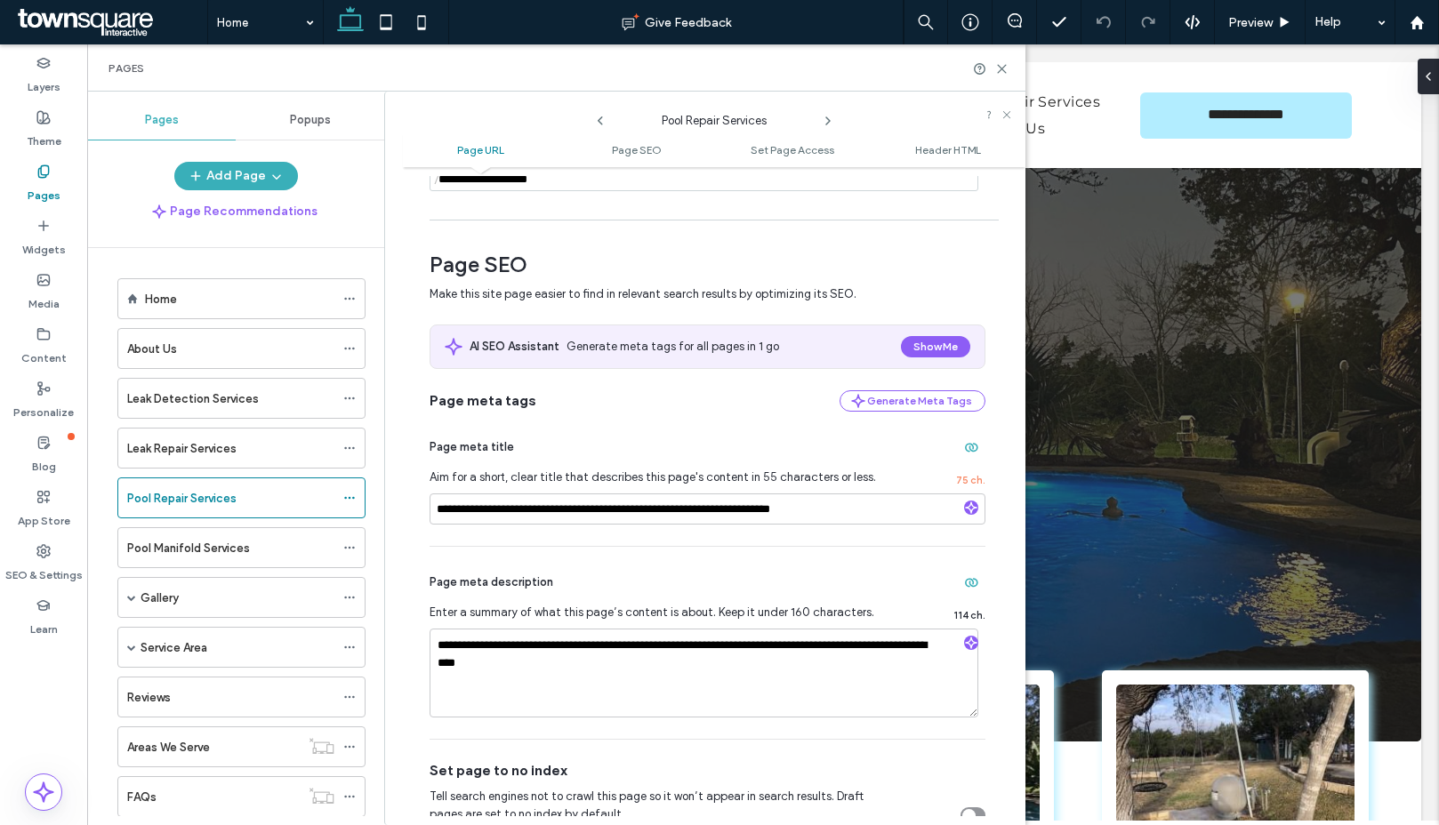
click at [827, 123] on use at bounding box center [828, 120] width 4 height 7
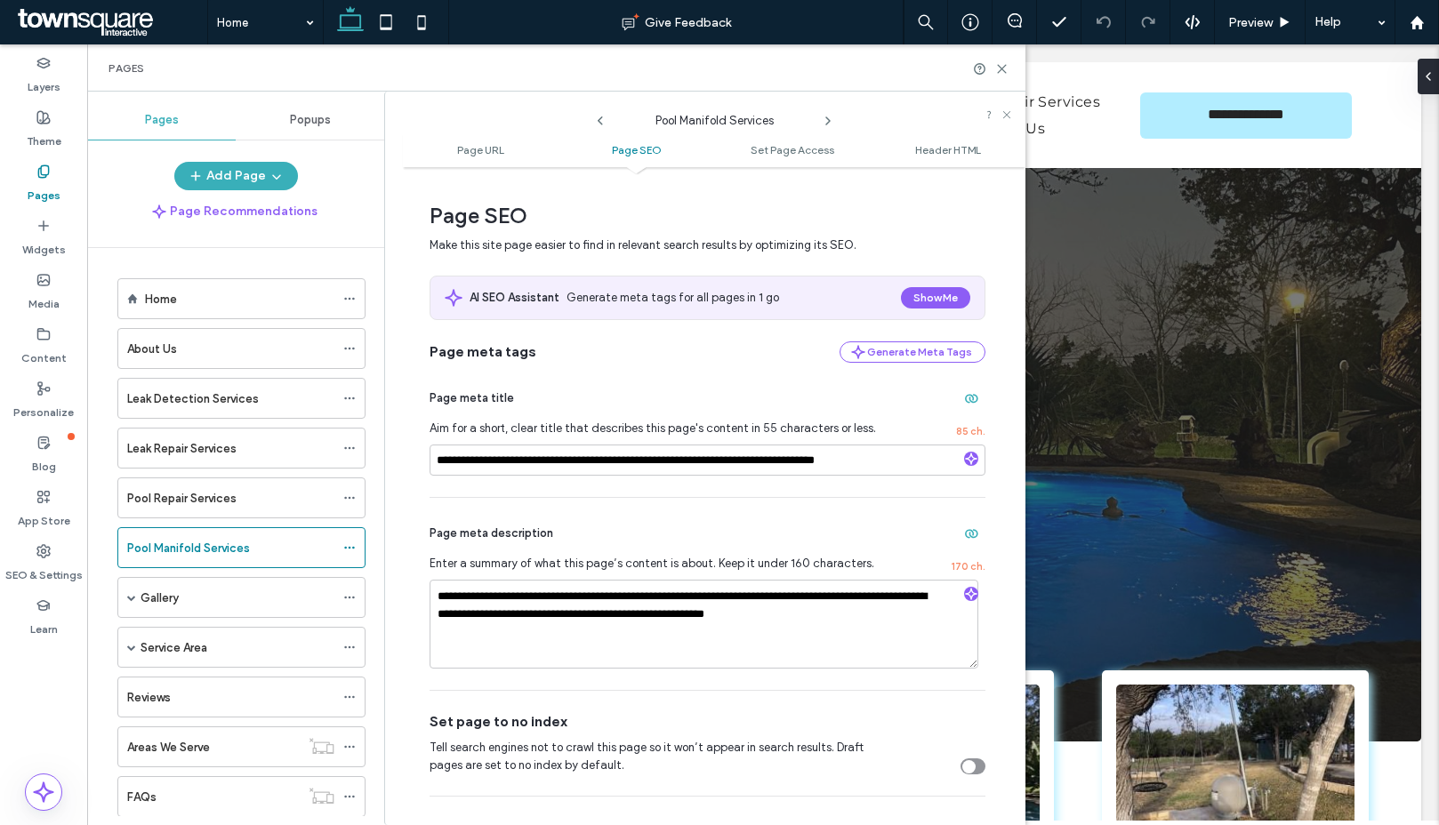
scroll to position [315, 0]
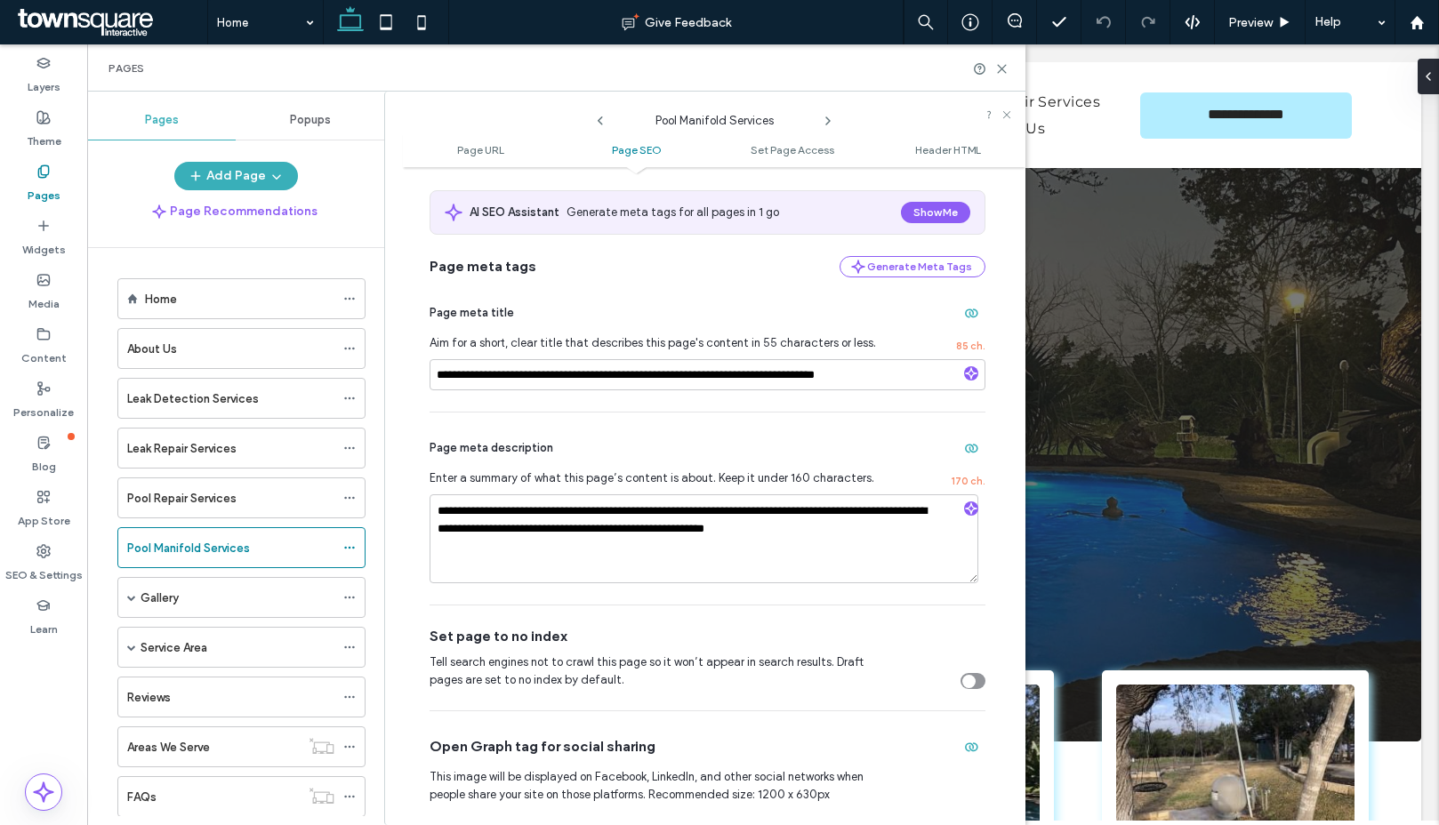
click at [826, 116] on icon at bounding box center [828, 121] width 14 height 14
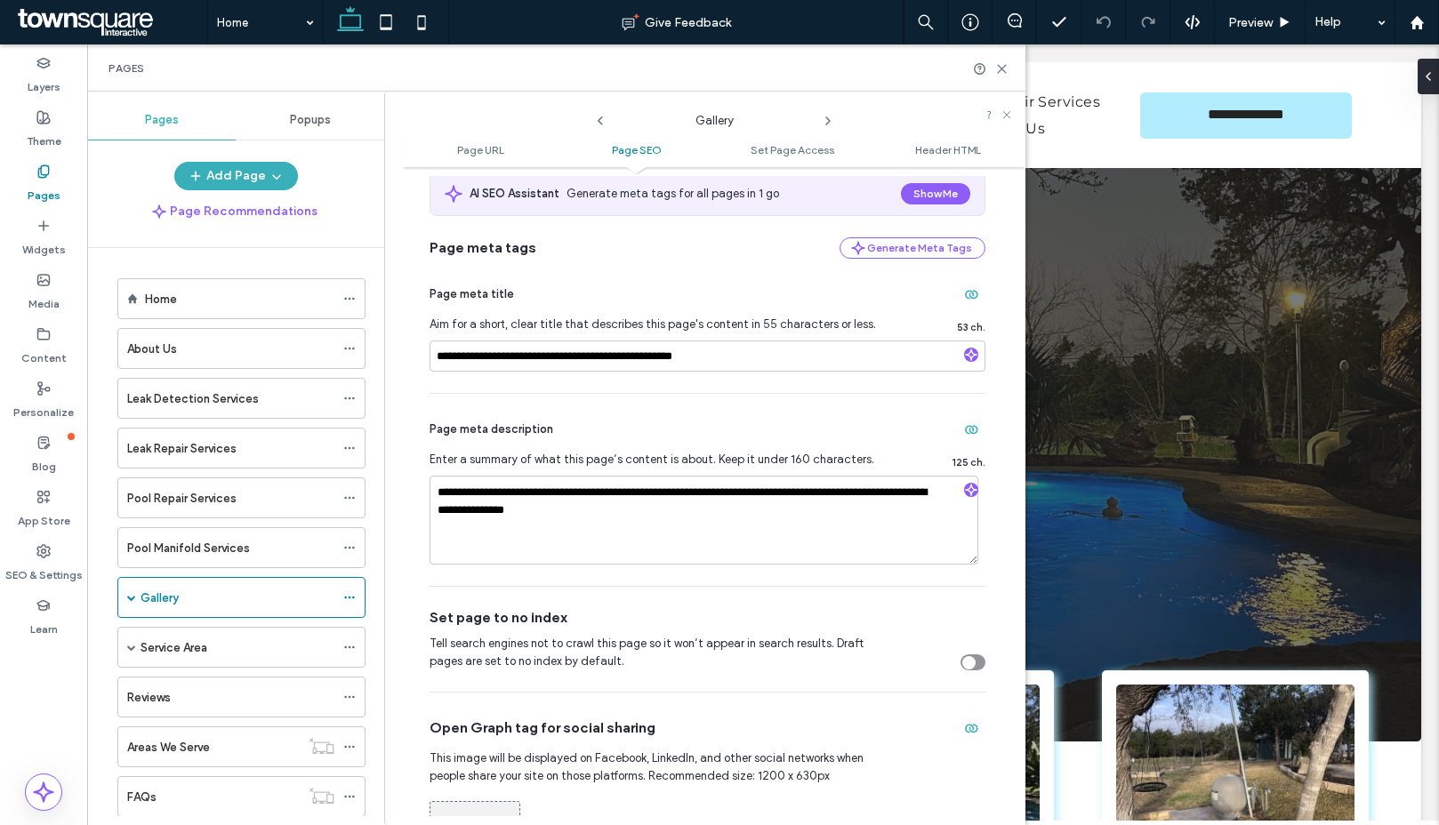
scroll to position [338, 0]
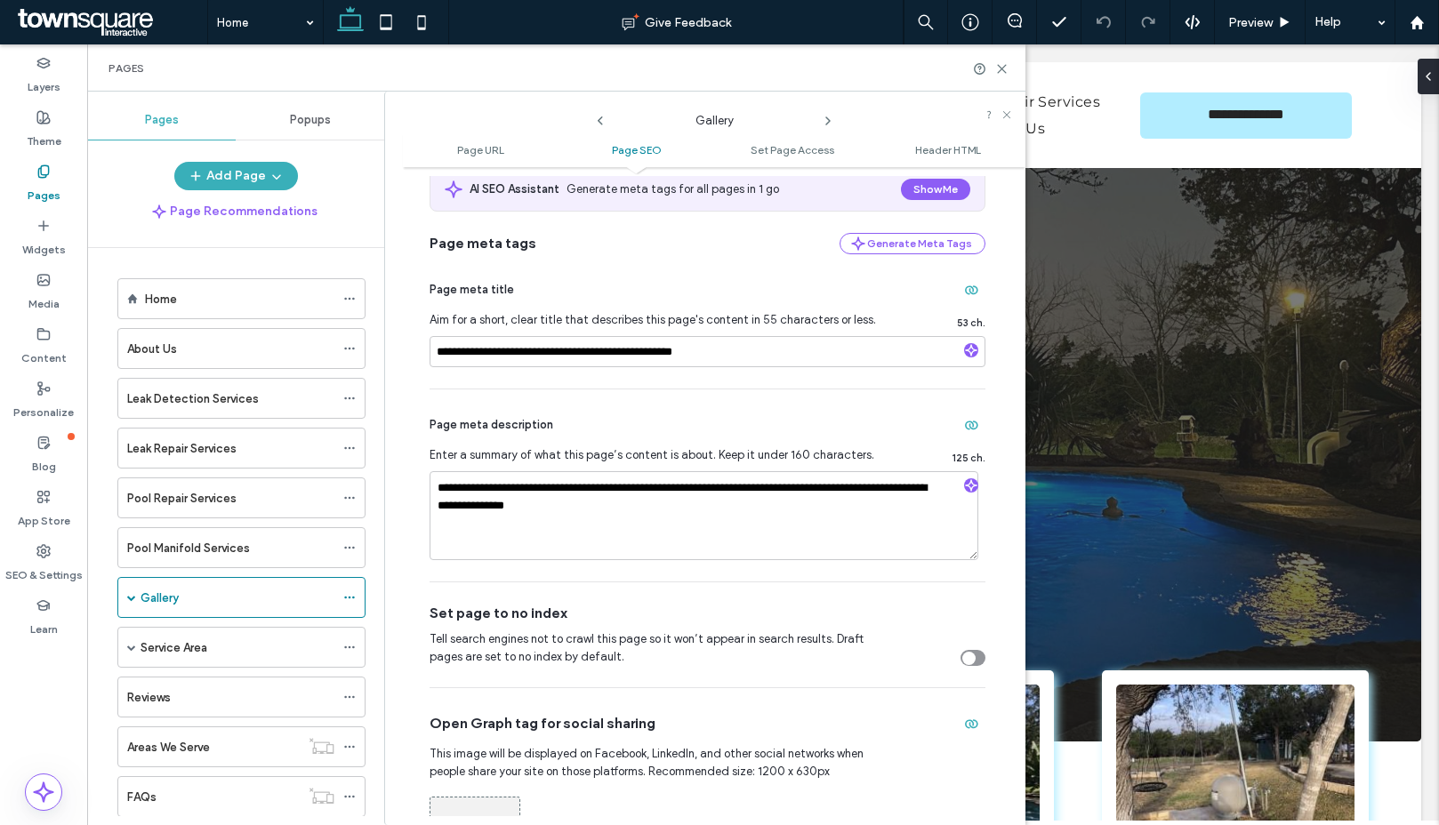
click at [822, 125] on icon at bounding box center [828, 121] width 14 height 14
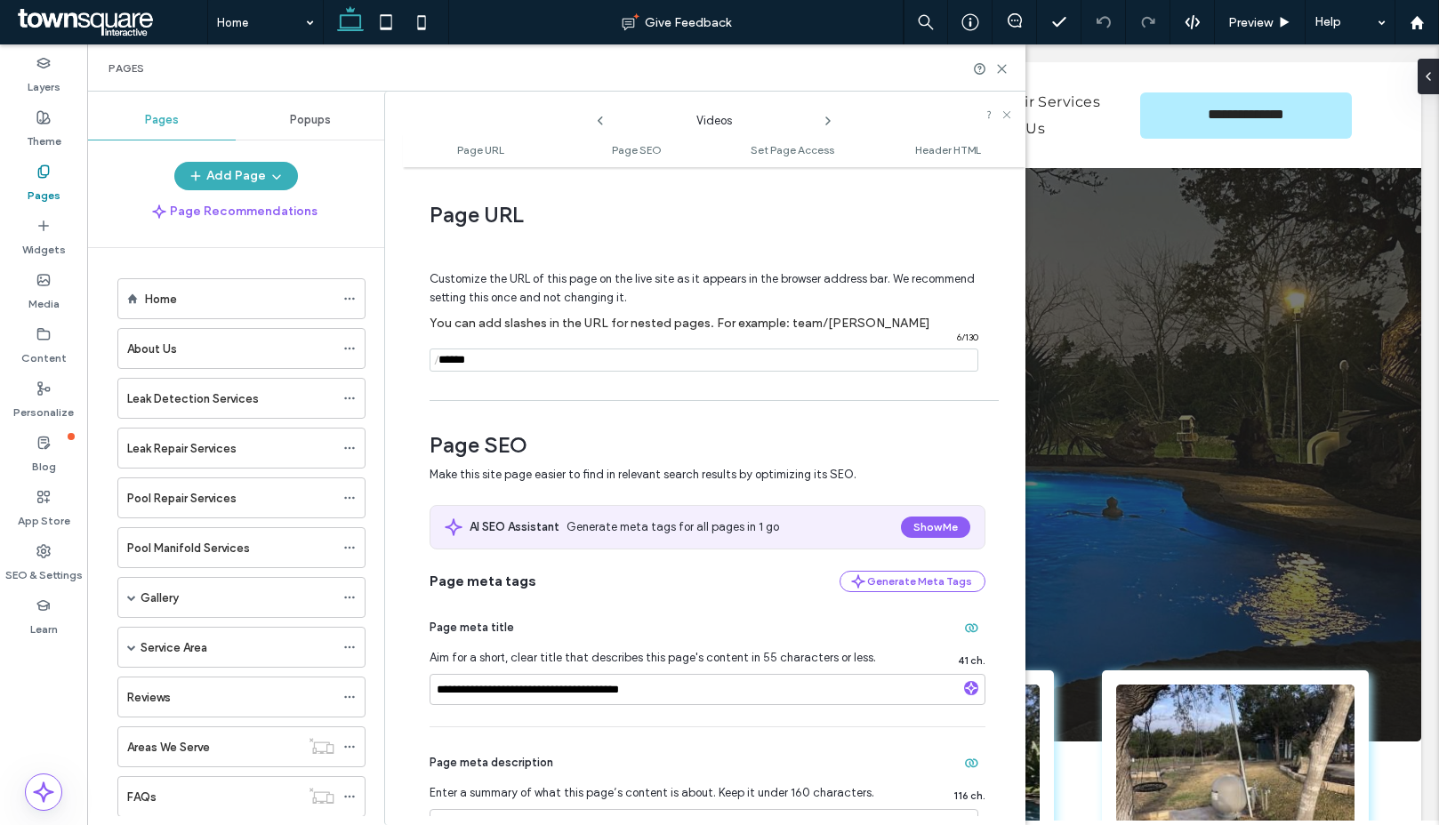
click at [830, 122] on icon at bounding box center [828, 121] width 14 height 14
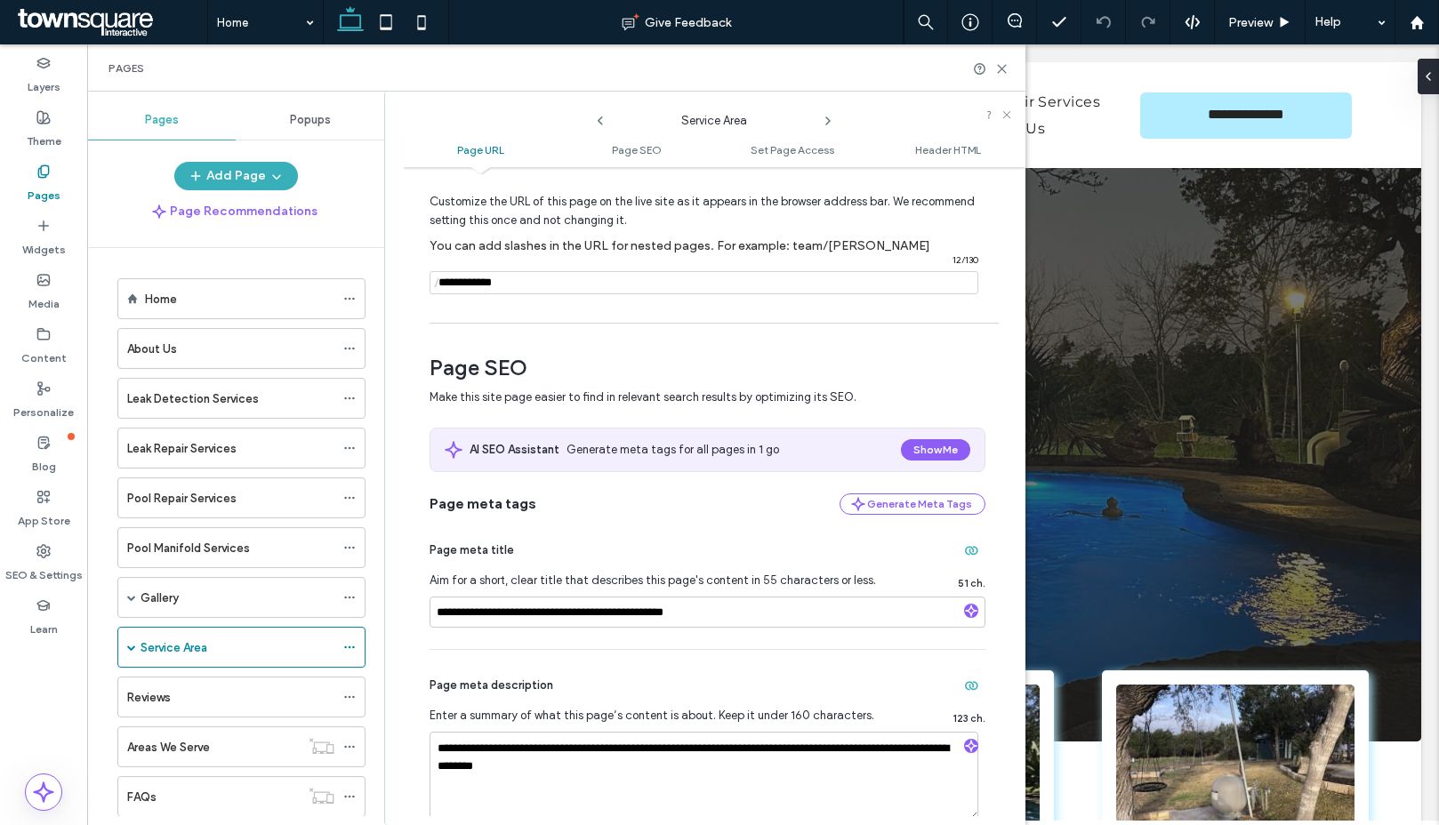
scroll to position [97, 0]
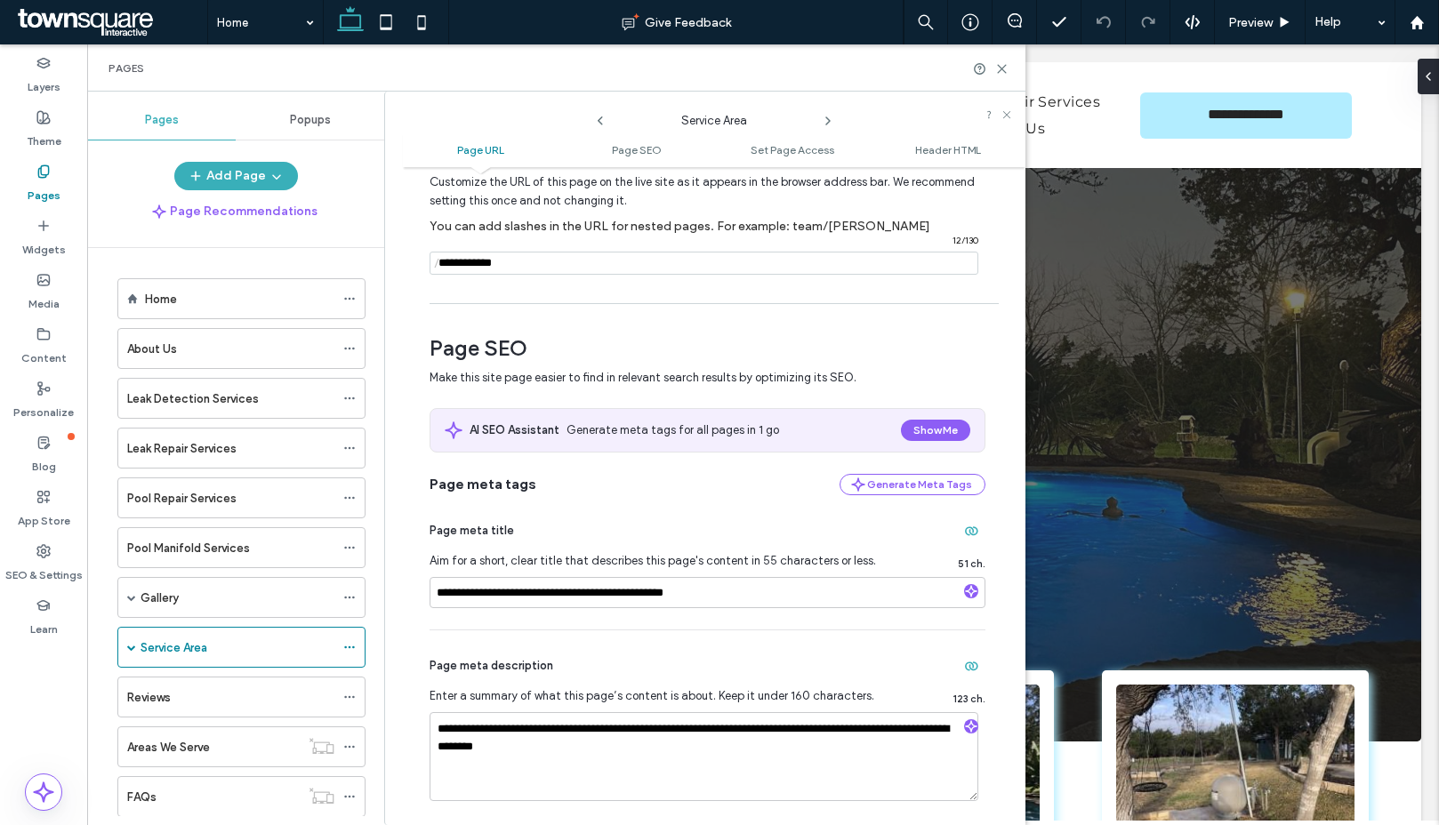
click at [822, 121] on icon at bounding box center [828, 121] width 14 height 14
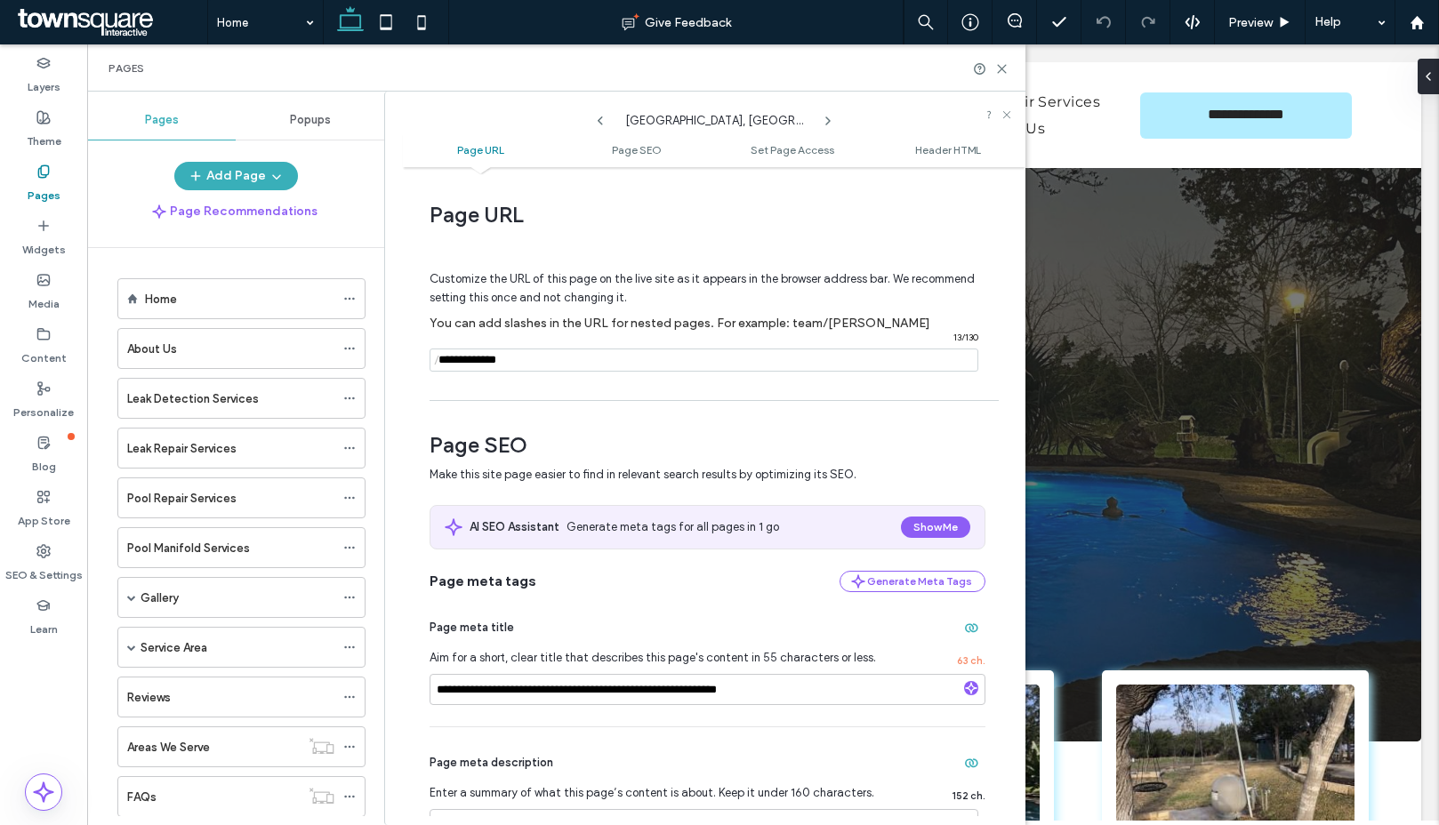
scroll to position [342, 0]
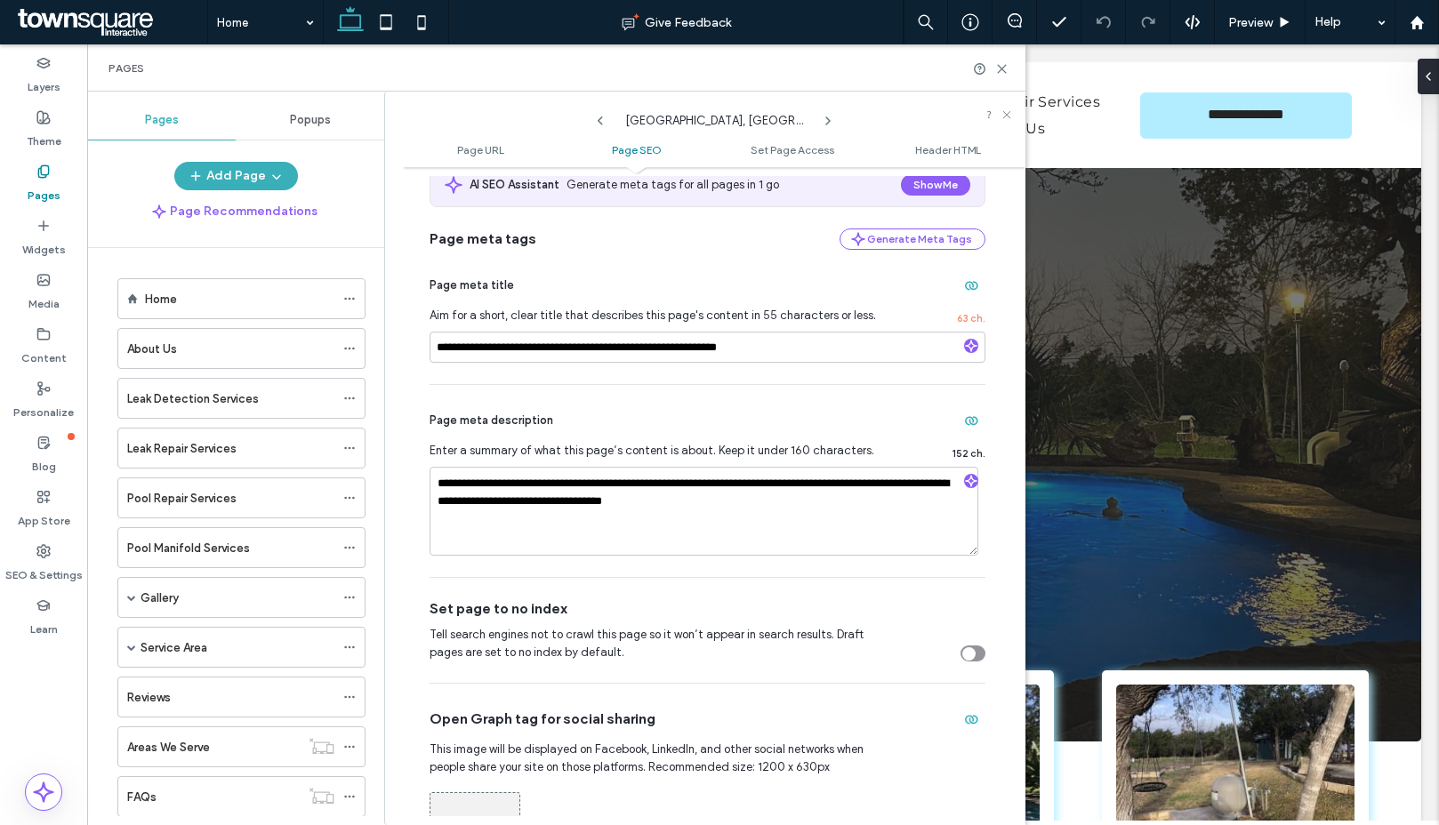
click at [830, 117] on icon at bounding box center [828, 121] width 14 height 14
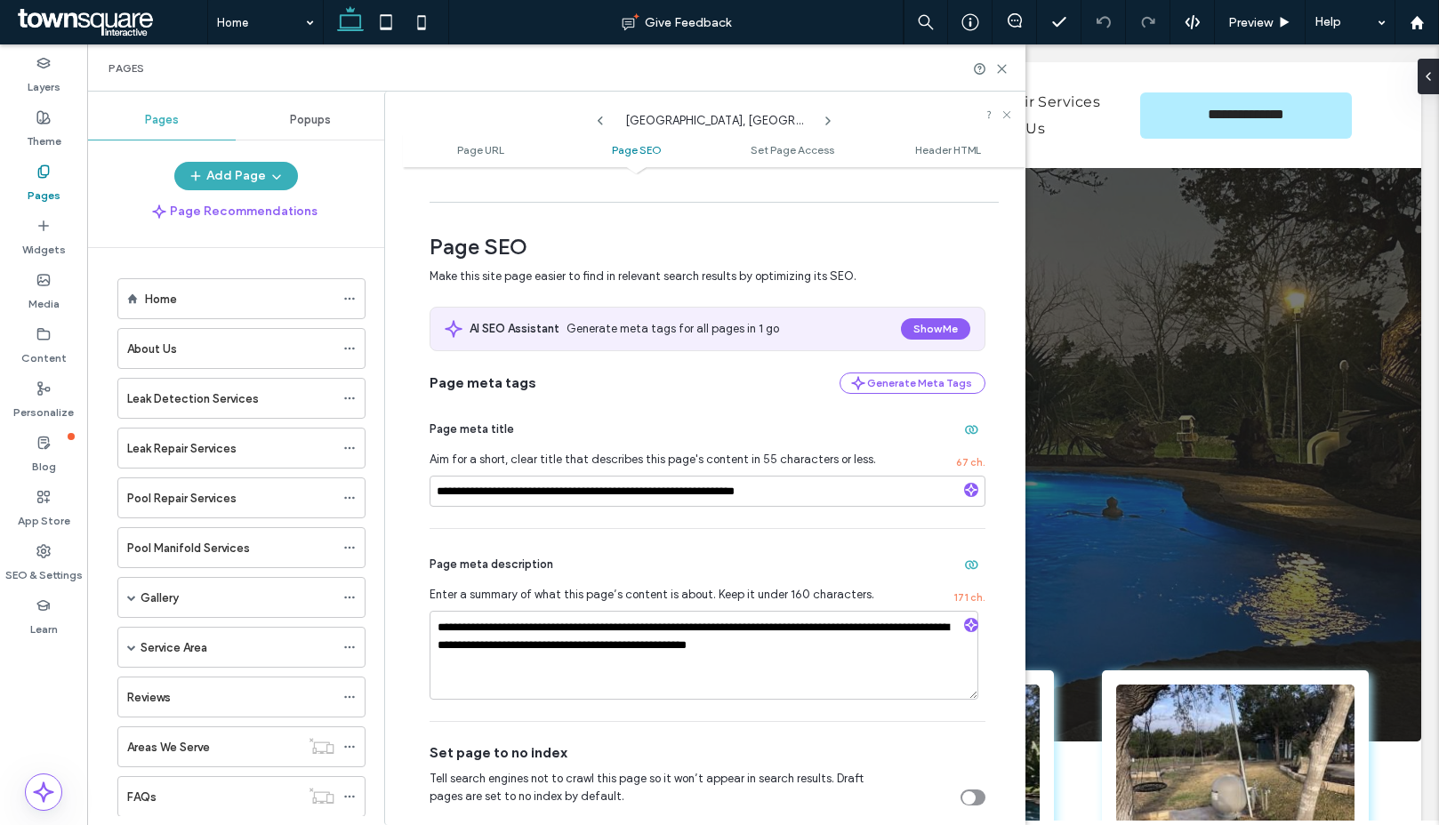
scroll to position [258, 0]
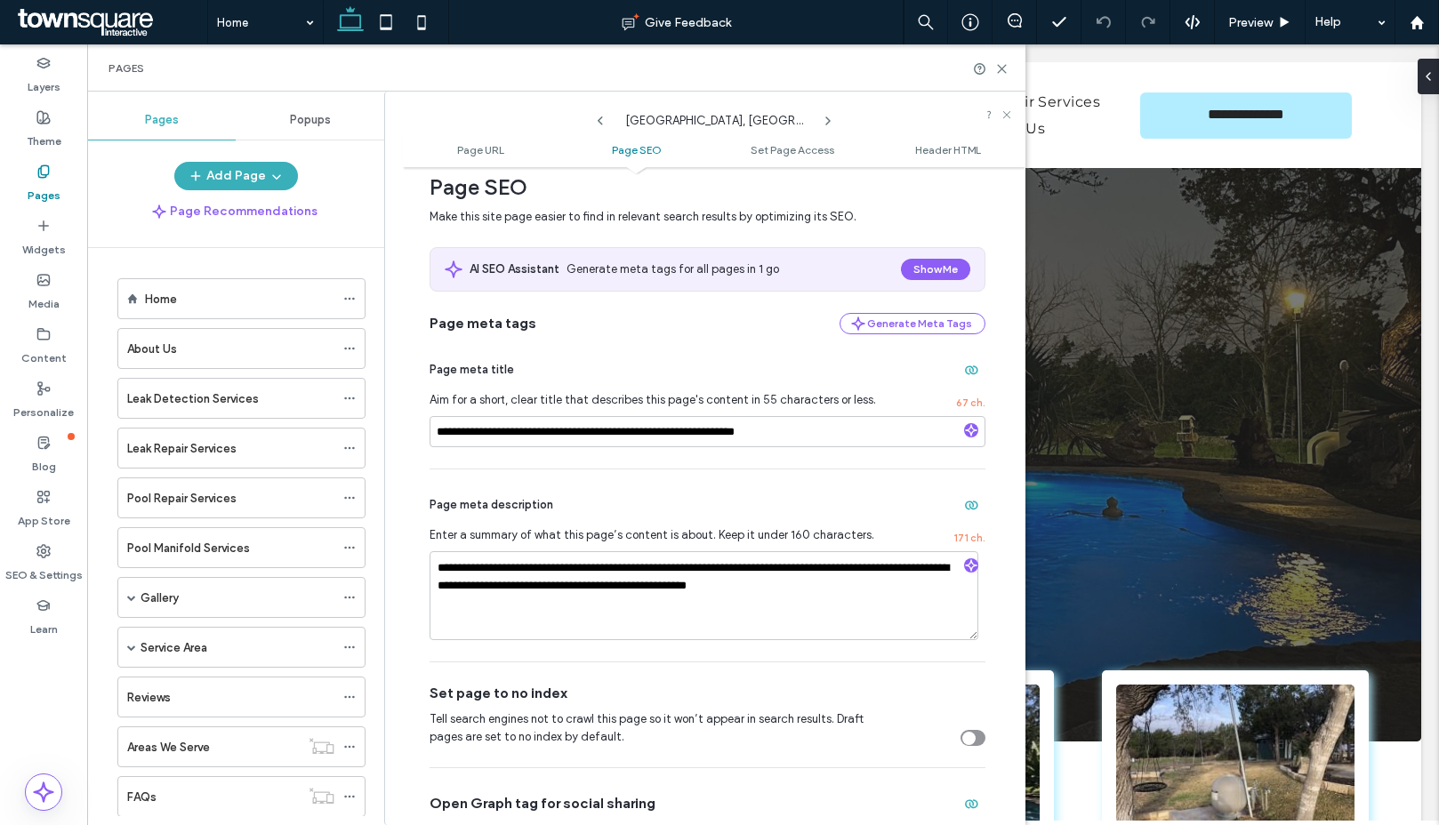
click at [829, 118] on icon at bounding box center [828, 121] width 14 height 14
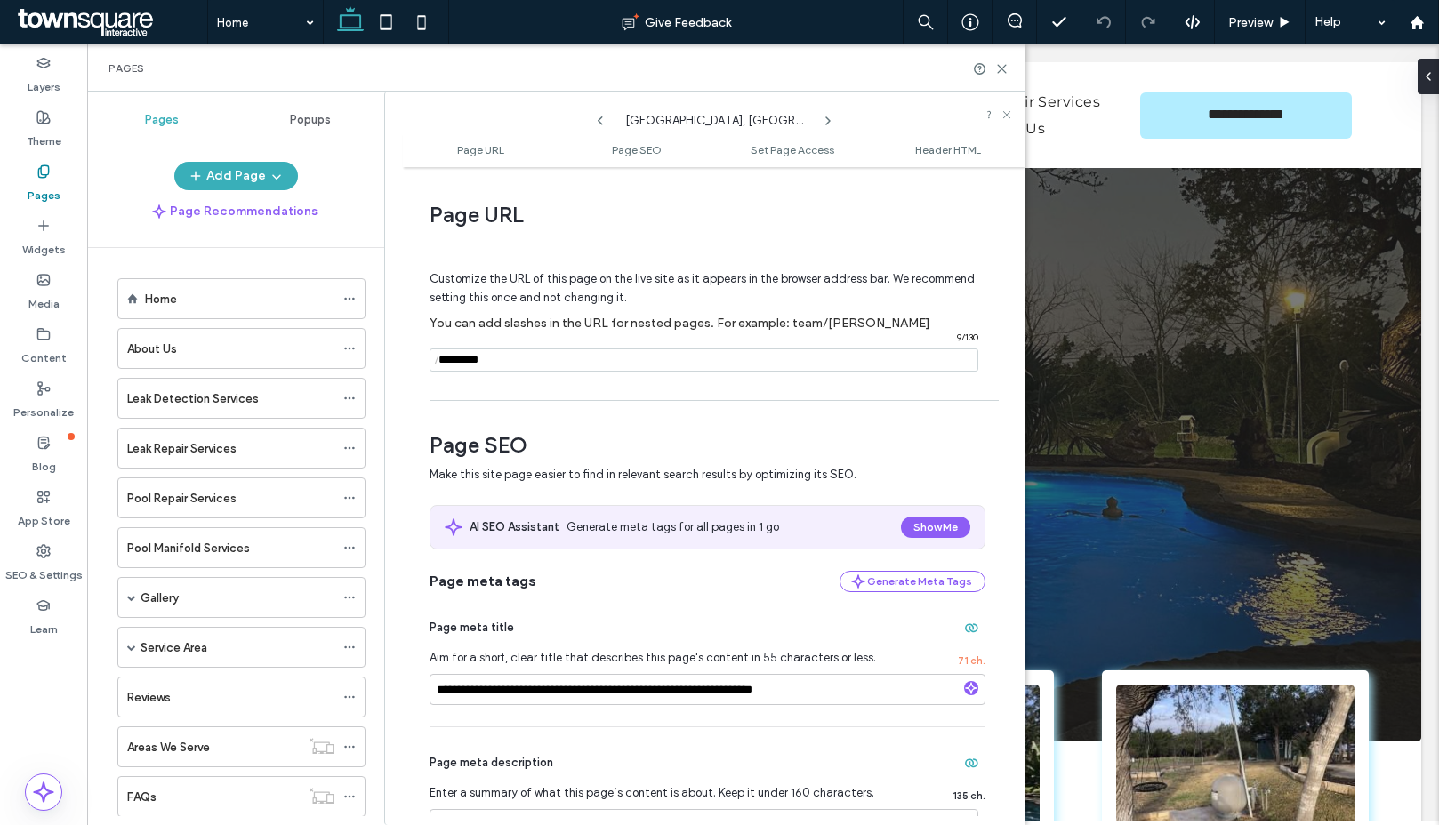
click at [829, 118] on icon at bounding box center [828, 121] width 14 height 14
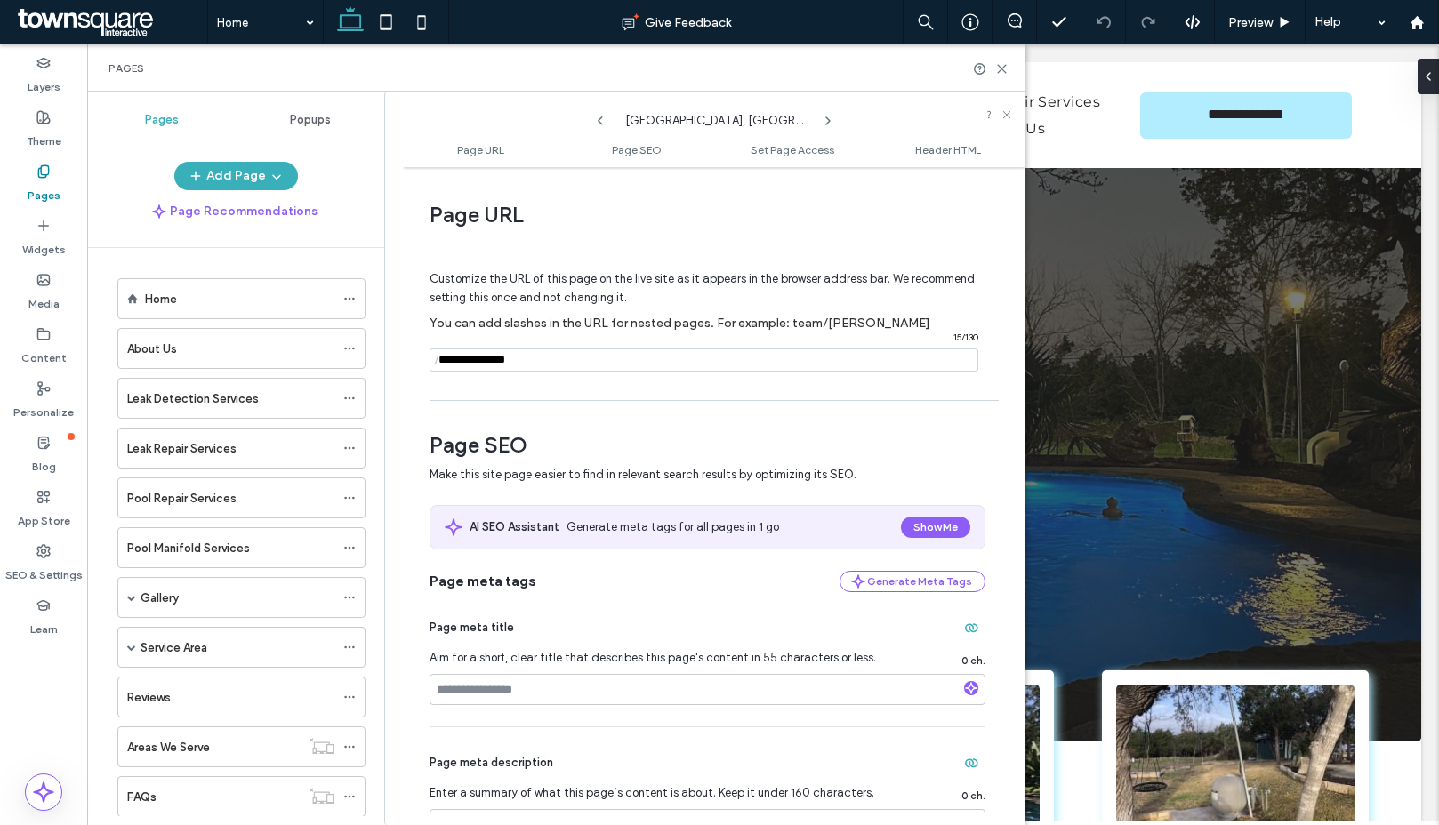
click at [829, 118] on icon at bounding box center [828, 121] width 14 height 14
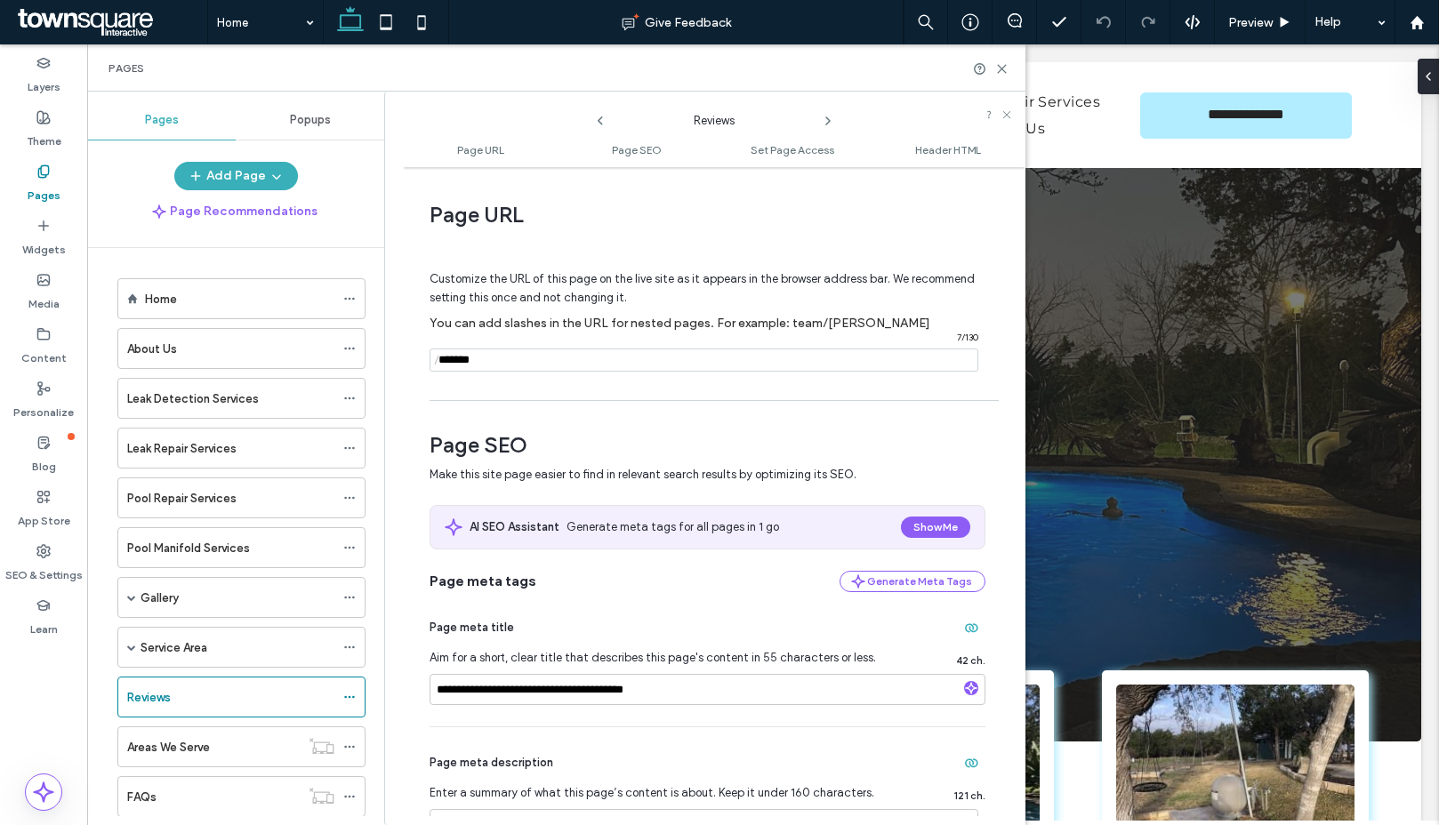
click at [829, 118] on icon at bounding box center [828, 121] width 14 height 14
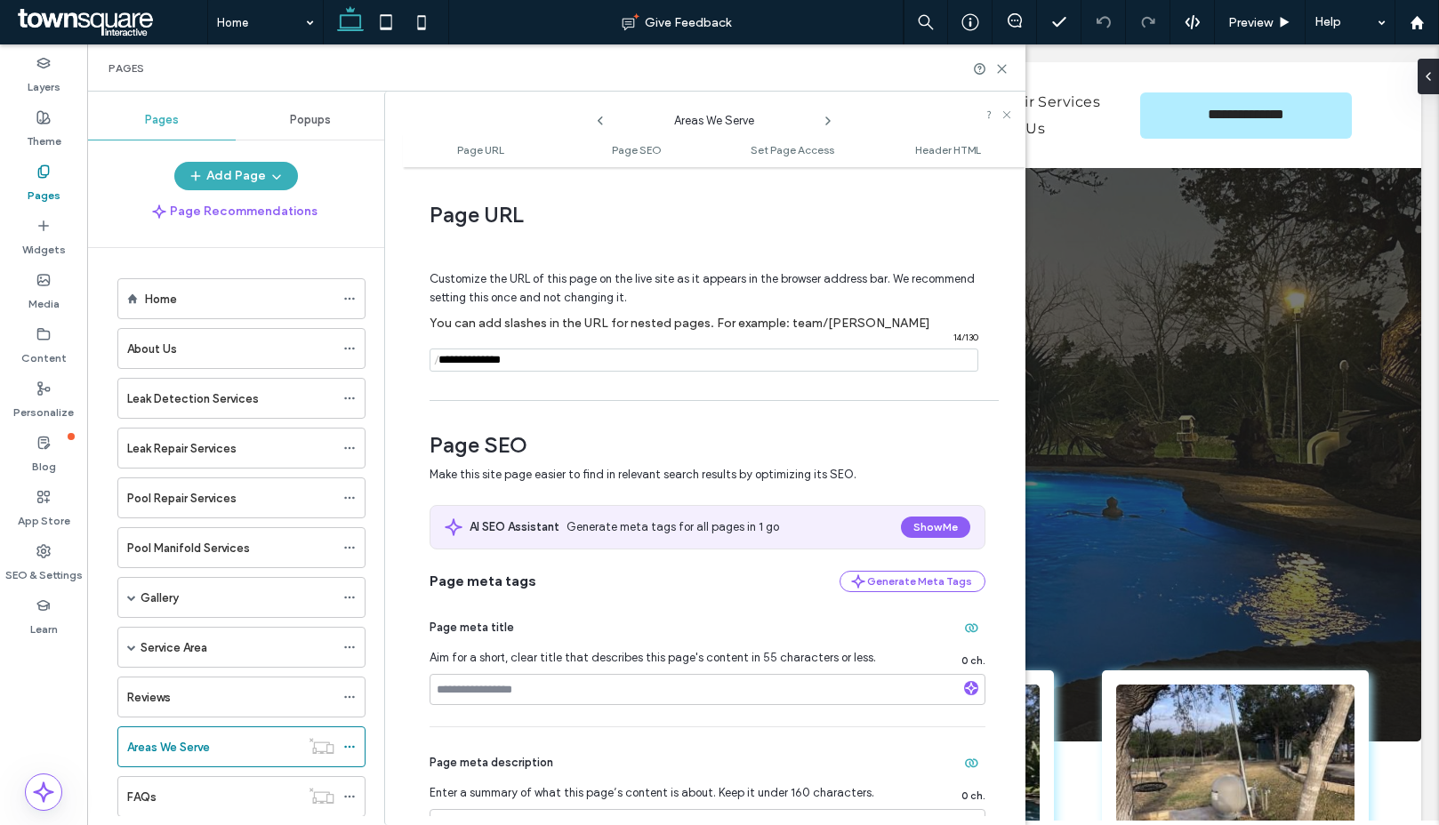
click at [829, 118] on icon at bounding box center [828, 121] width 14 height 14
click at [1003, 68] on icon at bounding box center [1001, 68] width 13 height 13
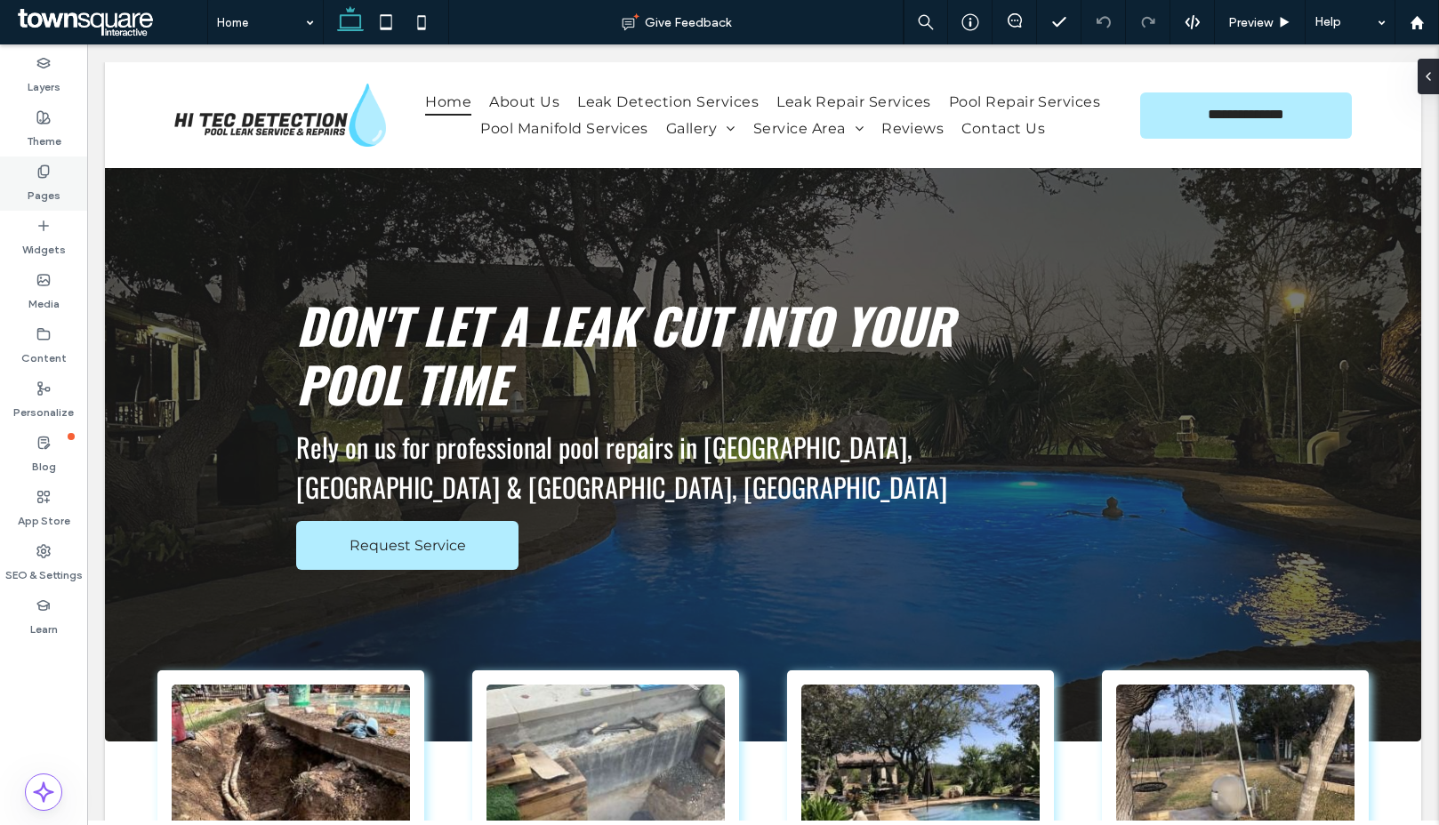
click at [44, 178] on icon at bounding box center [43, 171] width 14 height 14
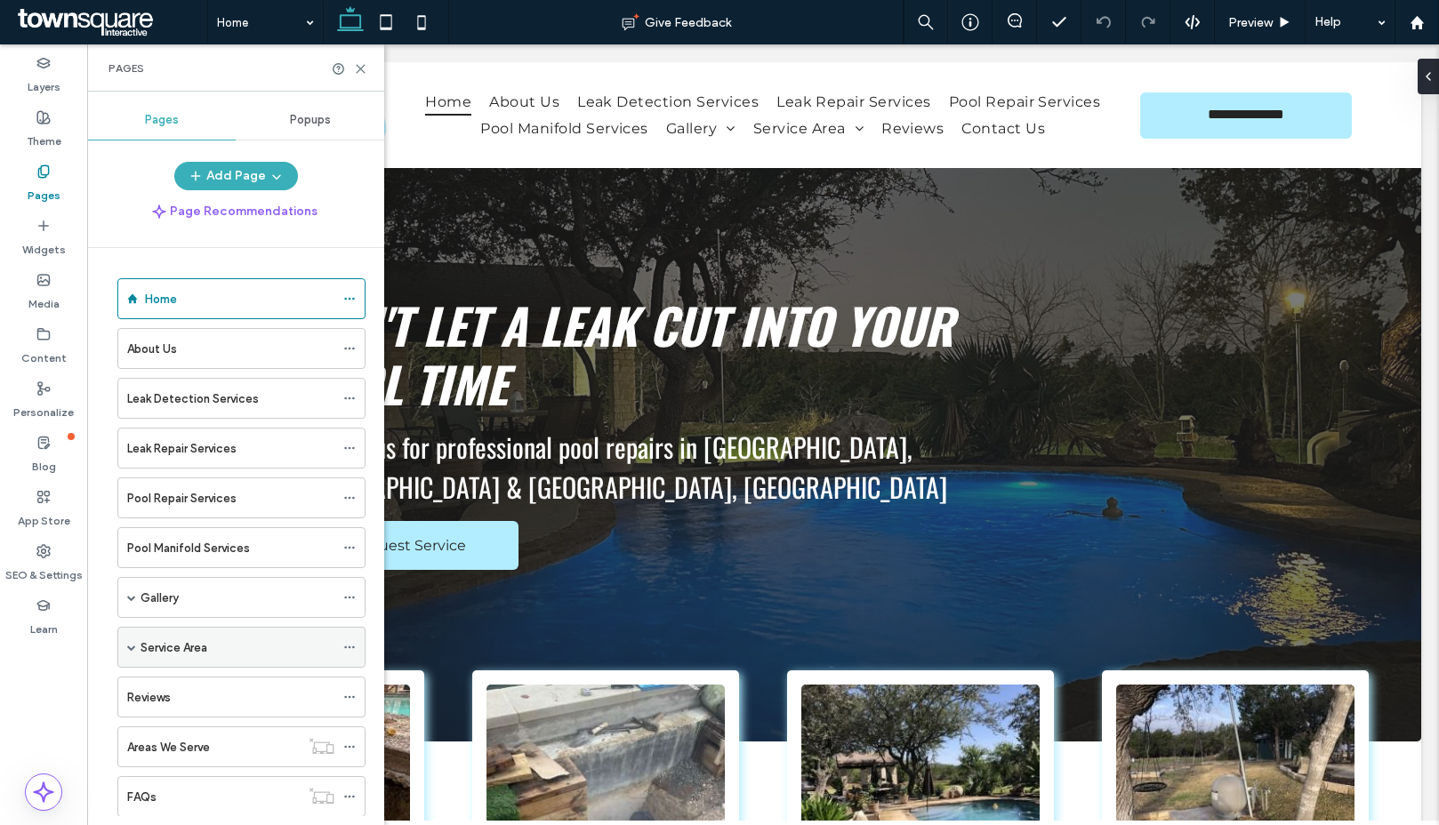
click at [156, 655] on label "Service Area" at bounding box center [173, 647] width 67 height 31
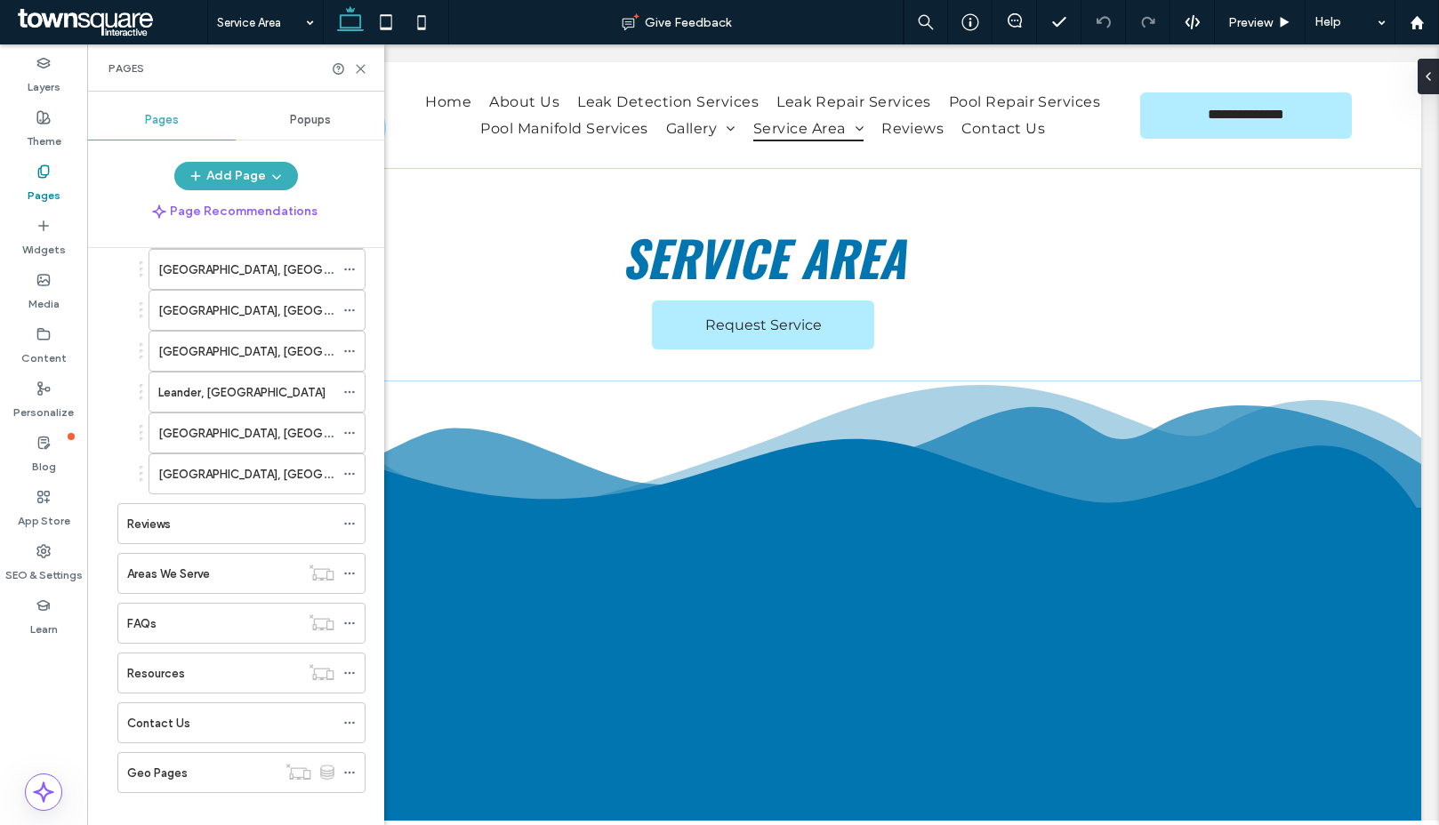
scroll to position [522, 0]
